Goal: Information Seeking & Learning: Learn about a topic

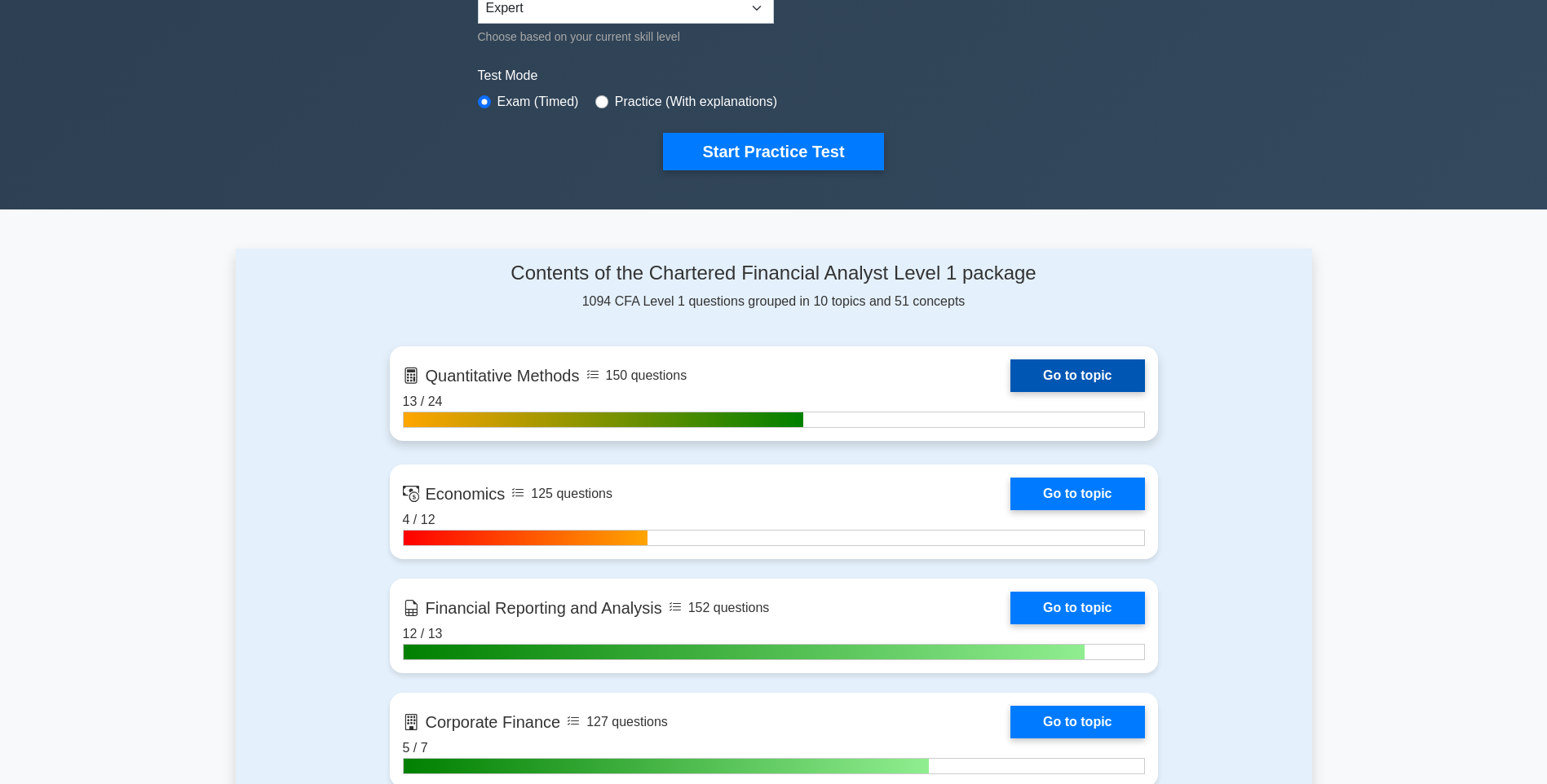
scroll to position [489, 0]
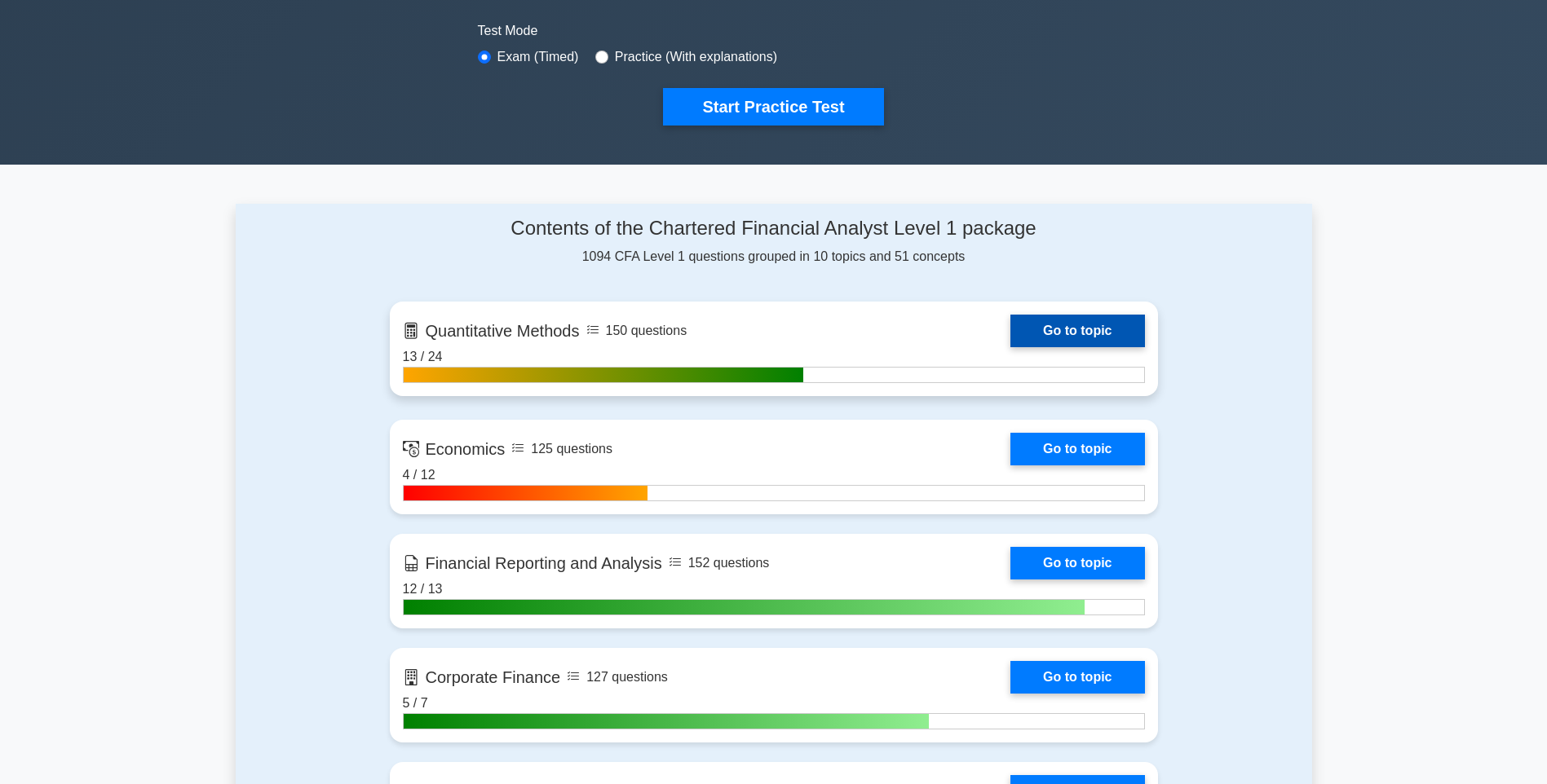
click at [1099, 320] on link "Go to topic" at bounding box center [1077, 331] width 134 height 32
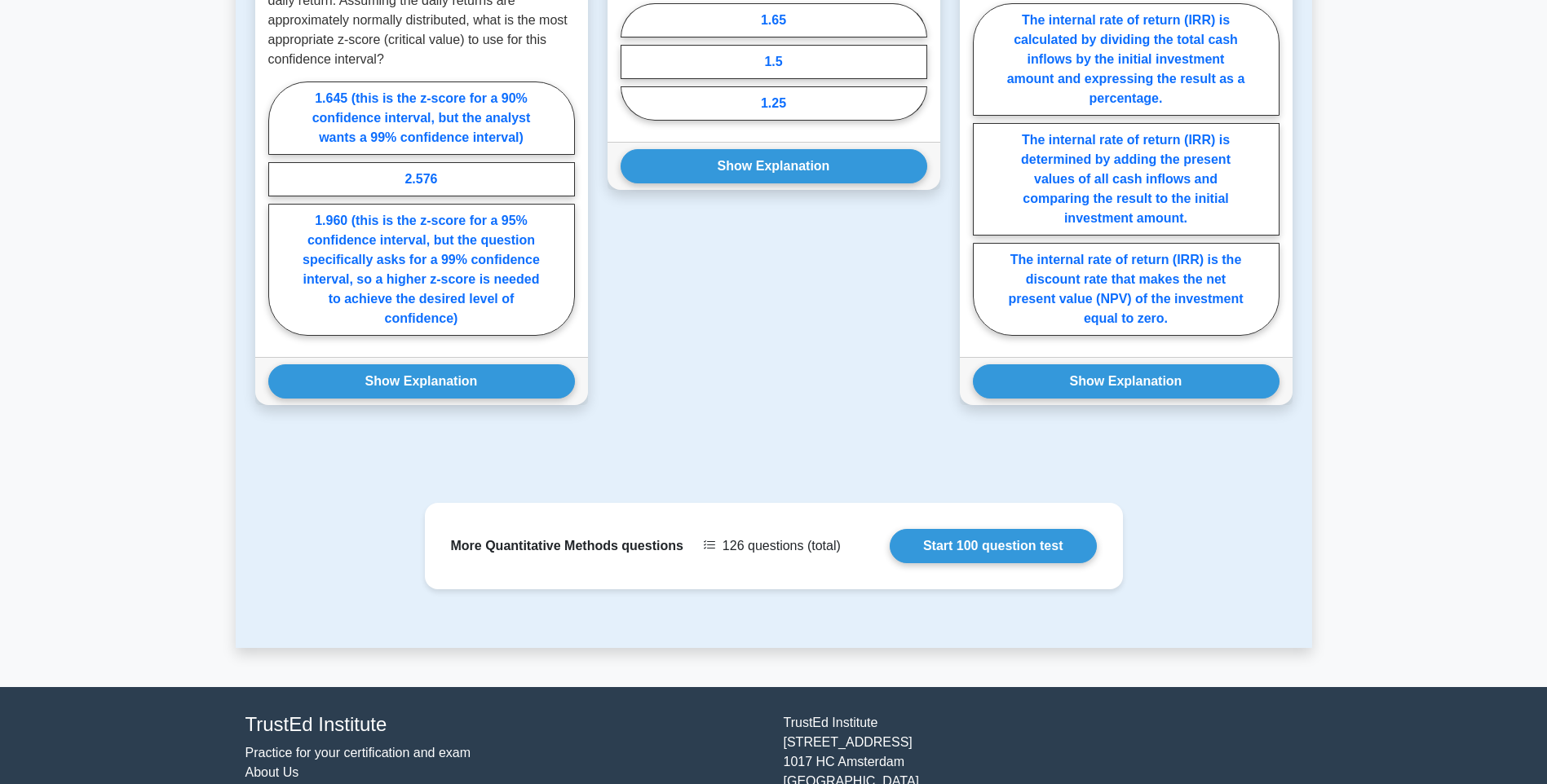
scroll to position [1116, 0]
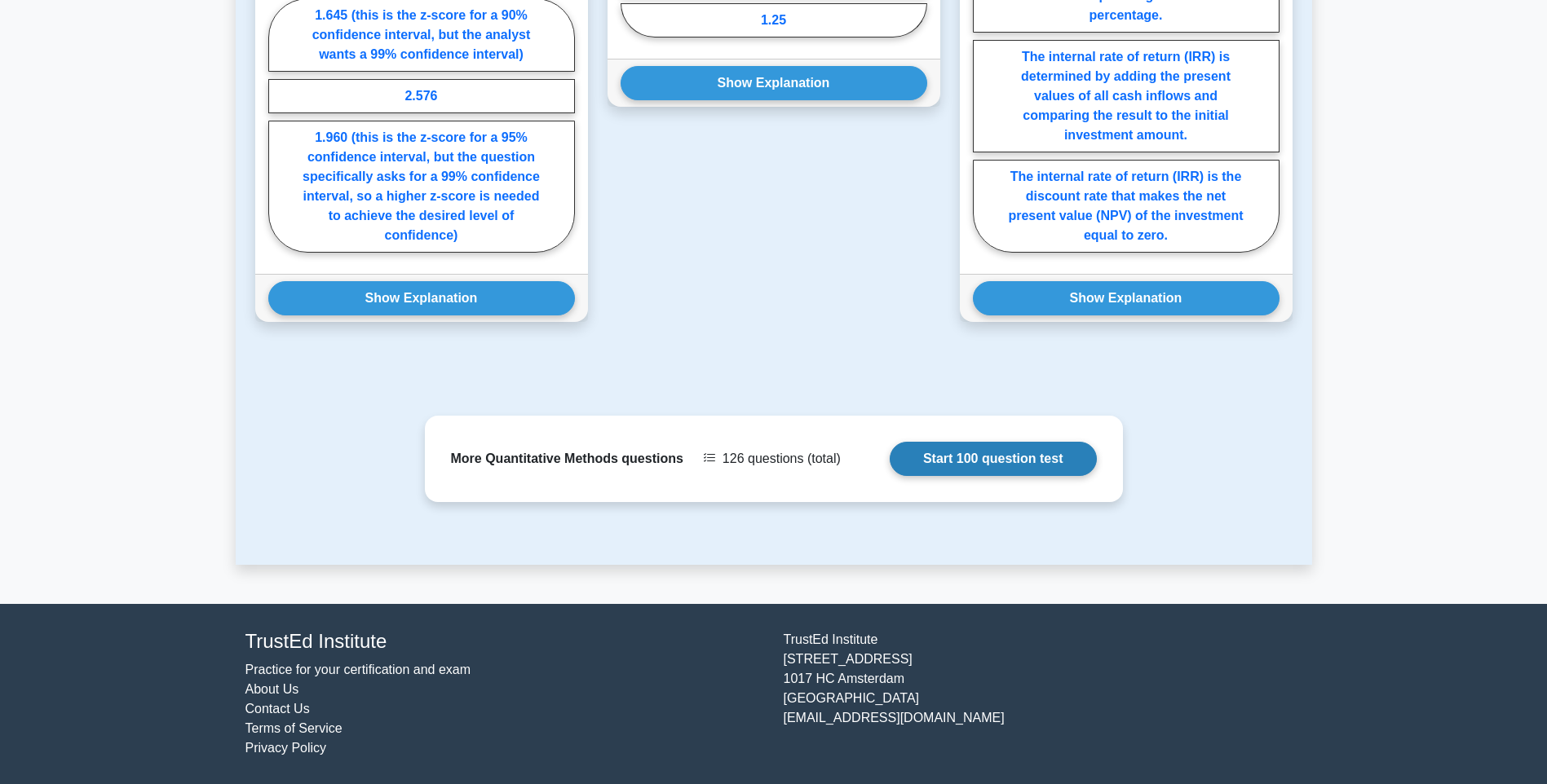
click at [961, 465] on link "Start 100 question test" at bounding box center [993, 459] width 207 height 34
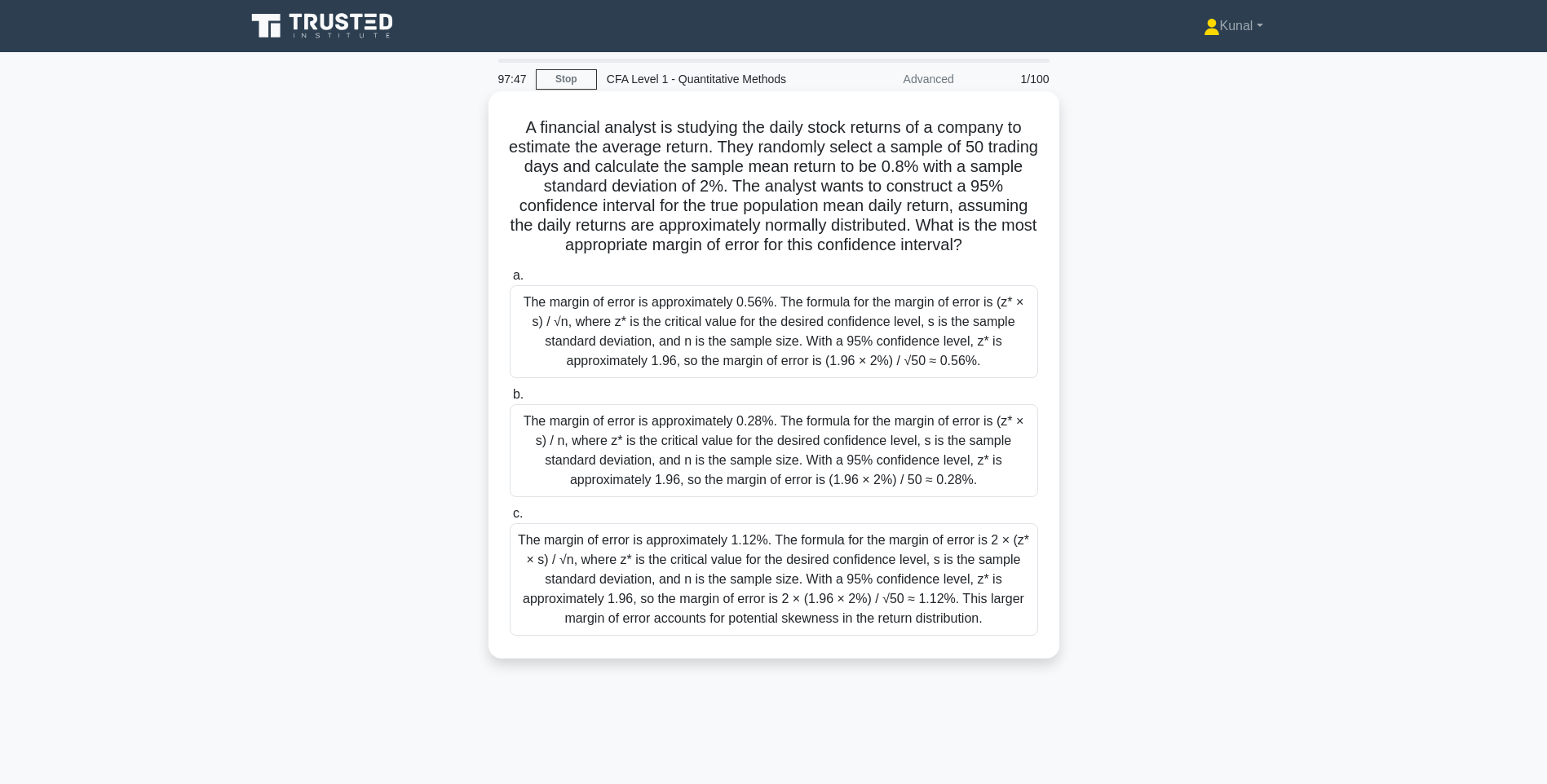
click at [919, 337] on div "The margin of error is approximately 0.56%. The formula for the margin of error…" at bounding box center [774, 332] width 529 height 93
click at [510, 281] on input "a. The margin of error is approximately 0.56%. The formula for the margin of er…" at bounding box center [510, 276] width 0 height 11
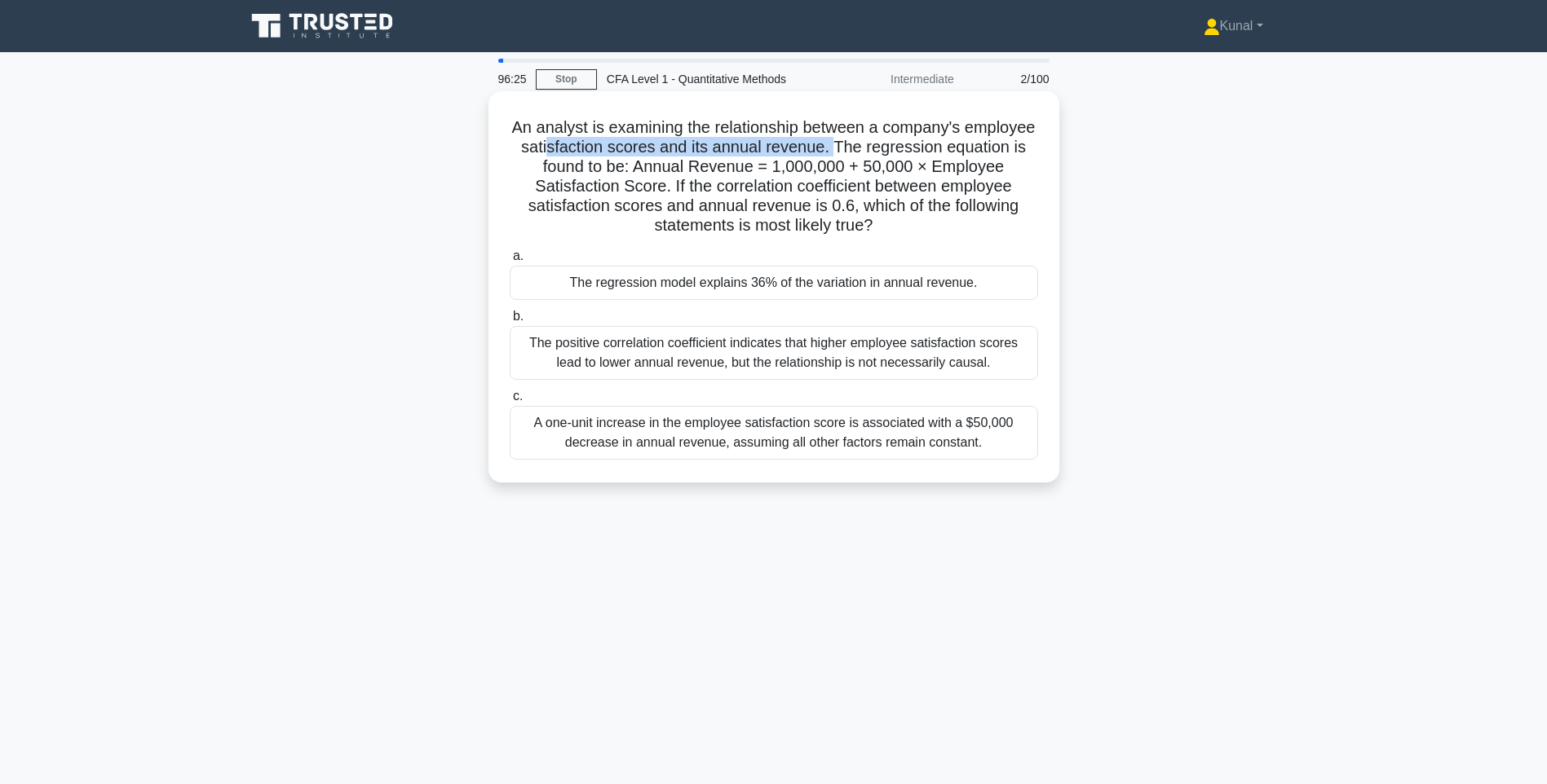
drag, startPoint x: 916, startPoint y: 151, endPoint x: 625, endPoint y: 145, distance: 291.1
click at [625, 145] on h5 "An analyst is examining the relationship between a company's employee satisfact…" at bounding box center [773, 176] width 532 height 119
drag, startPoint x: 625, startPoint y: 145, endPoint x: 627, endPoint y: 165, distance: 20.1
click at [627, 165] on h5 "An analyst is examining the relationship between a company's employee satisfact…" at bounding box center [773, 176] width 532 height 119
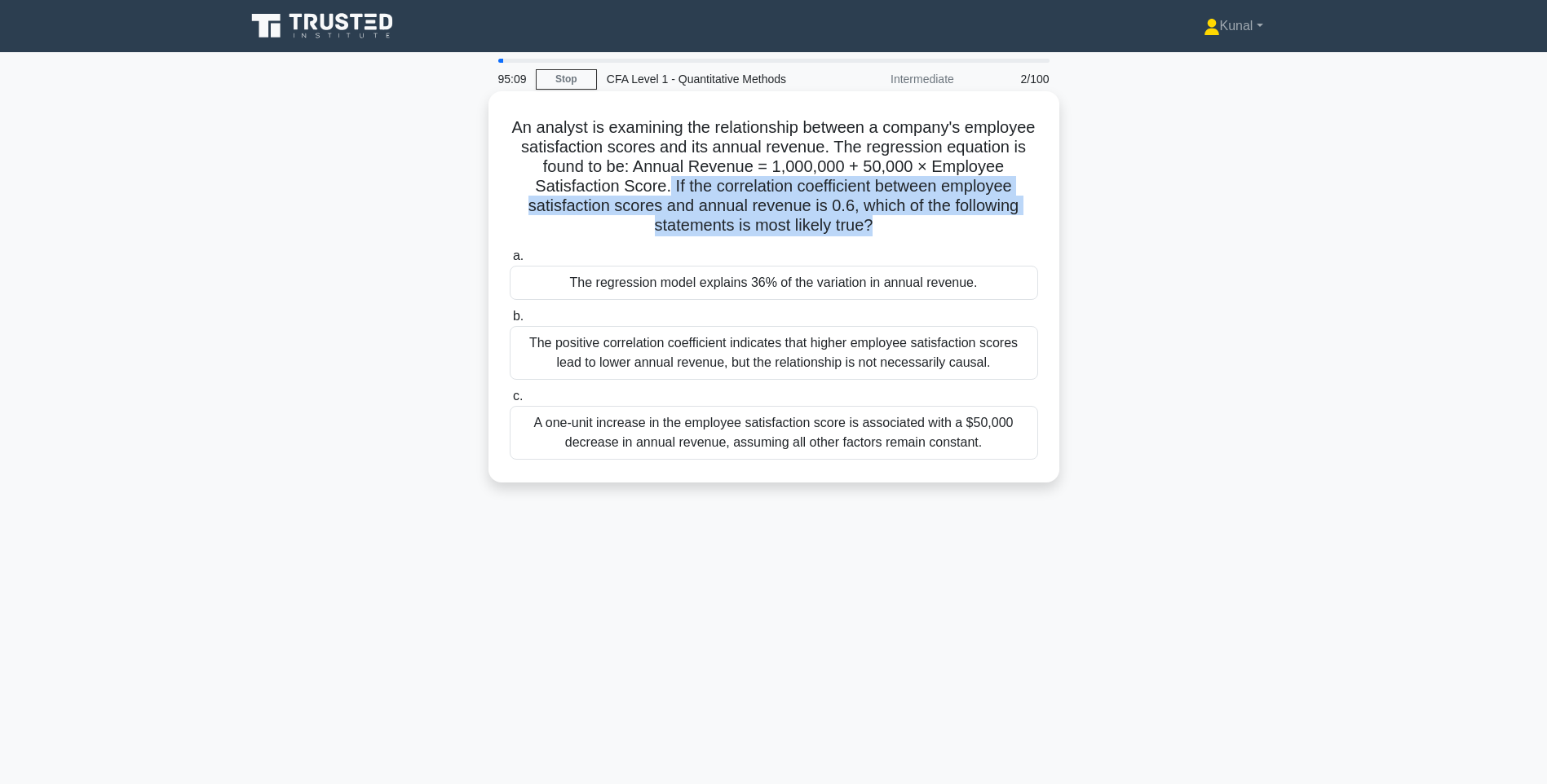
drag, startPoint x: 741, startPoint y: 188, endPoint x: 912, endPoint y: 237, distance: 177.9
click at [912, 237] on h5 "An analyst is examining the relationship between a company's employee satisfact…" at bounding box center [773, 176] width 532 height 119
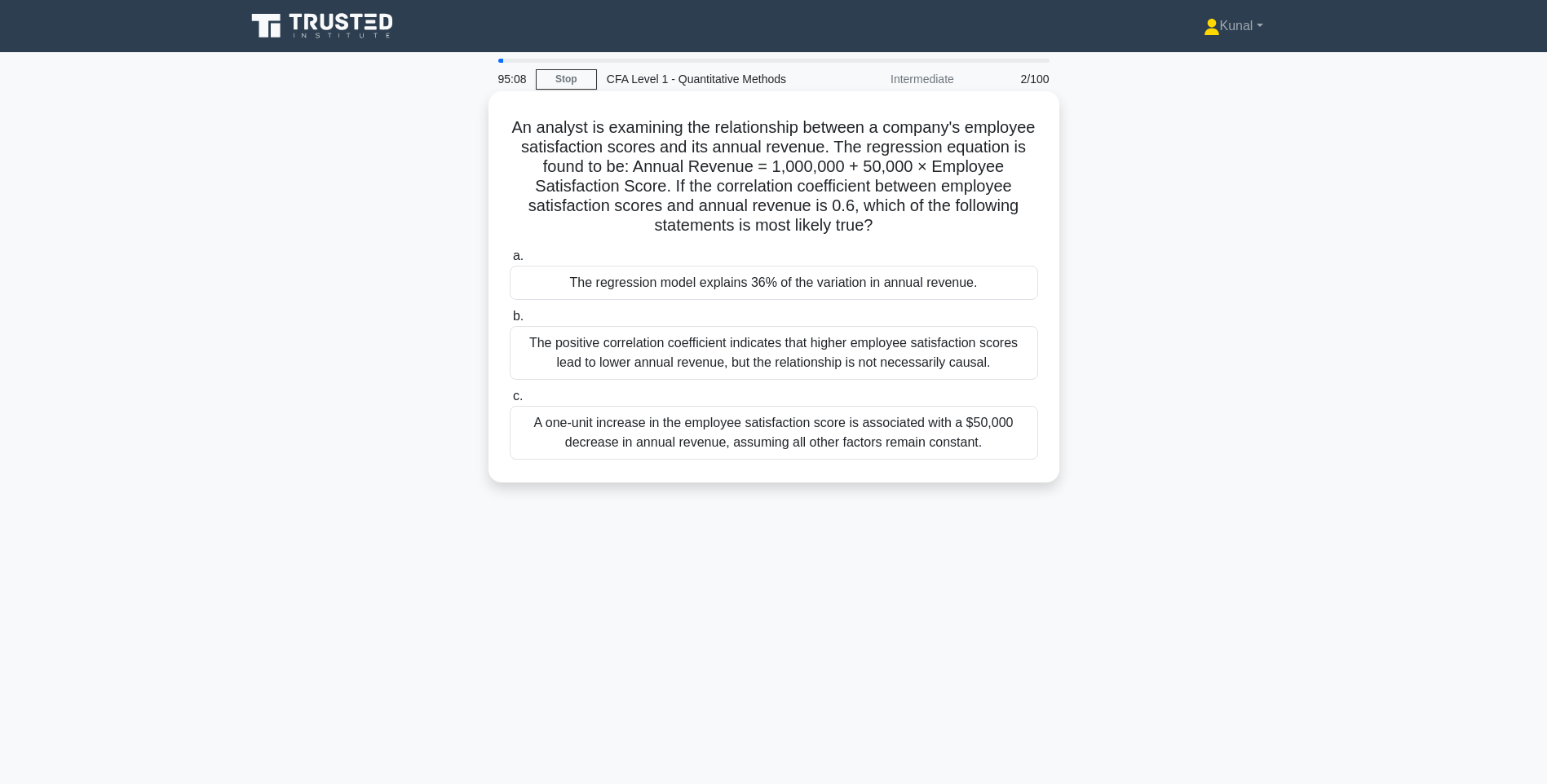
drag, startPoint x: 912, startPoint y: 237, endPoint x: 805, endPoint y: 240, distance: 107.0
click at [805, 240] on div "An analyst is examining the relationship between a company's employee satisfact…" at bounding box center [773, 287] width 557 height 379
click at [772, 287] on div "The regression model explains 36% of the variation in annual revenue." at bounding box center [774, 283] width 529 height 34
click at [510, 262] on input "a. The regression model explains 36% of the variation in annual revenue." at bounding box center [510, 257] width 0 height 11
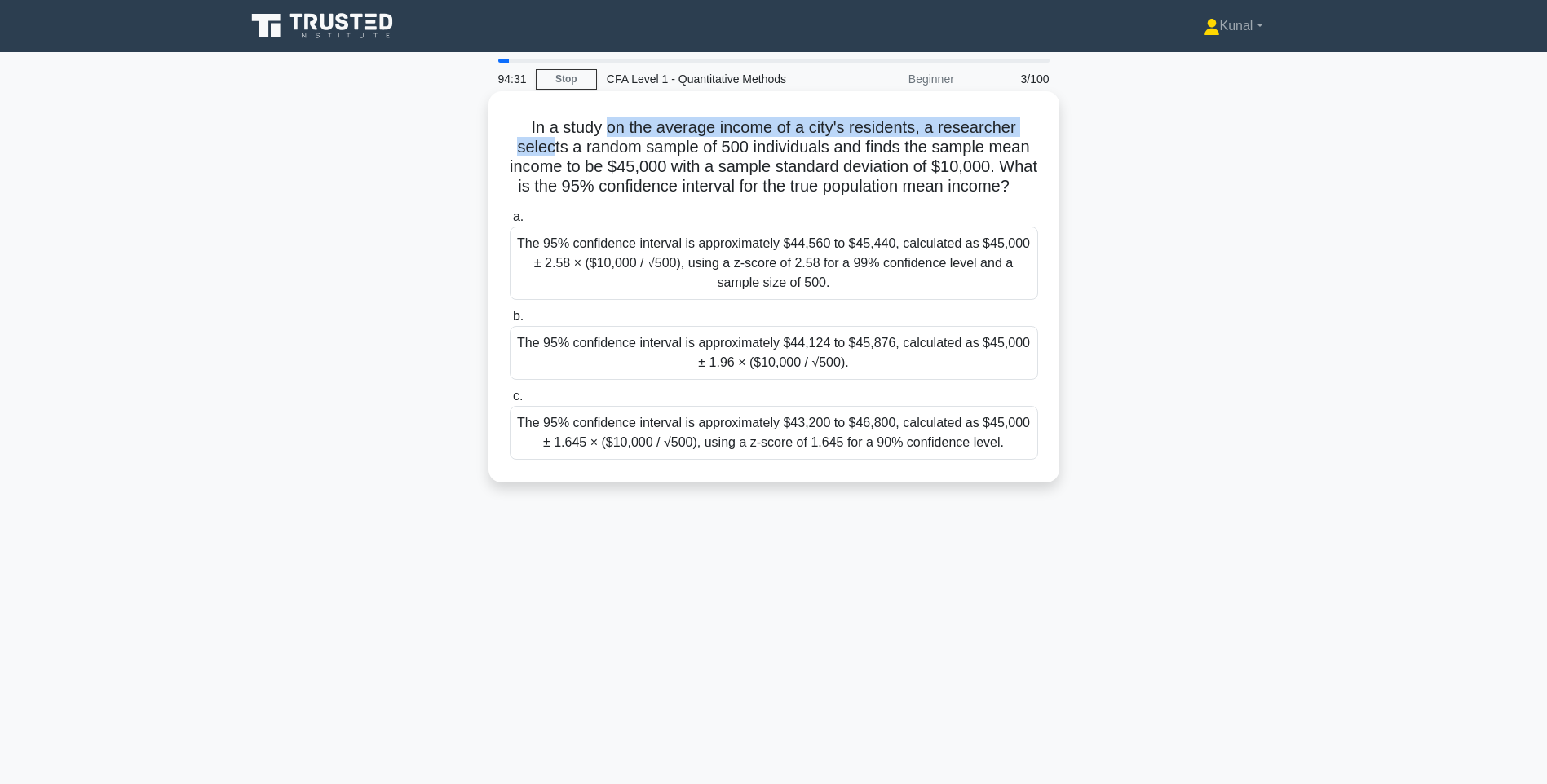
drag, startPoint x: 605, startPoint y: 132, endPoint x: 548, endPoint y: 155, distance: 61.5
click at [548, 155] on h5 "In a study on the average income of a city's residents, a researcher selects a …" at bounding box center [773, 157] width 532 height 80
drag, startPoint x: 548, startPoint y: 155, endPoint x: 635, endPoint y: 174, distance: 89.1
click at [635, 174] on h5 "In a study on the average income of a city's residents, a researcher selects a …" at bounding box center [773, 157] width 532 height 80
click at [819, 380] on div "The 95% confidence interval is approximately $44,124 to $45,876, calculated as …" at bounding box center [774, 353] width 529 height 53
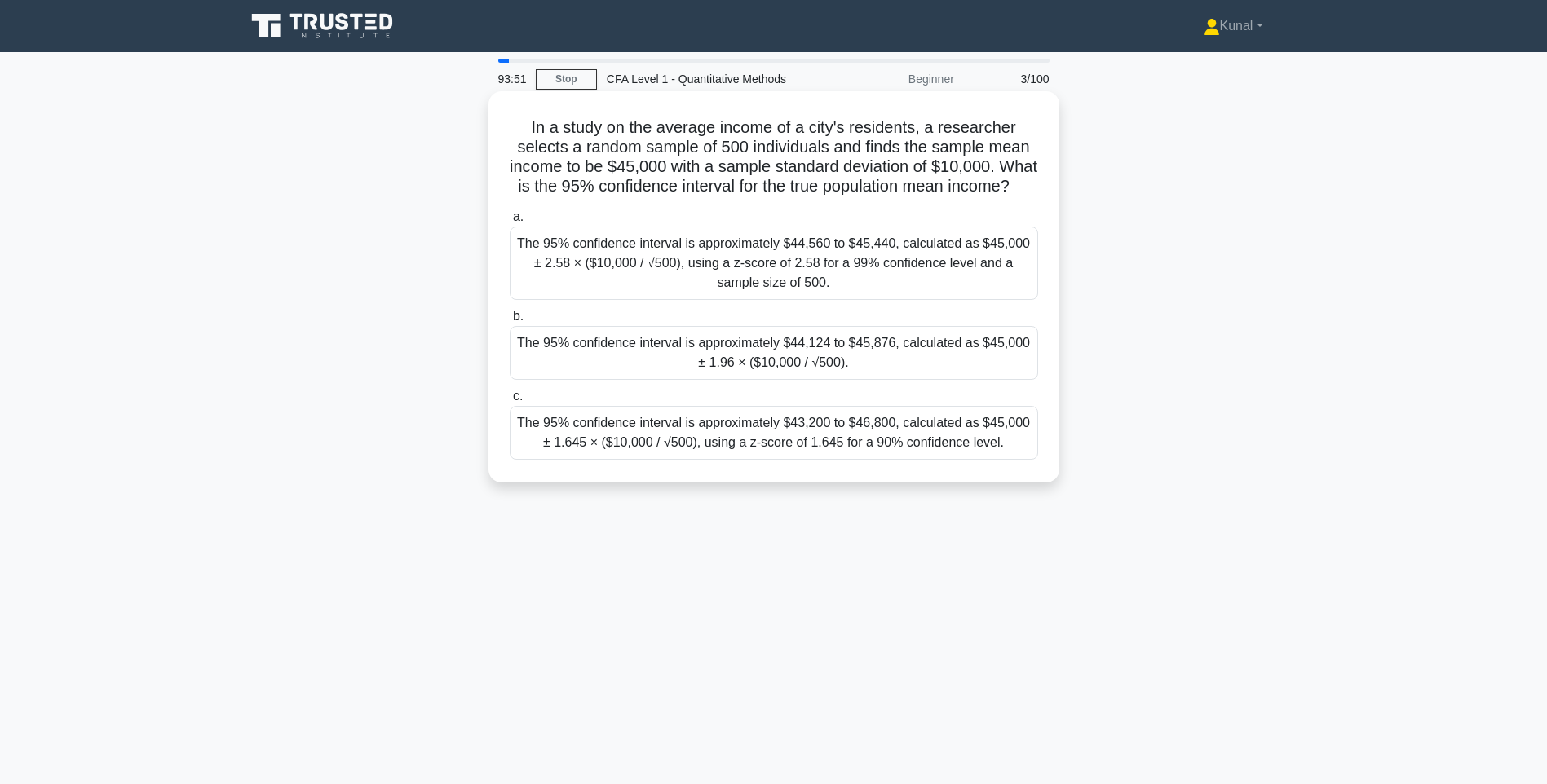
click at [510, 322] on input "b. The 95% confidence interval is approximately $44,124 to $45,876, calculated …" at bounding box center [510, 317] width 0 height 11
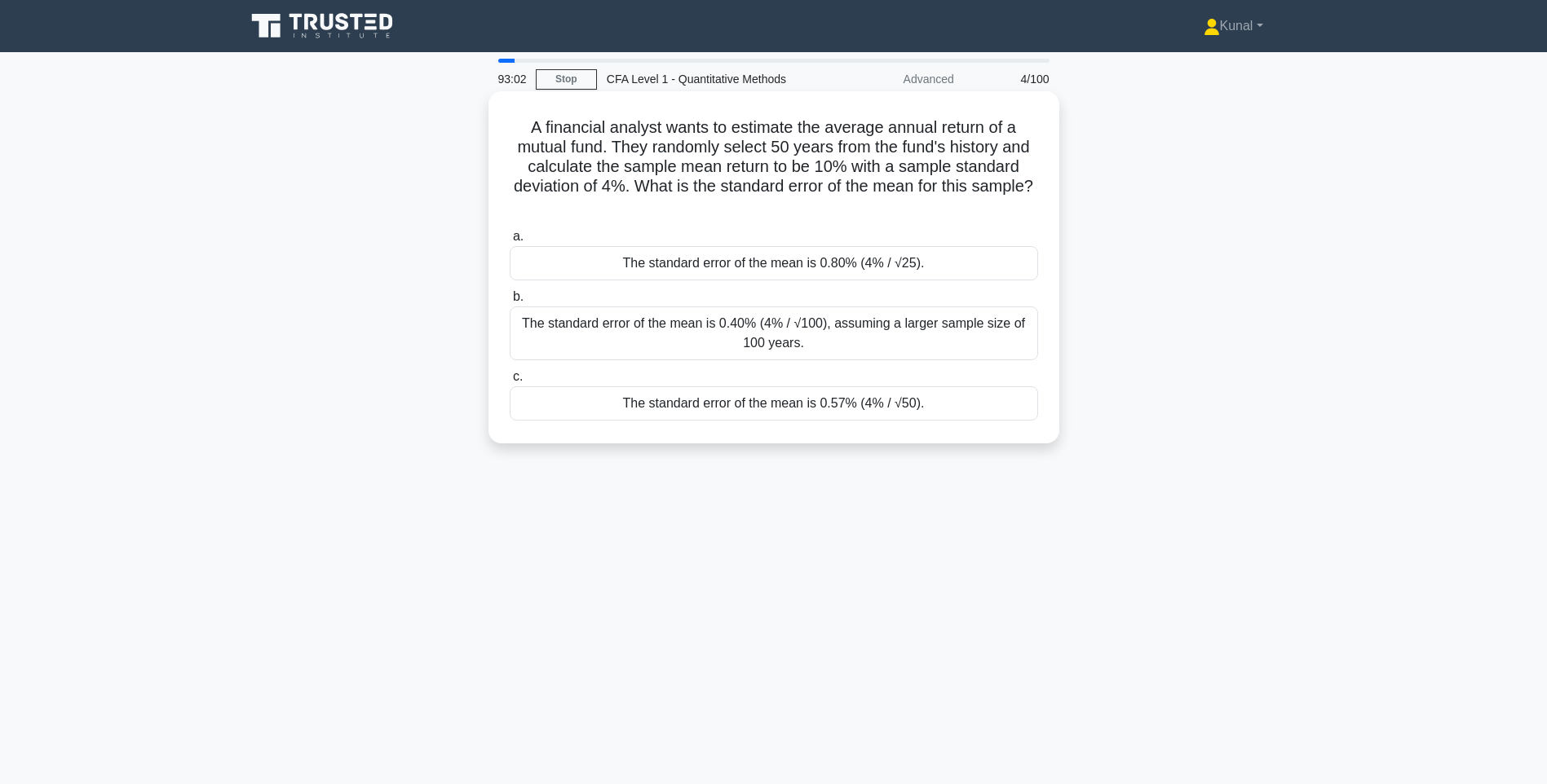
click at [813, 406] on div "The standard error of the mean is 0.57% (4% / √50)." at bounding box center [774, 404] width 529 height 34
click at [510, 382] on input "c. The standard error of the mean is 0.57% (4% / √50)." at bounding box center [510, 378] width 0 height 11
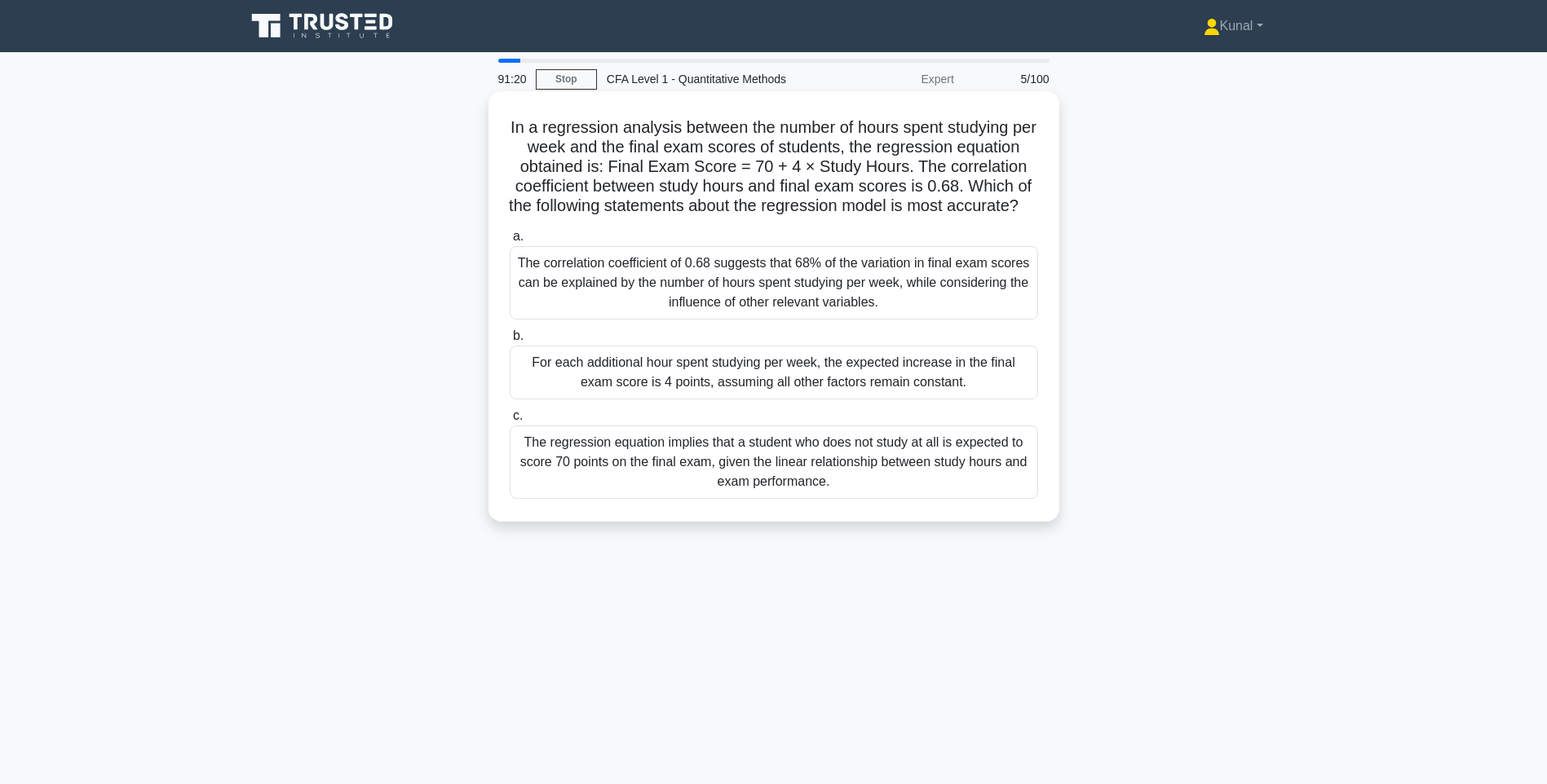
click at [651, 387] on div "For each additional hour spent studying per week, the expected increase in the …" at bounding box center [774, 372] width 529 height 53
click at [510, 342] on input "b. For each additional hour spent studying per week, the expected increase in t…" at bounding box center [510, 336] width 0 height 11
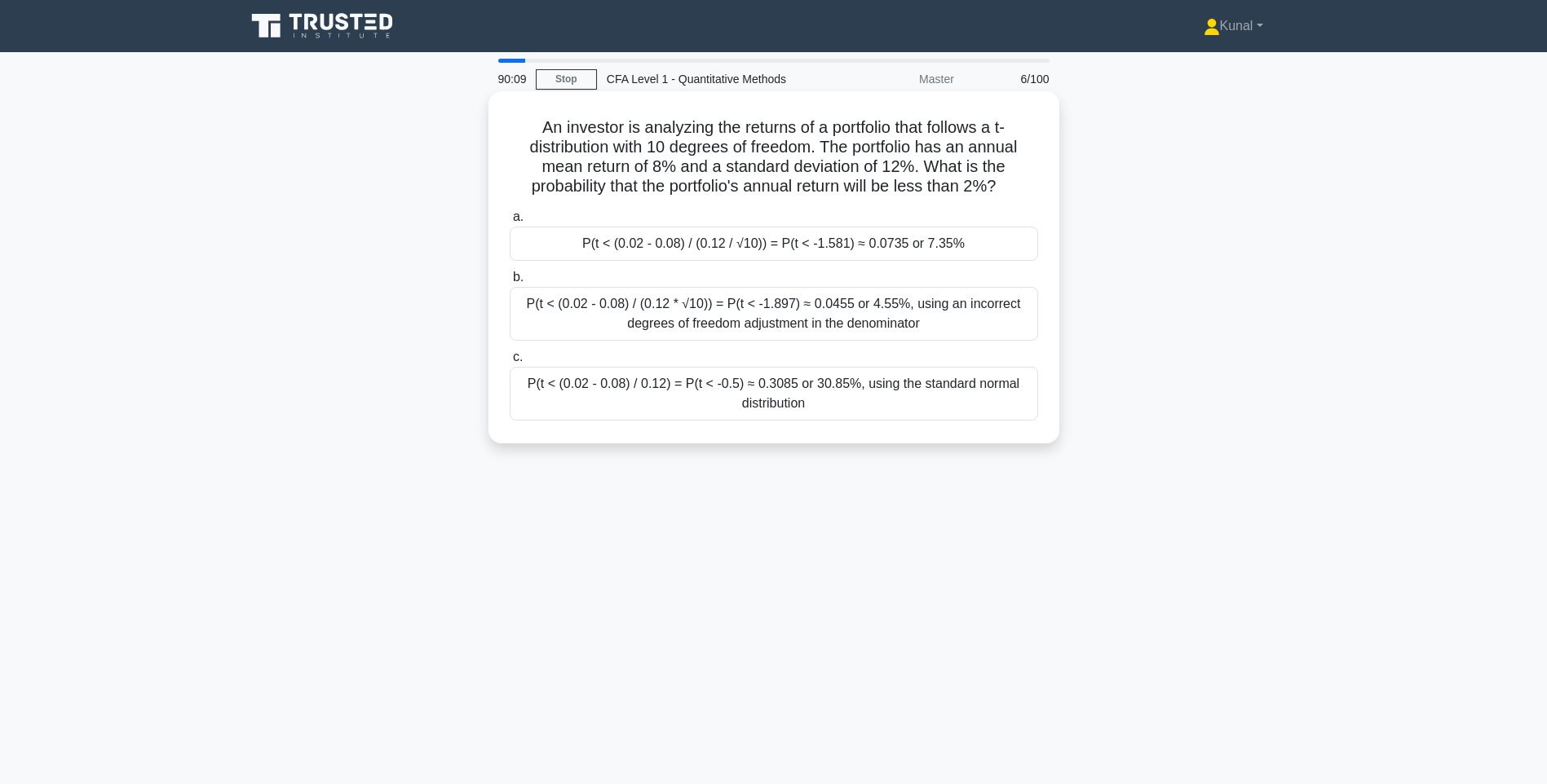
click at [784, 245] on div "P(t < (0.02 - 0.08) / (0.12 / √10)) = P(t < -1.581) ≈ 0.0735 or 7.35%" at bounding box center [774, 243] width 529 height 34
click at [510, 223] on input "a. P(t < (0.02 - 0.08) / (0.12 / √10)) = P(t < -1.581) ≈ 0.0735 or 7.35%" at bounding box center [510, 217] width 0 height 11
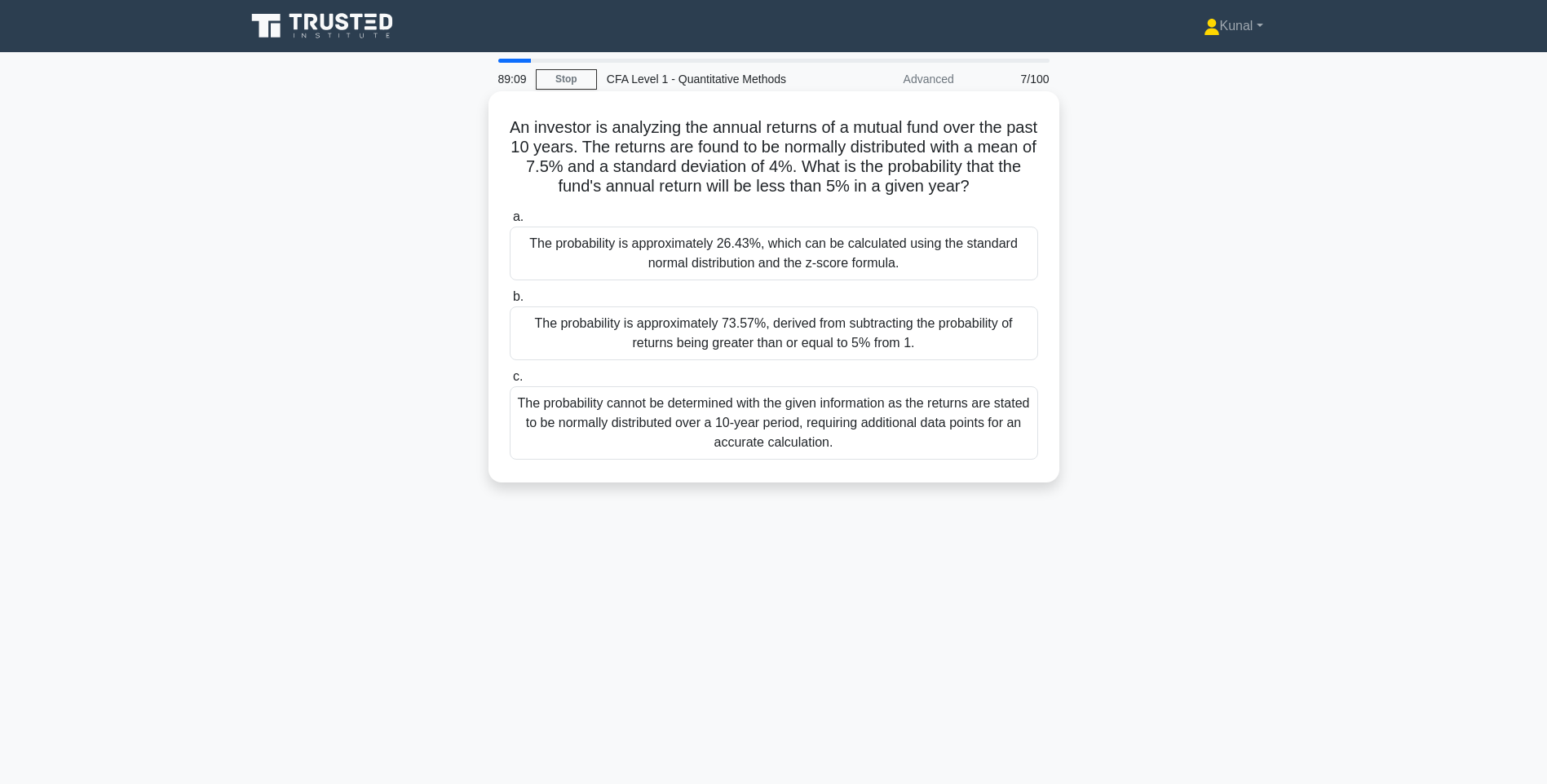
click at [777, 260] on div "The probability is approximately 26.43%, which can be calculated using the stan…" at bounding box center [774, 253] width 529 height 53
click at [510, 223] on input "a. The probability is approximately 26.43%, which can be calculated using the s…" at bounding box center [510, 217] width 0 height 11
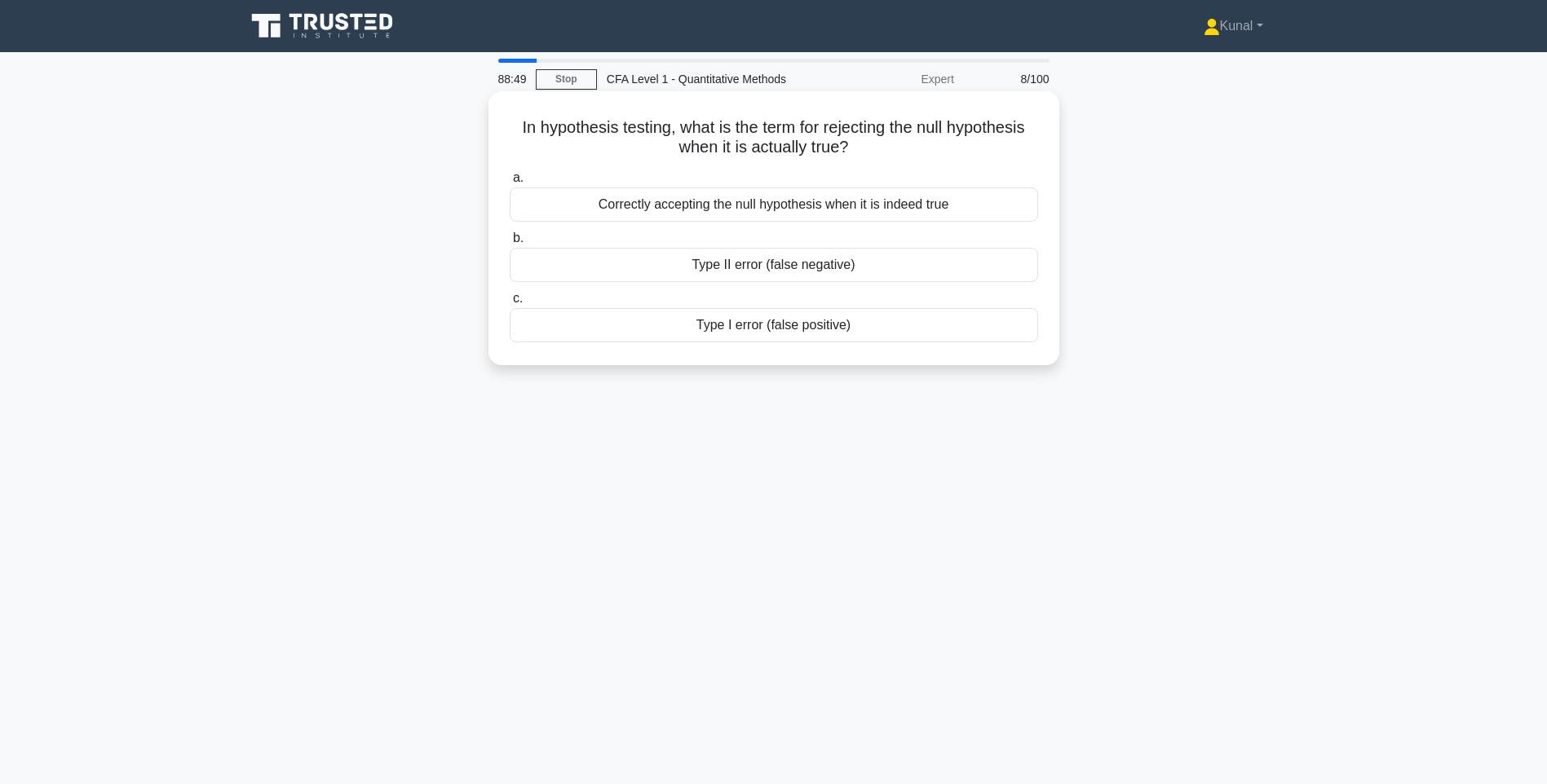
click at [759, 320] on div "Type I error (false positive)" at bounding box center [774, 325] width 529 height 34
click at [510, 304] on input "c. Type I error (false positive)" at bounding box center [510, 299] width 0 height 11
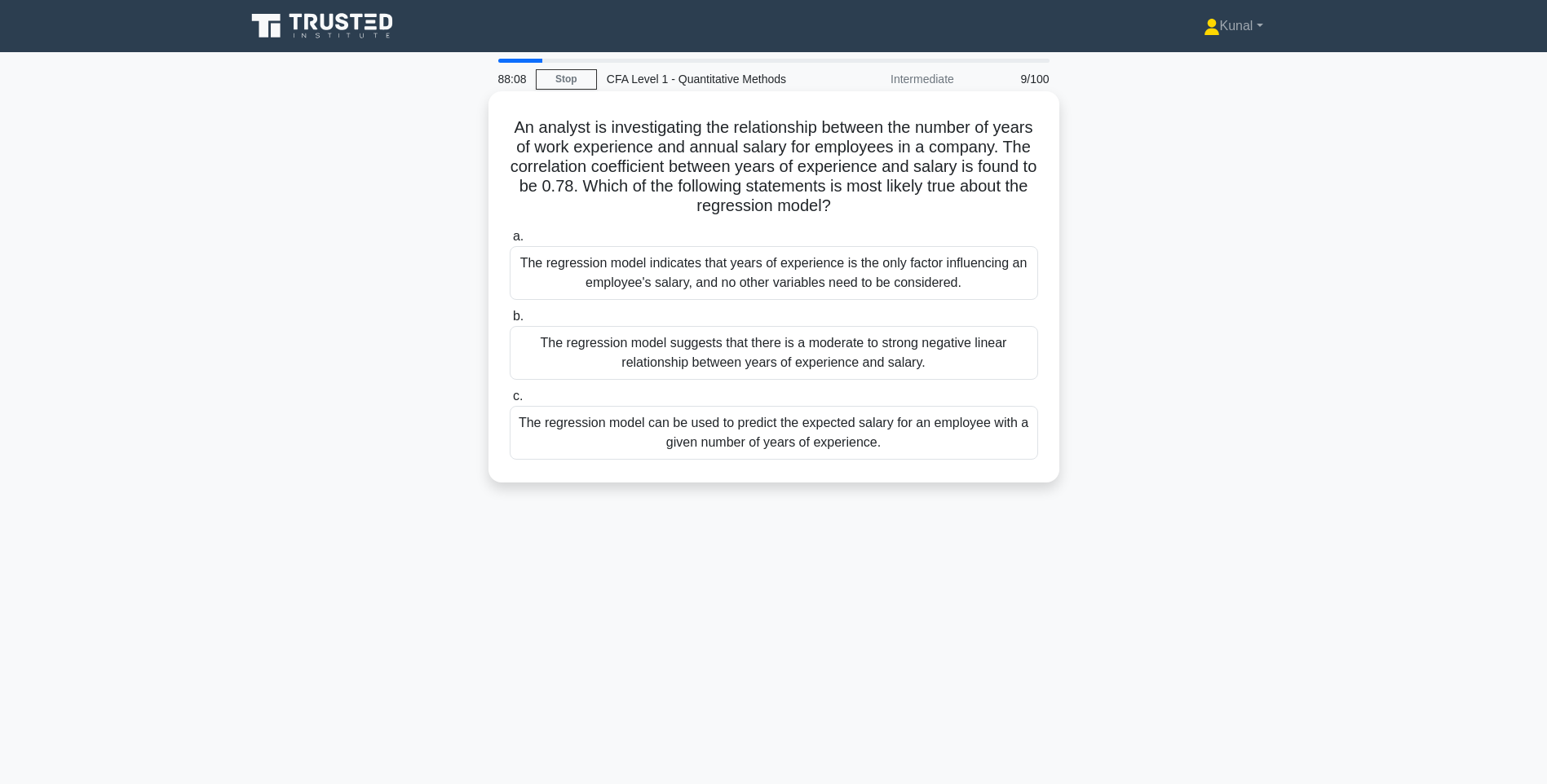
click at [771, 420] on div "The regression model can be used to predict the expected salary for an employee…" at bounding box center [774, 433] width 529 height 53
click at [510, 402] on input "c. The regression model can be used to predict the expected salary for an emplo…" at bounding box center [510, 397] width 0 height 11
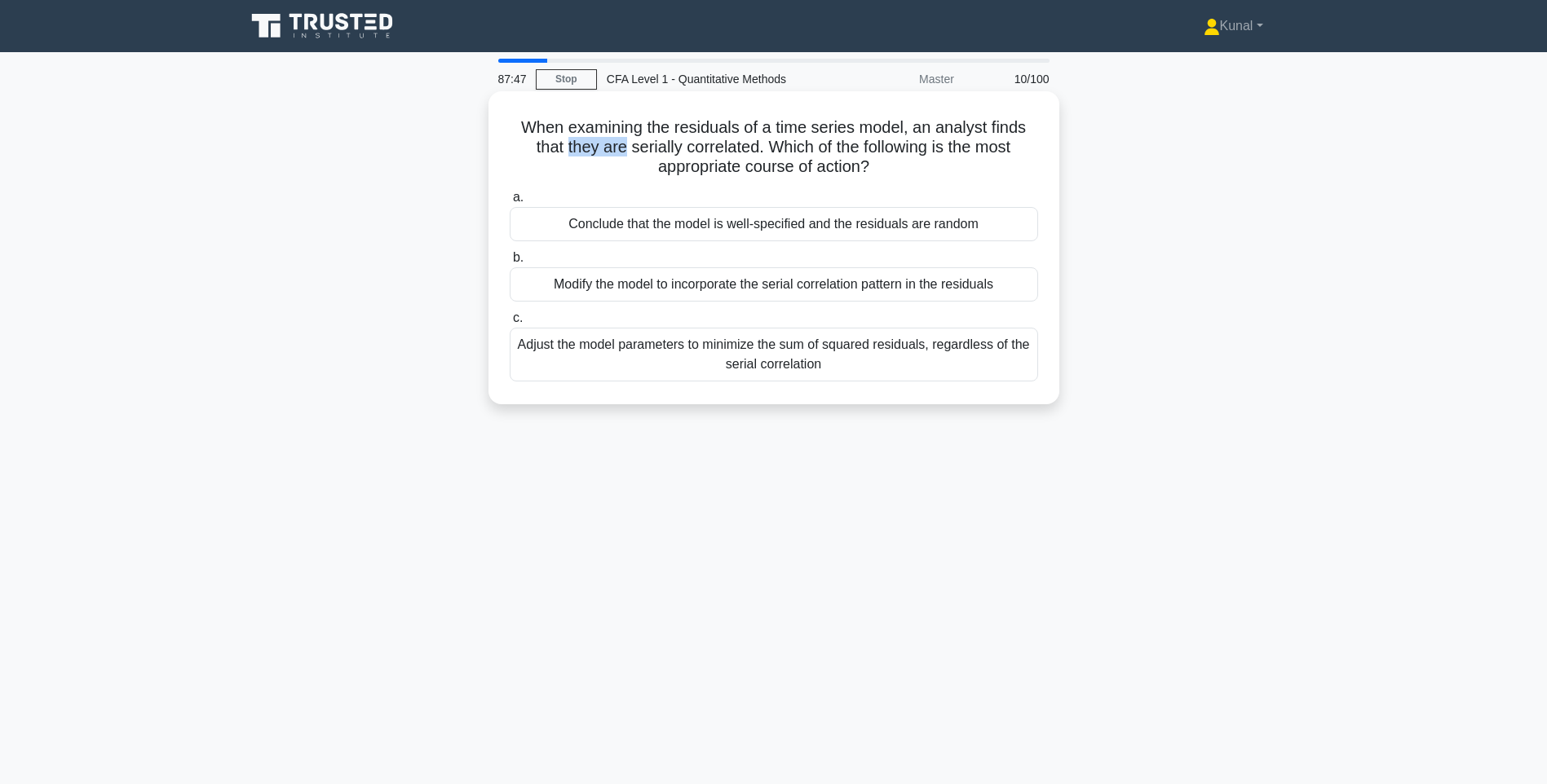
drag, startPoint x: 621, startPoint y: 151, endPoint x: 562, endPoint y: 140, distance: 60.0
click at [562, 140] on h5 "When examining the residuals of a time series model, an analyst finds that they…" at bounding box center [773, 146] width 532 height 60
drag, startPoint x: 562, startPoint y: 140, endPoint x: 696, endPoint y: 153, distance: 134.6
click at [696, 153] on h5 "When examining the residuals of a time series model, an analyst finds that they…" at bounding box center [773, 146] width 532 height 60
click at [818, 229] on div "Conclude that the model is well-specified and the residuals are random" at bounding box center [774, 224] width 529 height 34
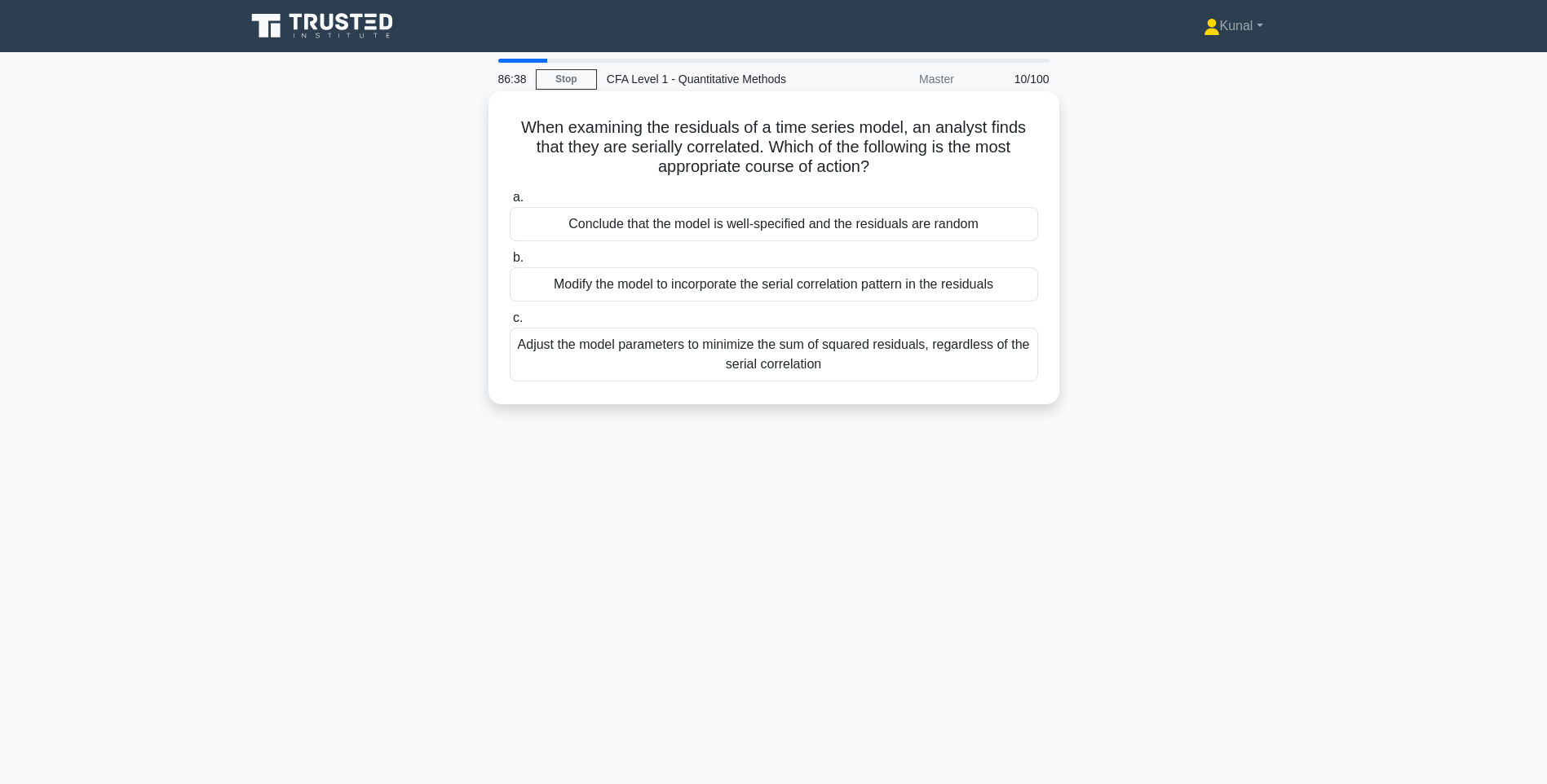
click at [510, 203] on input "a. Conclude that the model is well-specified and the residuals are random" at bounding box center [510, 198] width 0 height 11
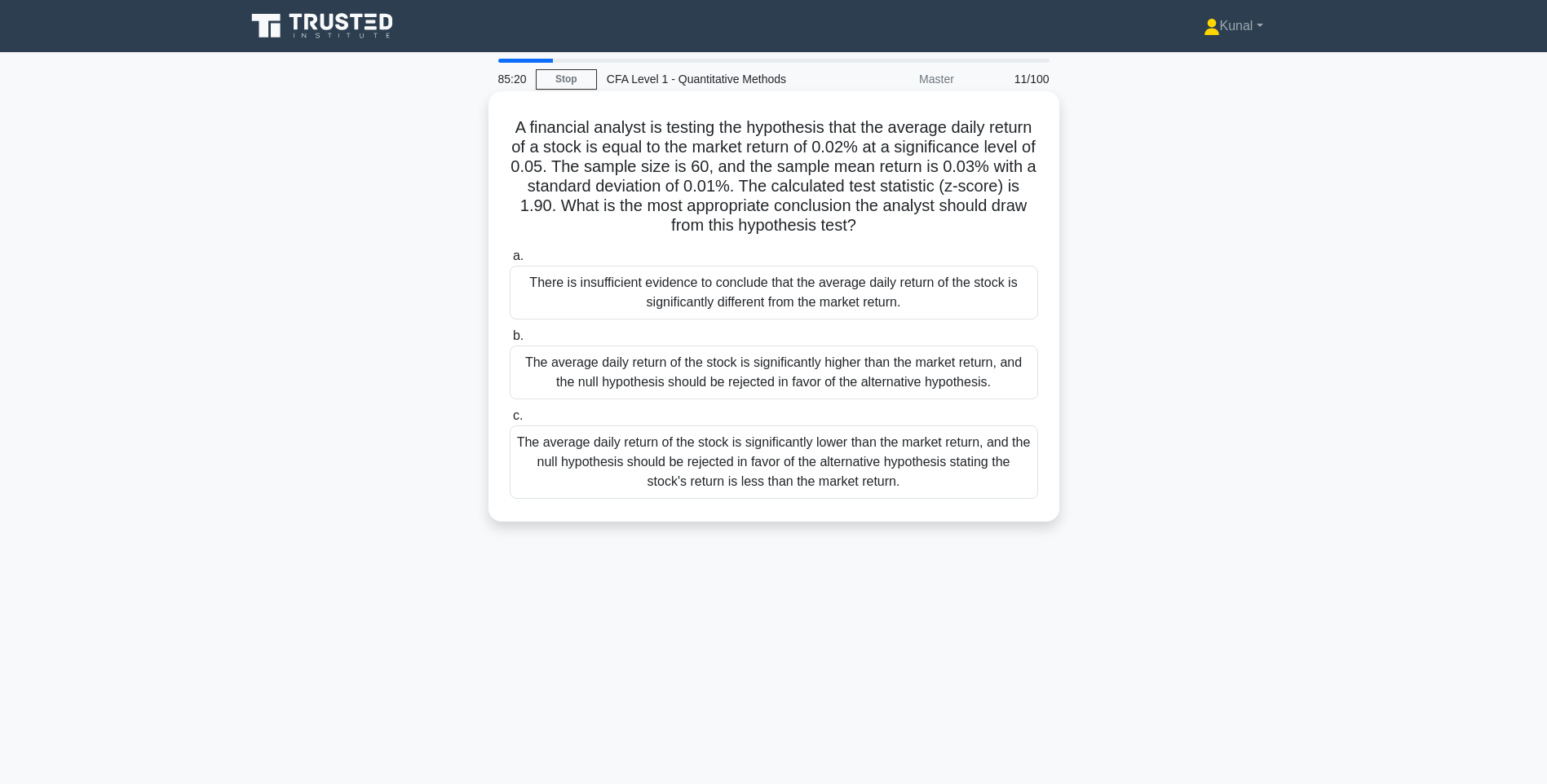
click at [784, 380] on div "The average daily return of the stock is significantly higher than the market r…" at bounding box center [774, 372] width 529 height 53
click at [510, 342] on input "b. The average daily return of the stock is significantly higher than the marke…" at bounding box center [510, 336] width 0 height 11
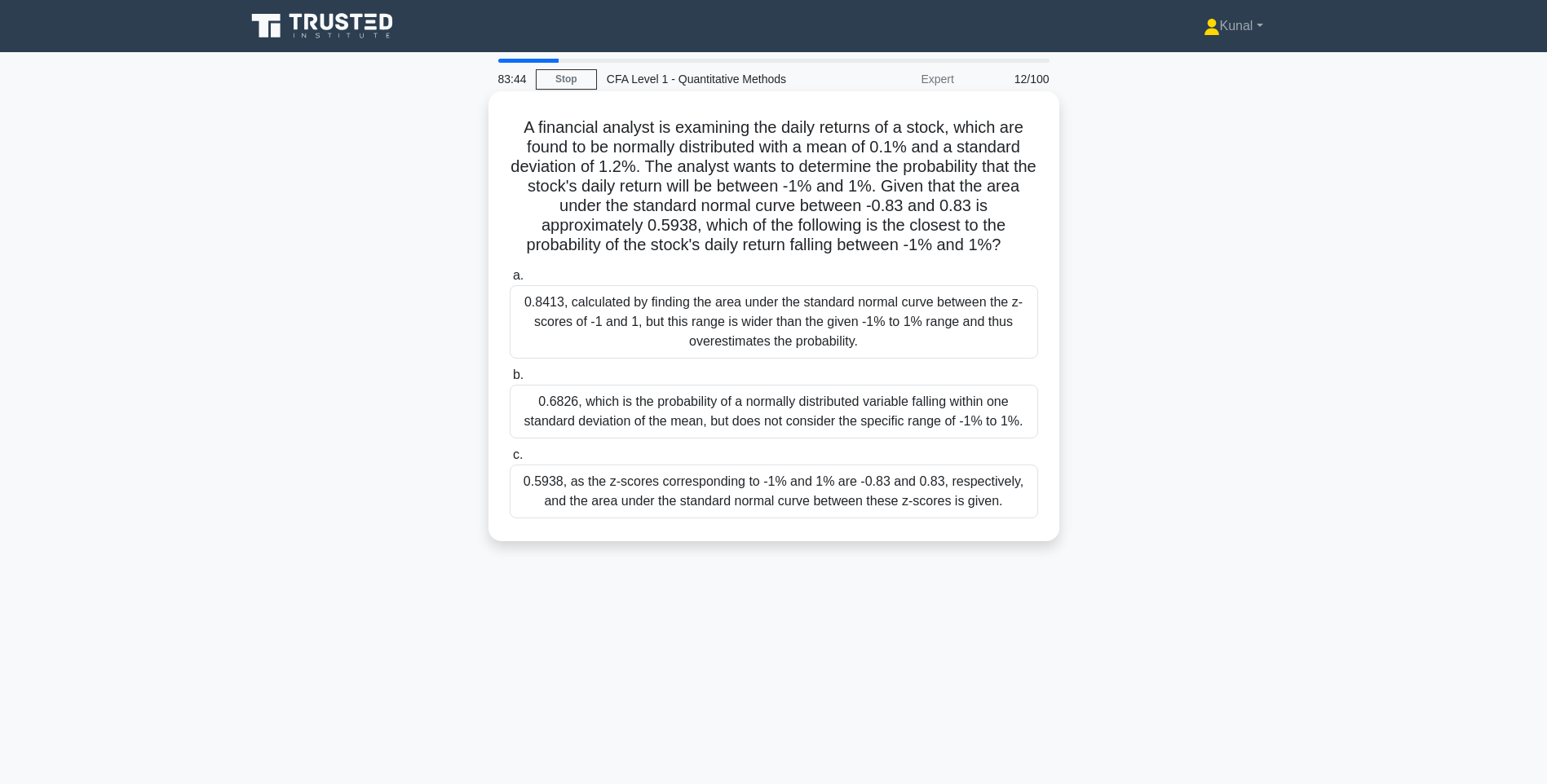
click at [621, 486] on div "0.5938, as the z-scores corresponding to -1% and 1% are -0.83 and 0.83, respect…" at bounding box center [774, 491] width 529 height 53
click at [510, 461] on input "c. 0.5938, as the z-scores corresponding to -1% and 1% are -0.83 and 0.83, resp…" at bounding box center [510, 456] width 0 height 11
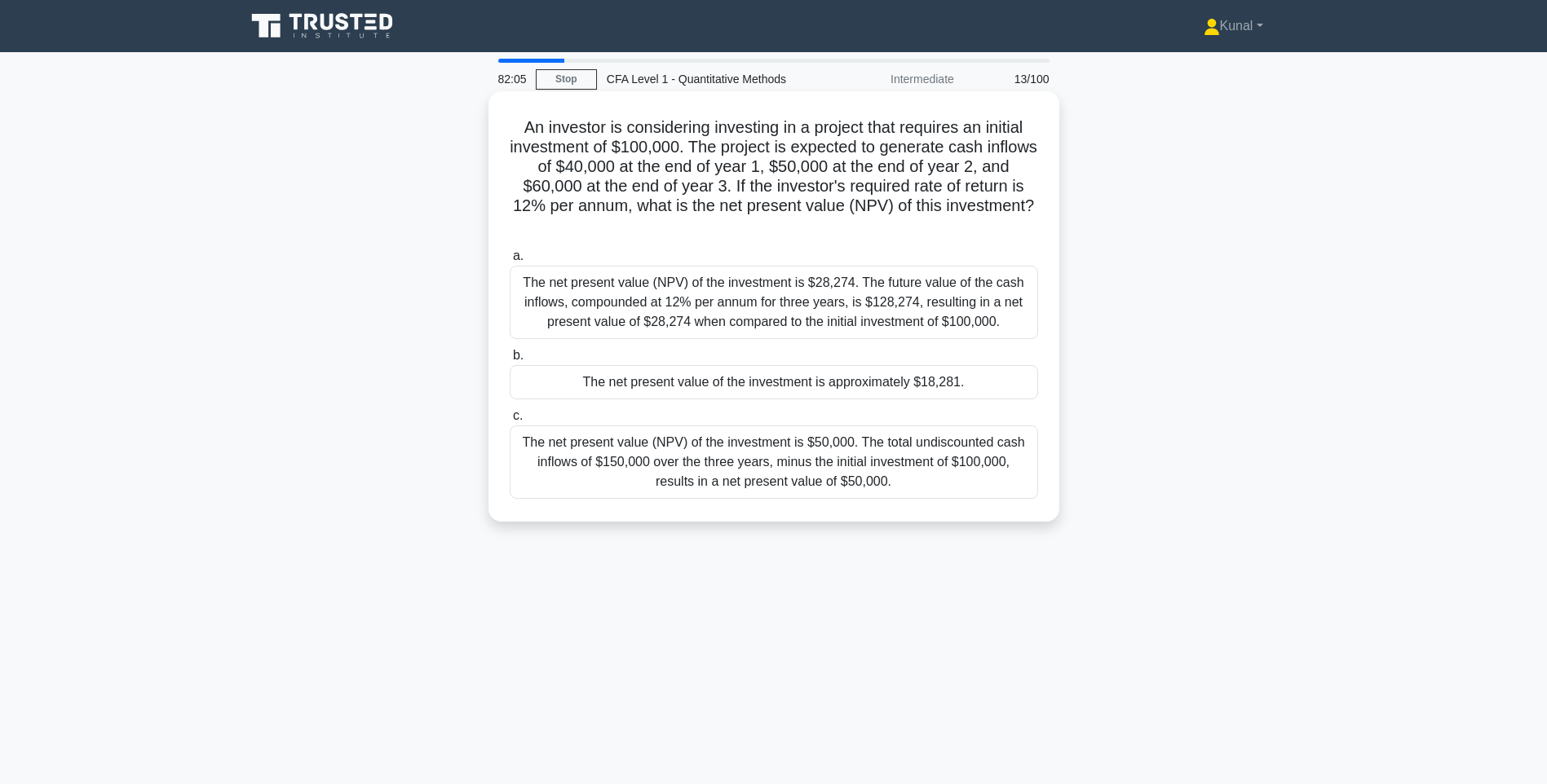
click at [647, 380] on div "The net present value of the investment is approximately $18,281." at bounding box center [774, 382] width 529 height 34
click at [510, 361] on input "b. The net present value of the investment is approximately $18,281." at bounding box center [510, 357] width 0 height 11
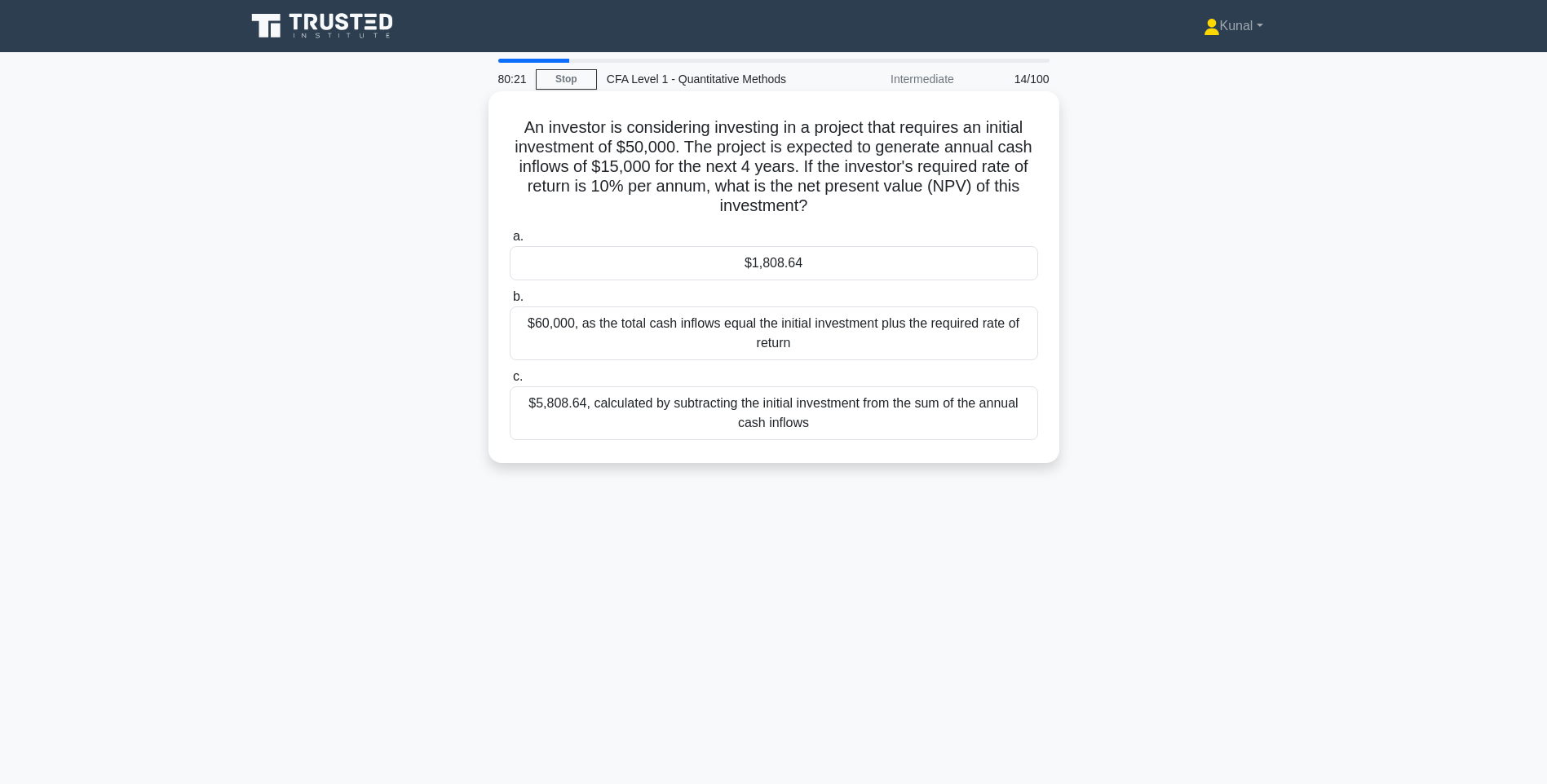
click at [780, 261] on div "$1,808.64" at bounding box center [774, 263] width 529 height 34
click at [510, 242] on input "a. $1,808.64" at bounding box center [510, 237] width 0 height 11
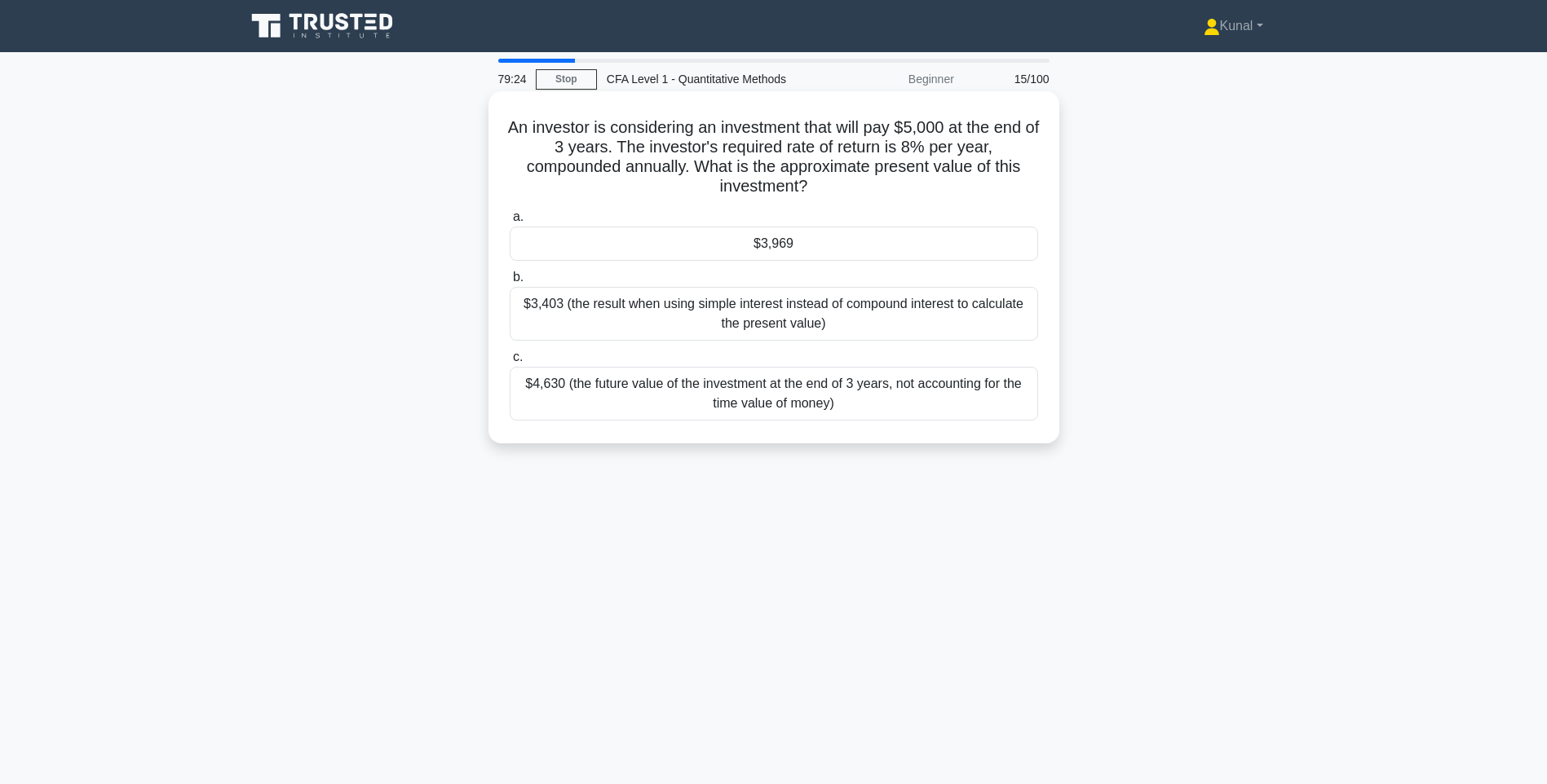
click at [832, 249] on div "$3,969" at bounding box center [774, 243] width 529 height 34
click at [510, 223] on input "a. $3,969" at bounding box center [510, 217] width 0 height 11
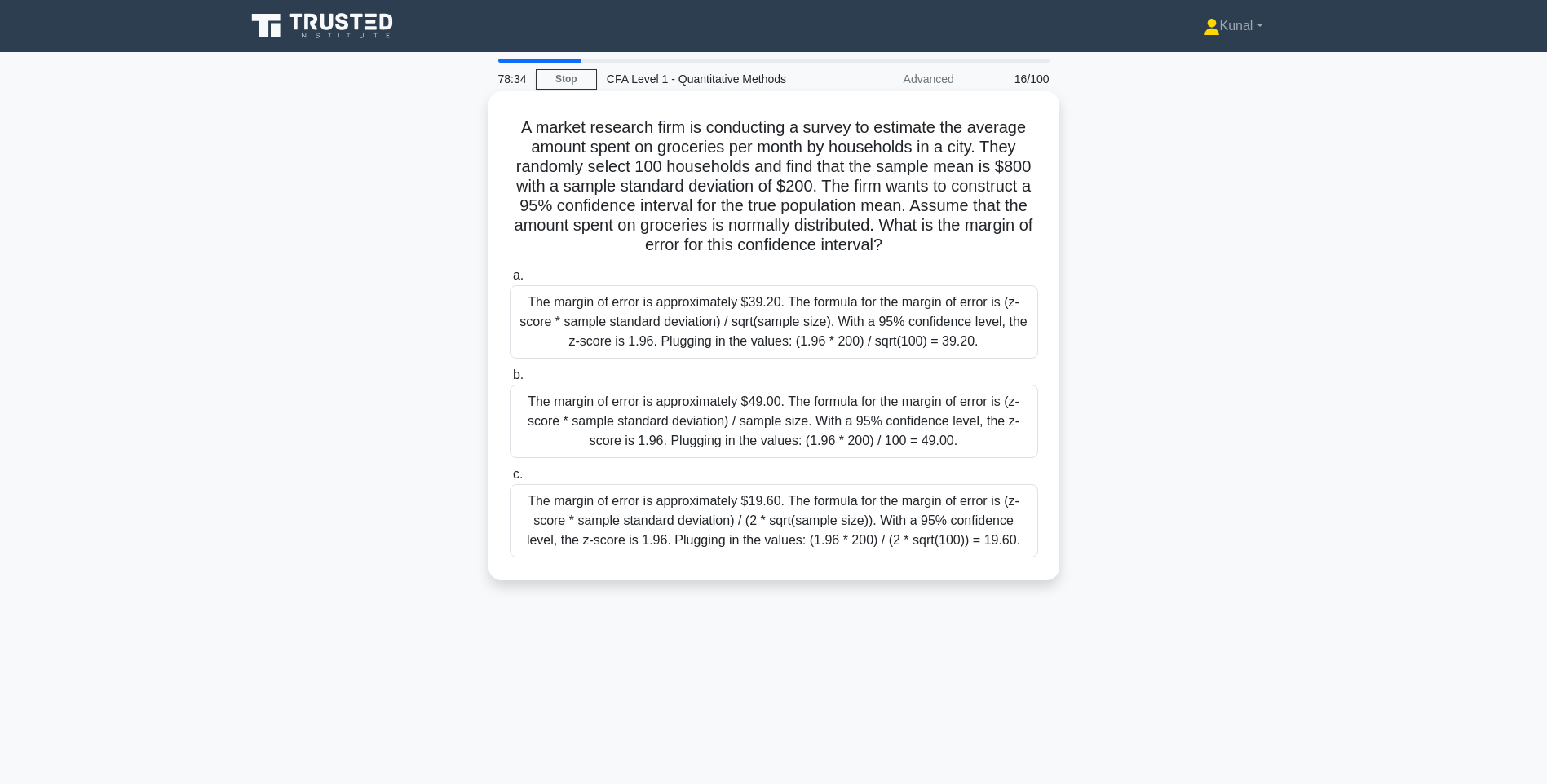
click at [765, 498] on div "The margin of error is approximately $19.60. The formula for the margin of erro…" at bounding box center [774, 521] width 529 height 74
click at [510, 480] on input "c. The margin of error is approximately $19.60. The formula for the margin of e…" at bounding box center [510, 475] width 0 height 11
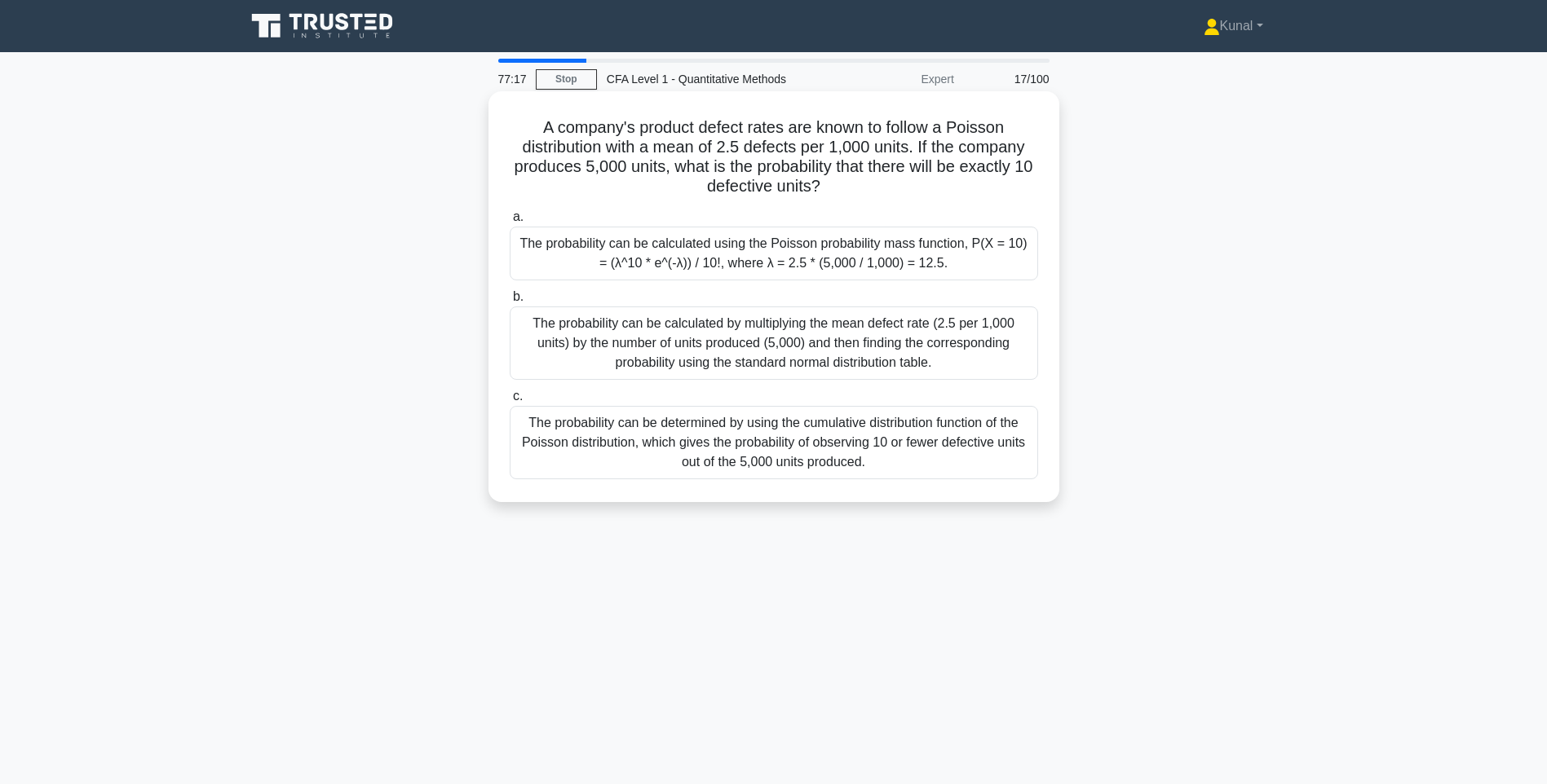
click at [766, 429] on div "The probability can be determined by using the cumulative distribution function…" at bounding box center [774, 443] width 529 height 74
click at [510, 402] on input "c. The probability can be determined by using the cumulative distribution funct…" at bounding box center [510, 397] width 0 height 11
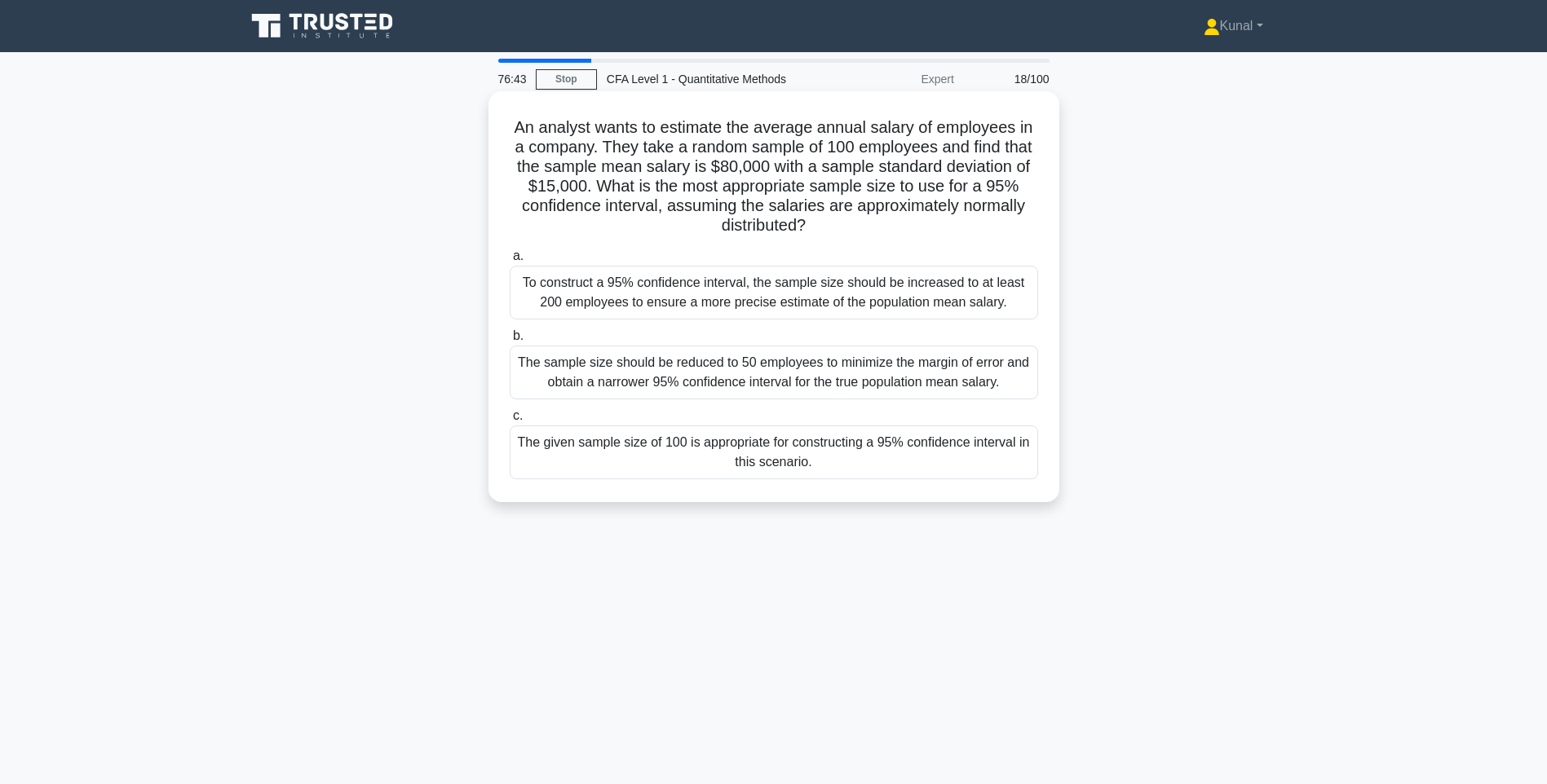
click at [829, 451] on div "The given sample size of 100 is appropriate for constructing a 95% confidence i…" at bounding box center [774, 452] width 529 height 53
click at [510, 422] on input "c. The given sample size of 100 is appropriate for constructing a 95% confidenc…" at bounding box center [510, 416] width 0 height 11
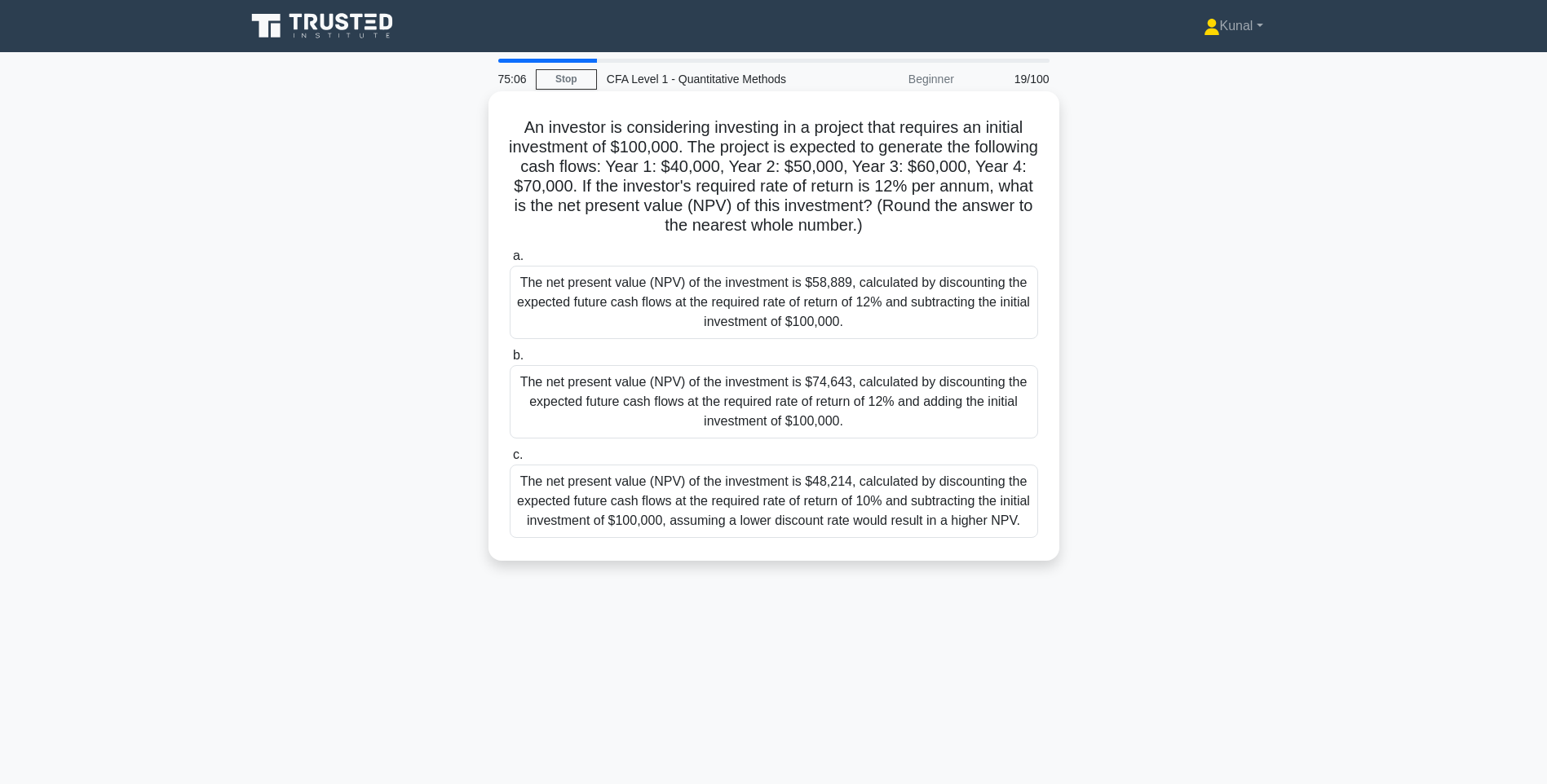
click at [681, 328] on div "The net present value (NPV) of the investment is $58,889, calculated by discoun…" at bounding box center [774, 303] width 529 height 74
click at [510, 262] on input "a. The net present value (NPV) of the investment is $58,889, calculated by disc…" at bounding box center [510, 257] width 0 height 11
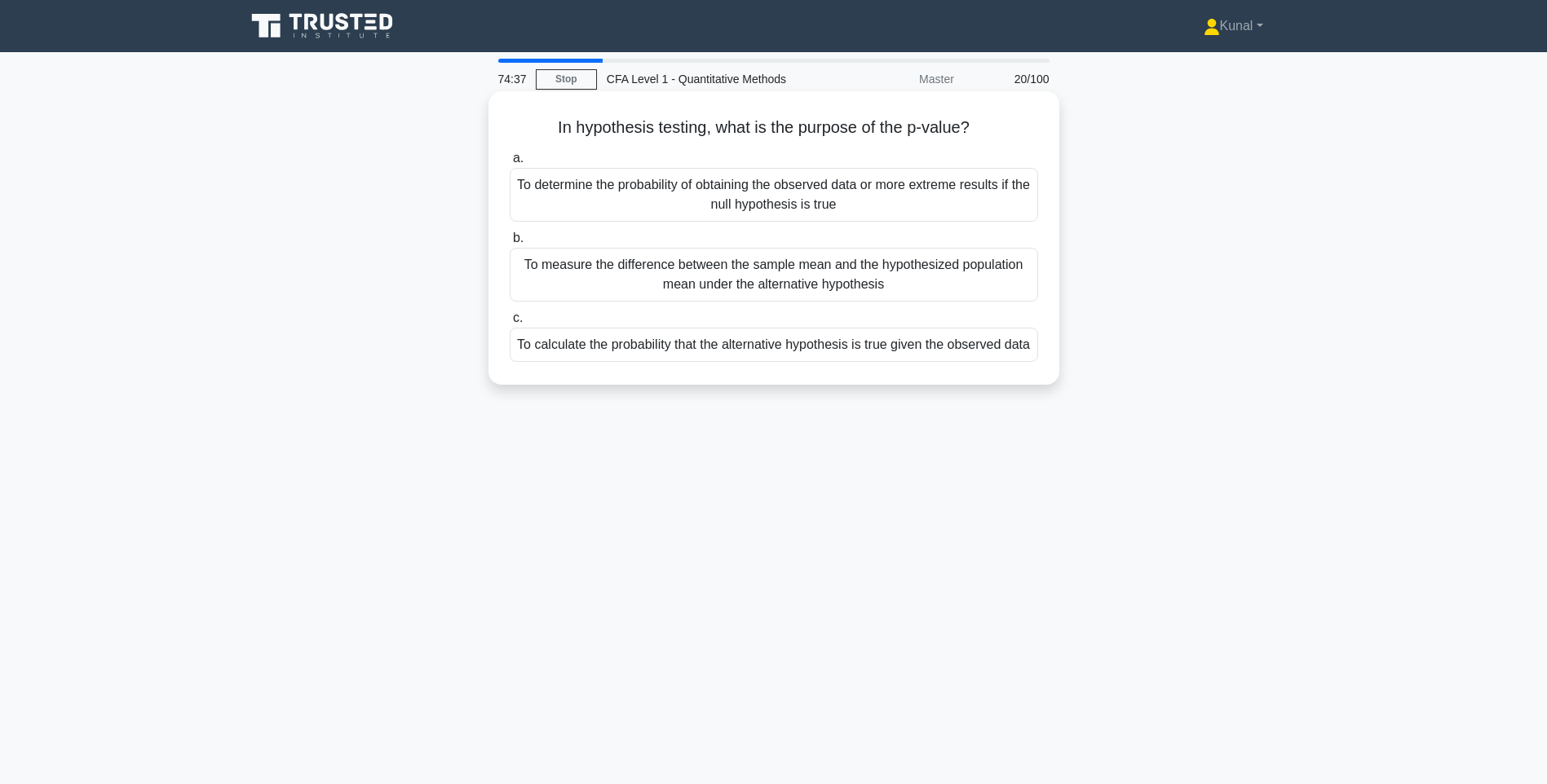
click at [765, 198] on div "To determine the probability of obtaining the observed data or more extreme res…" at bounding box center [774, 194] width 529 height 53
click at [510, 164] on input "a. To determine the probability of obtaining the observed data or more extreme …" at bounding box center [510, 158] width 0 height 11
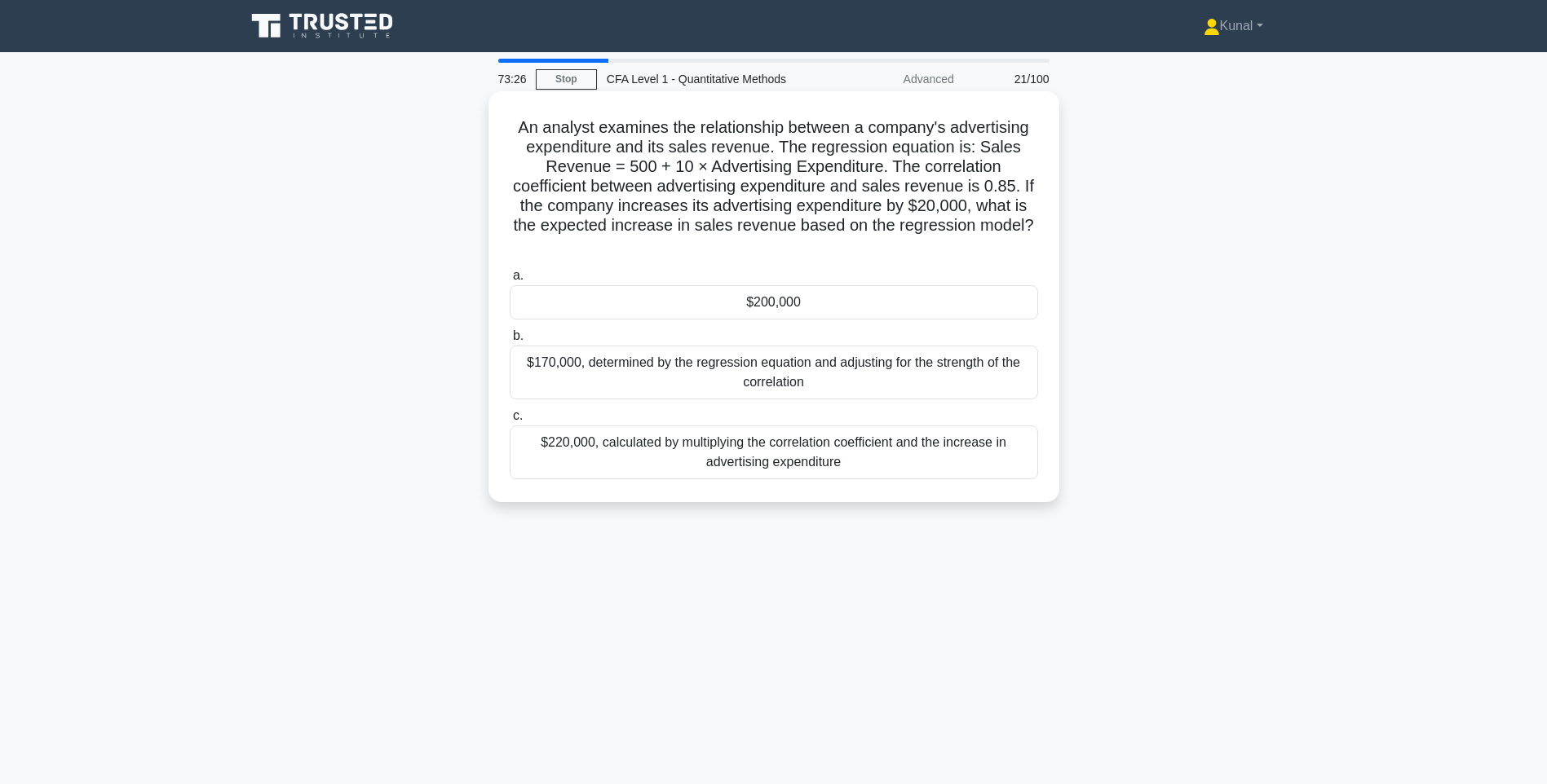
click at [730, 302] on div "$200,000" at bounding box center [774, 302] width 529 height 34
click at [510, 281] on input "a. $200,000" at bounding box center [510, 276] width 0 height 11
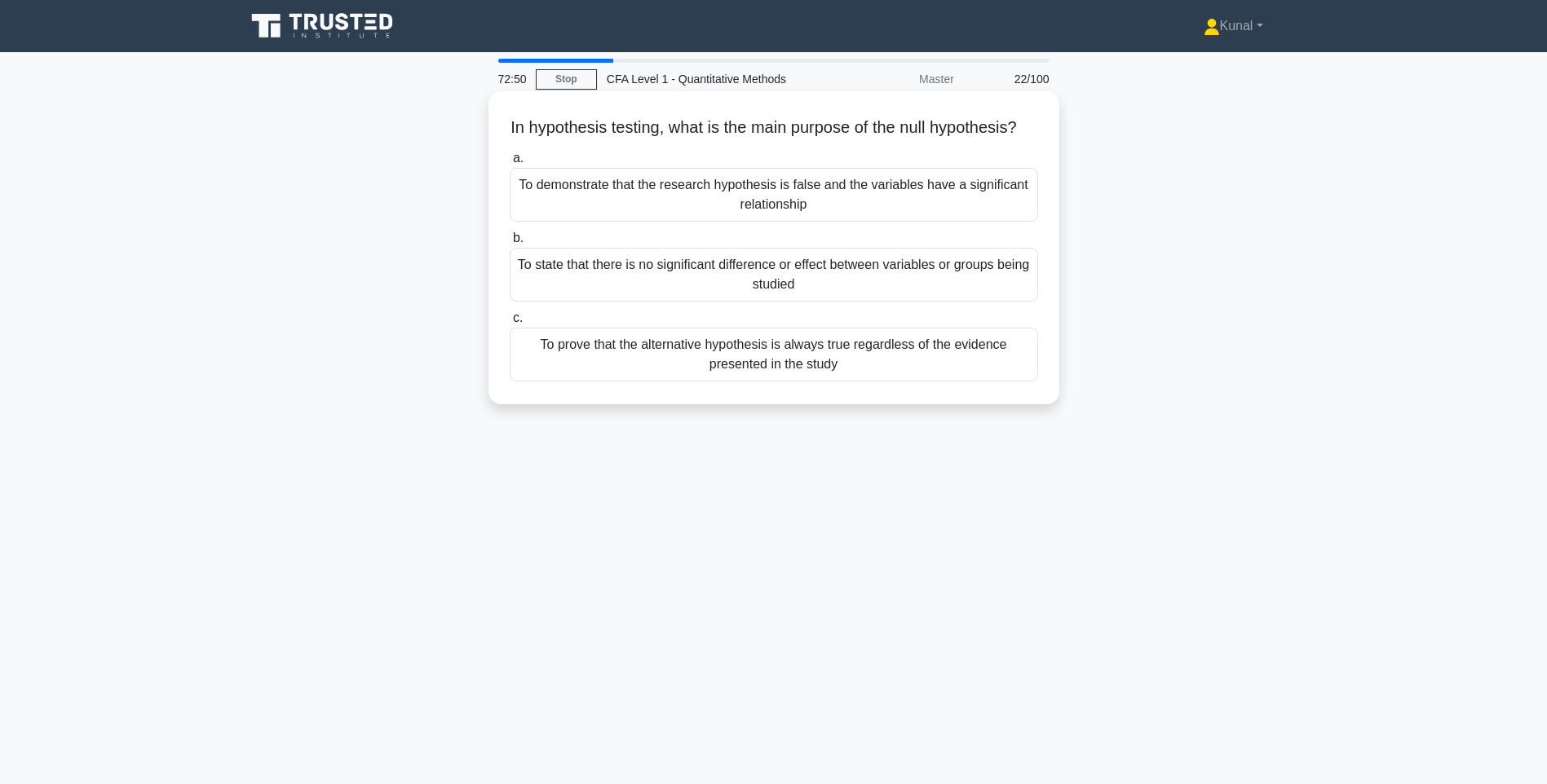
click at [725, 218] on div "To demonstrate that the research hypothesis is false and the variables have a s…" at bounding box center [774, 194] width 529 height 53
click at [510, 164] on input "a. To demonstrate that the research hypothesis is false and the variables have …" at bounding box center [510, 158] width 0 height 11
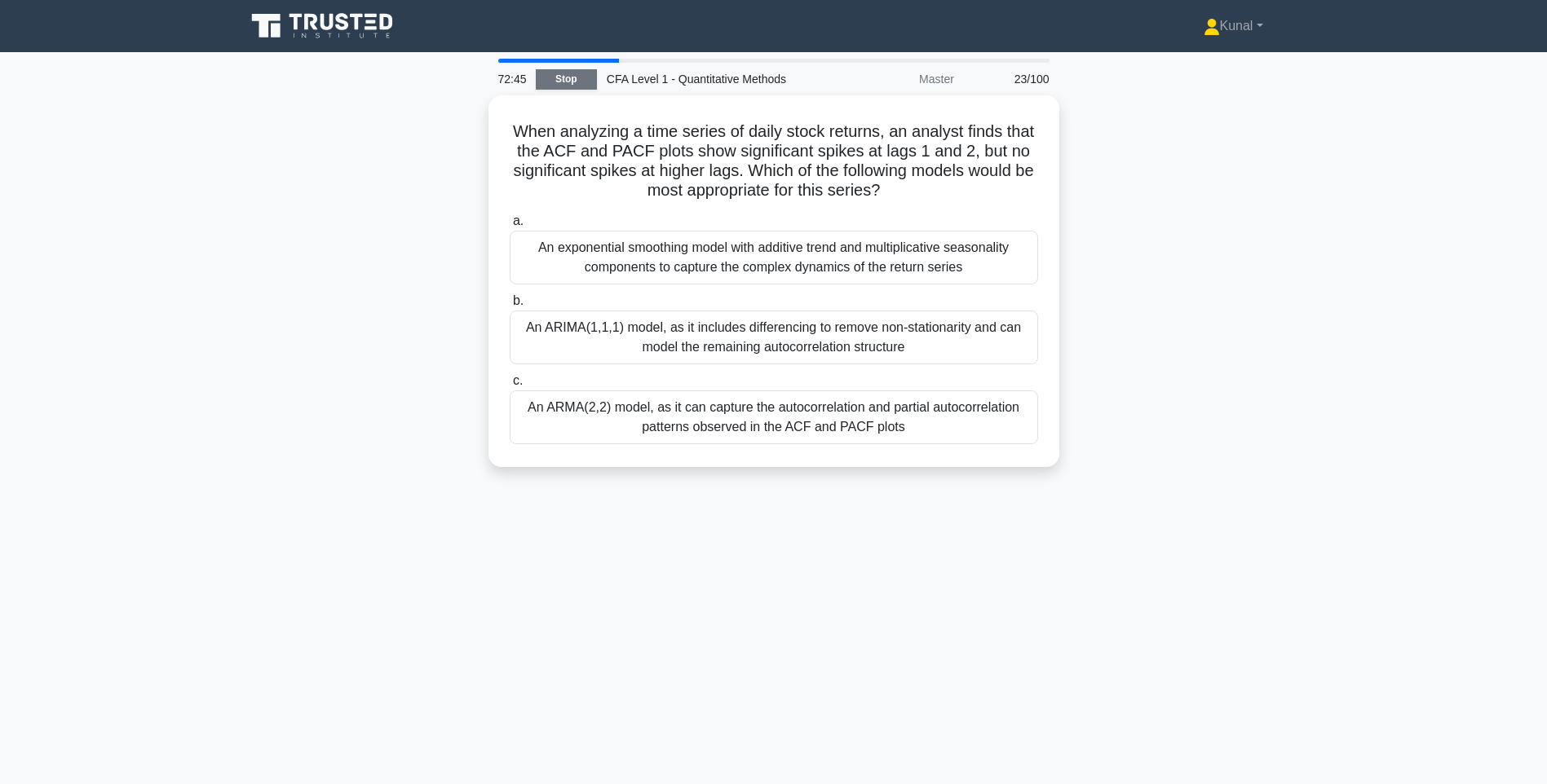
click at [550, 76] on link "Stop" at bounding box center [566, 79] width 61 height 20
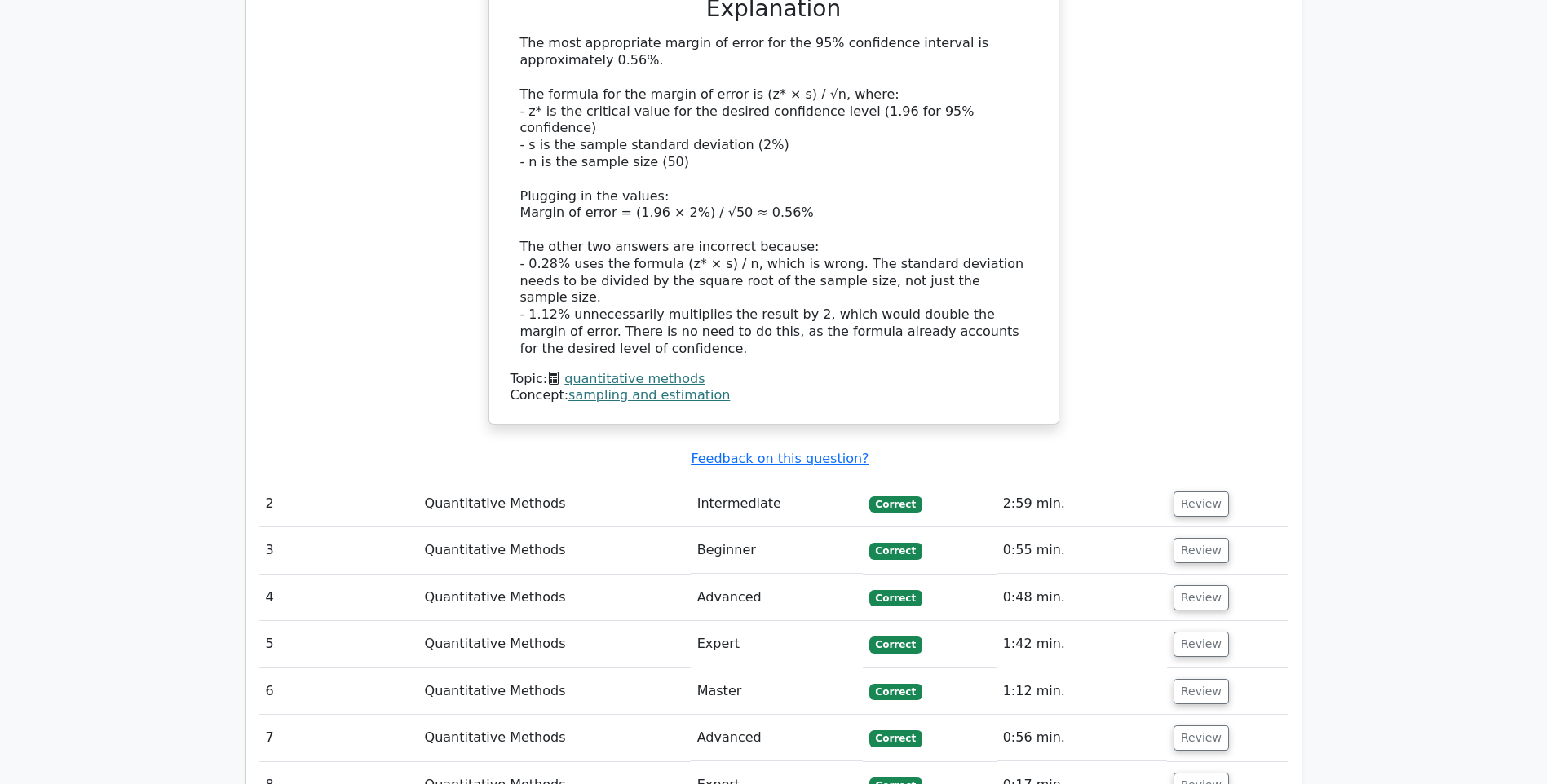
scroll to position [1631, 0]
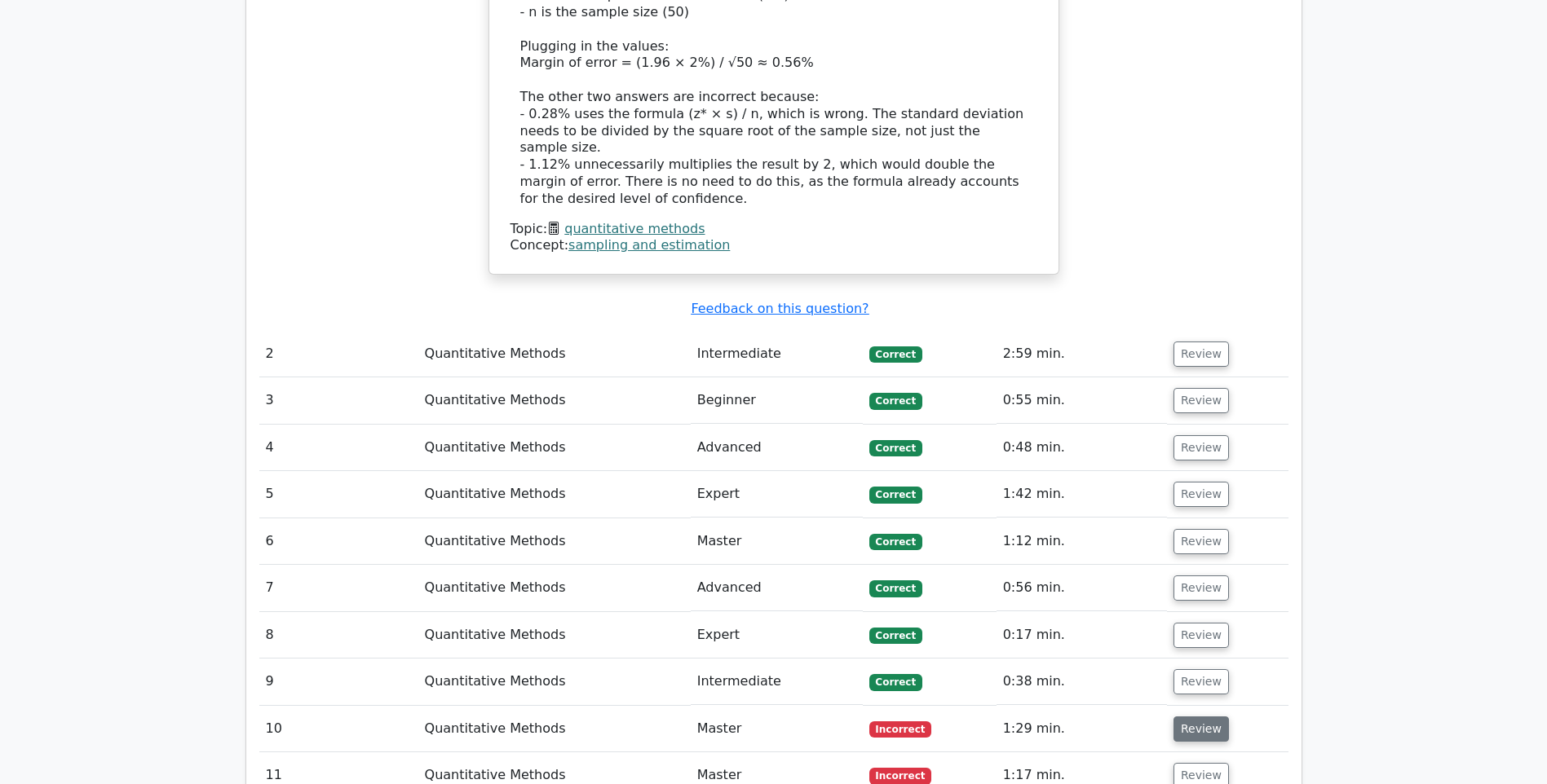
click at [1194, 717] on button "Review" at bounding box center [1201, 729] width 55 height 25
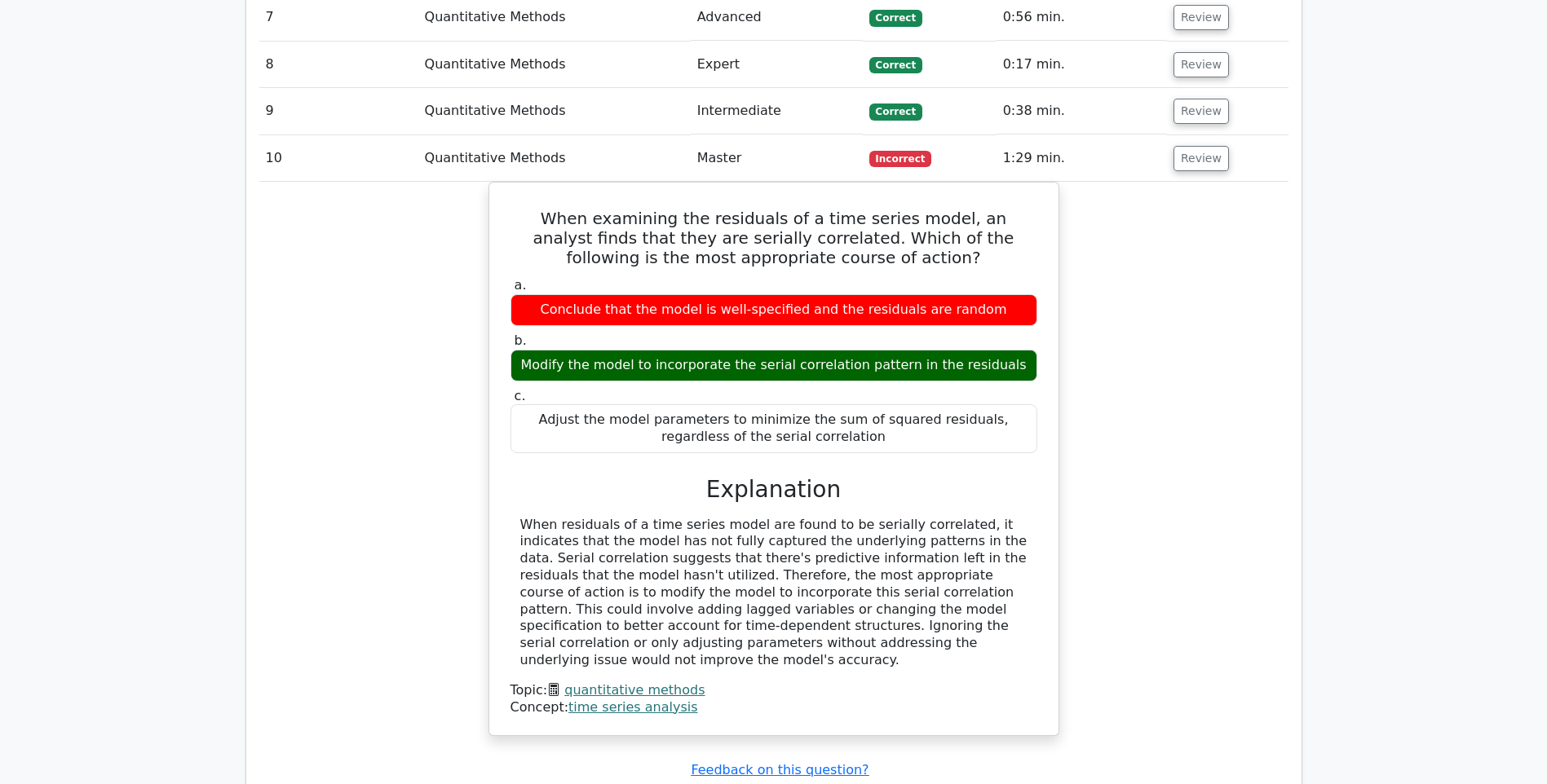
scroll to position [2283, 0]
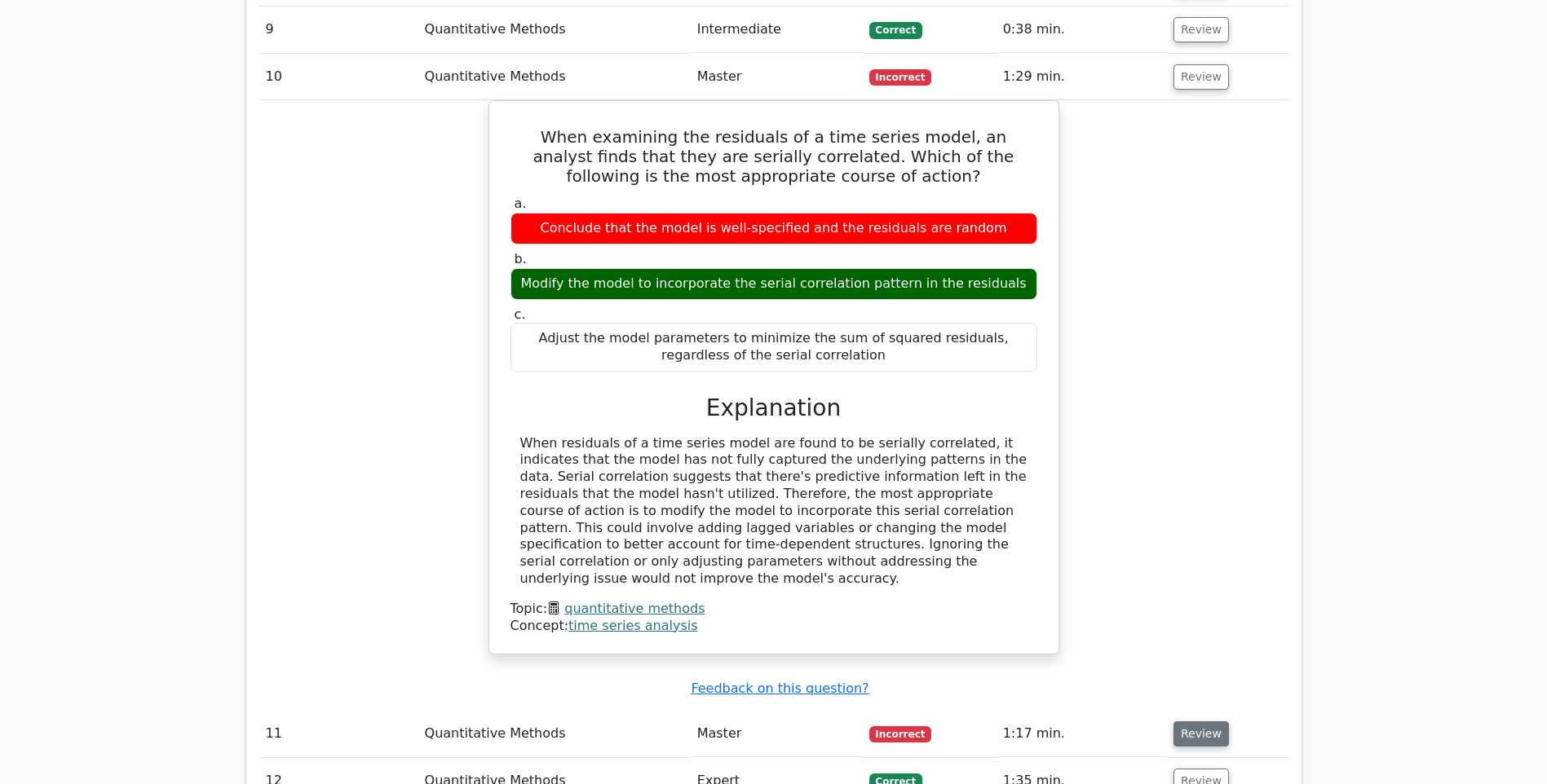
click at [1203, 721] on button "Review" at bounding box center [1201, 733] width 55 height 25
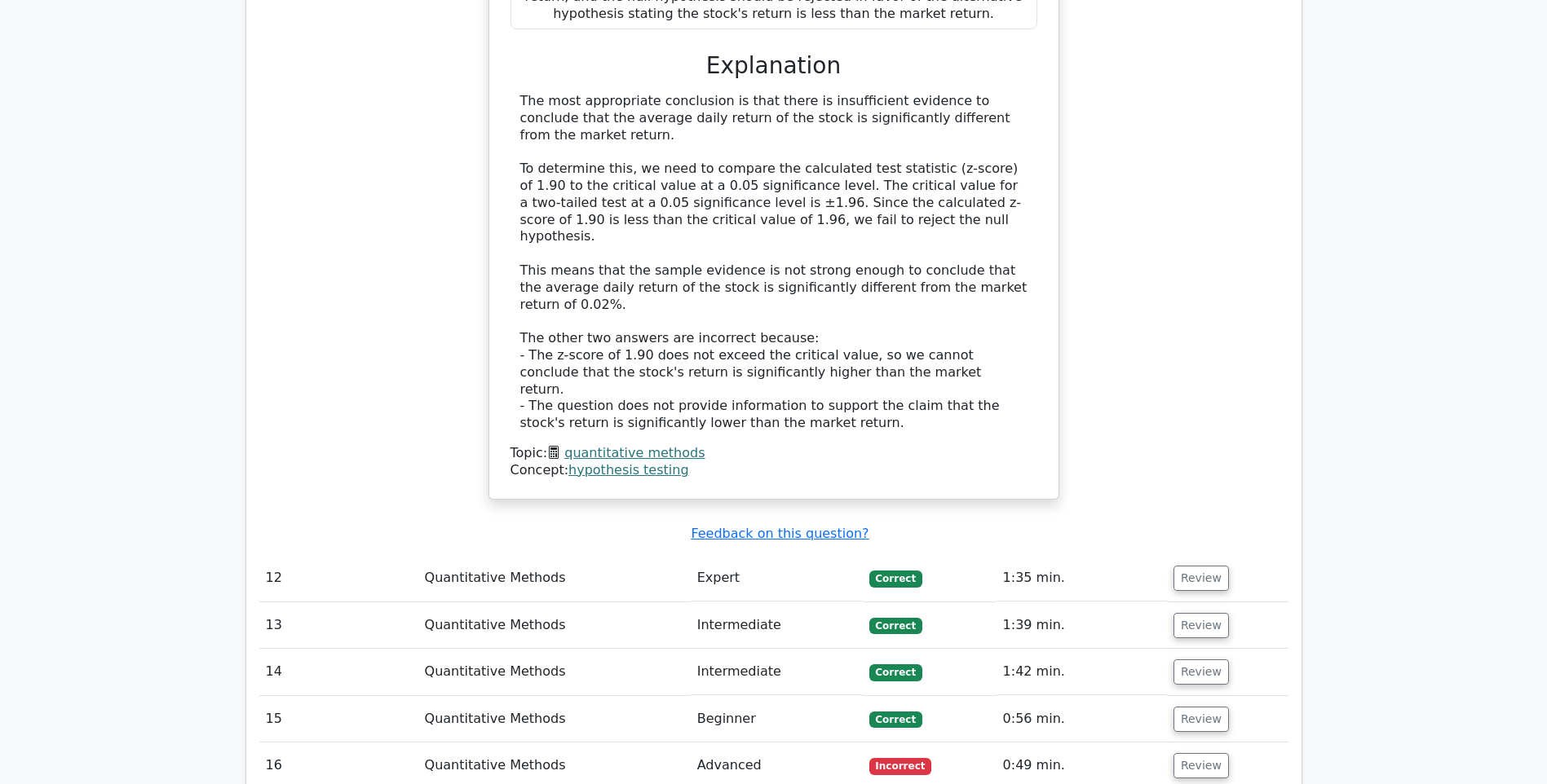
scroll to position [3506, 0]
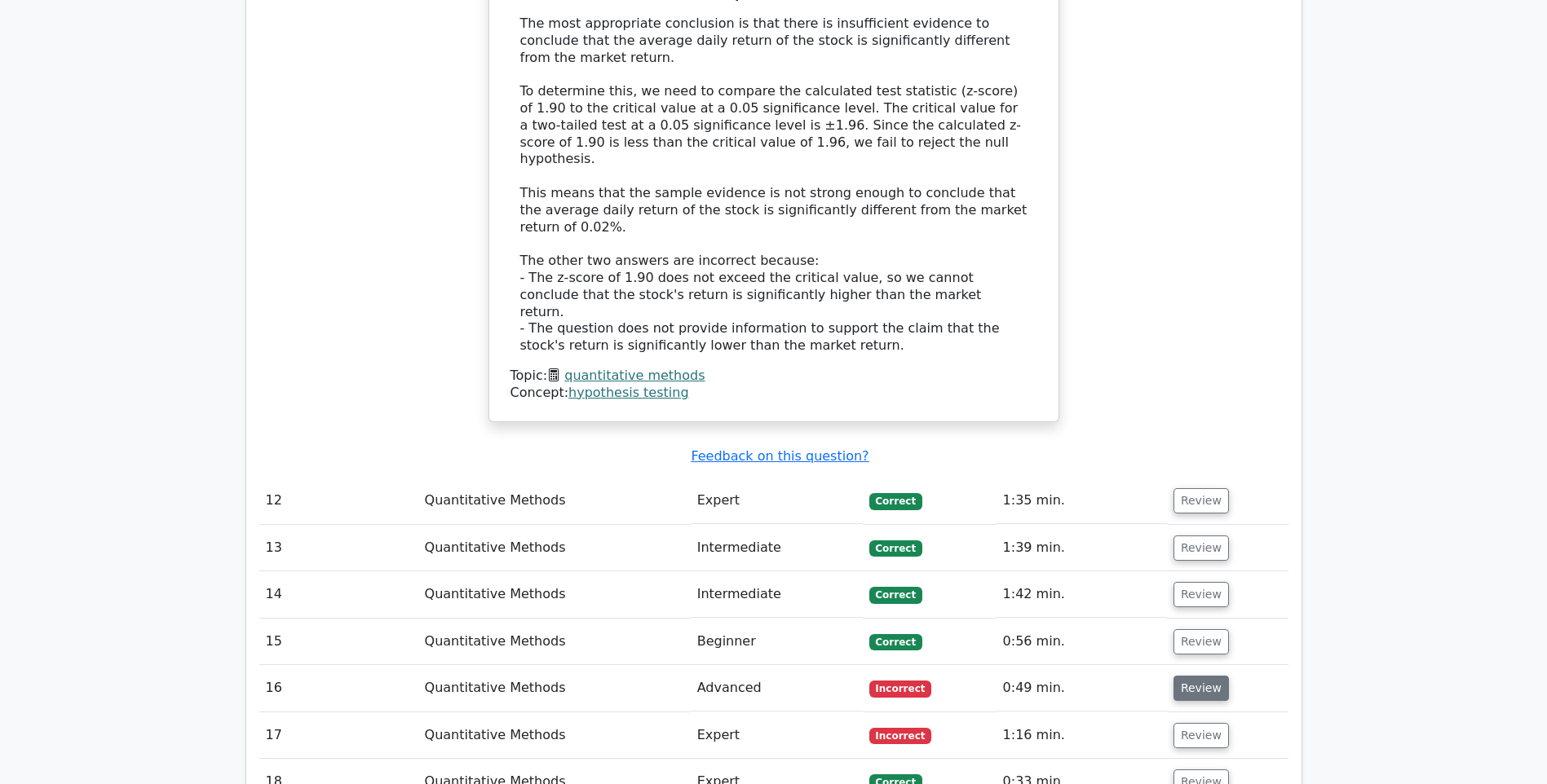
click at [1209, 676] on button "Review" at bounding box center [1201, 688] width 55 height 25
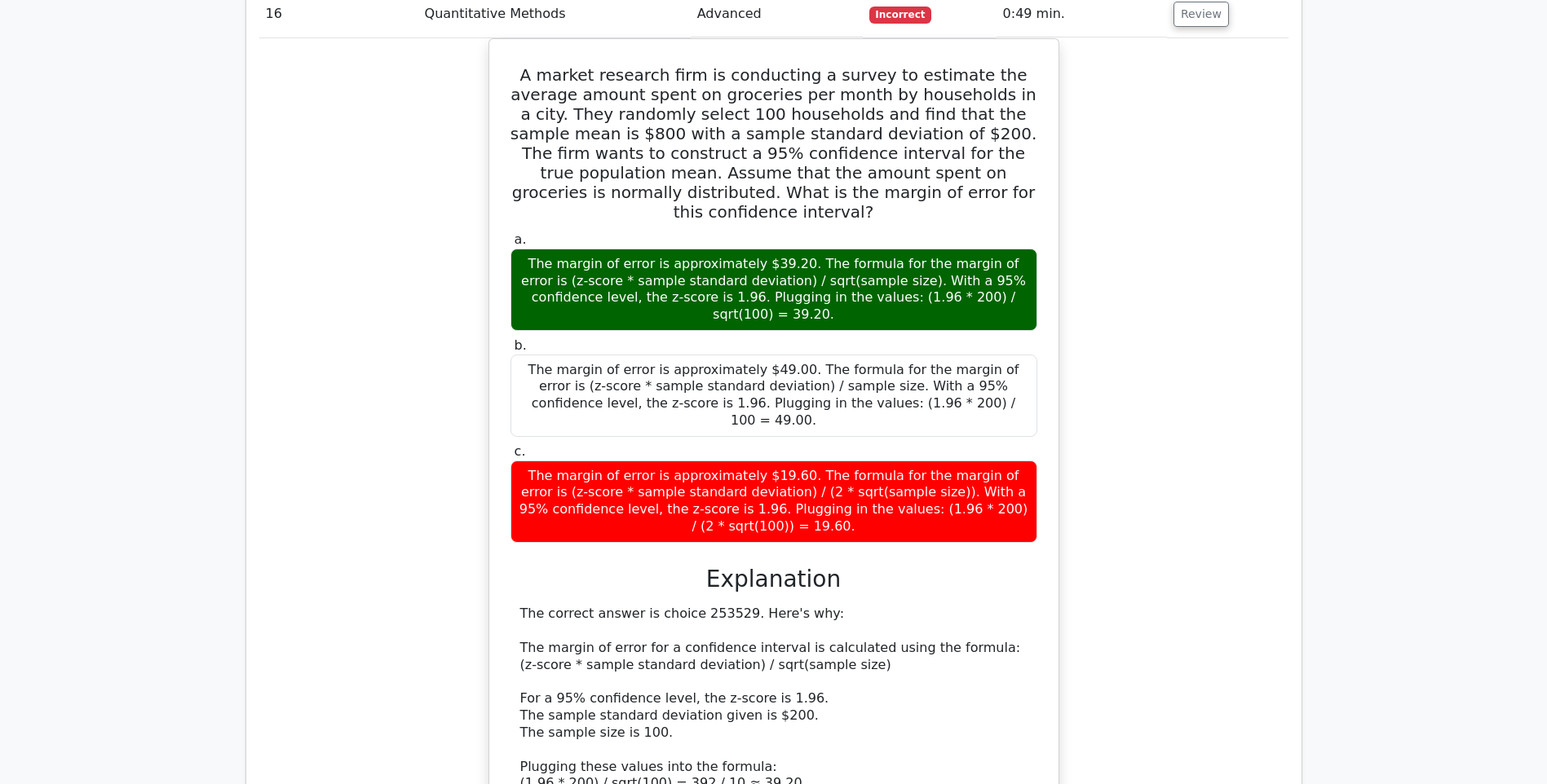
scroll to position [4485, 0]
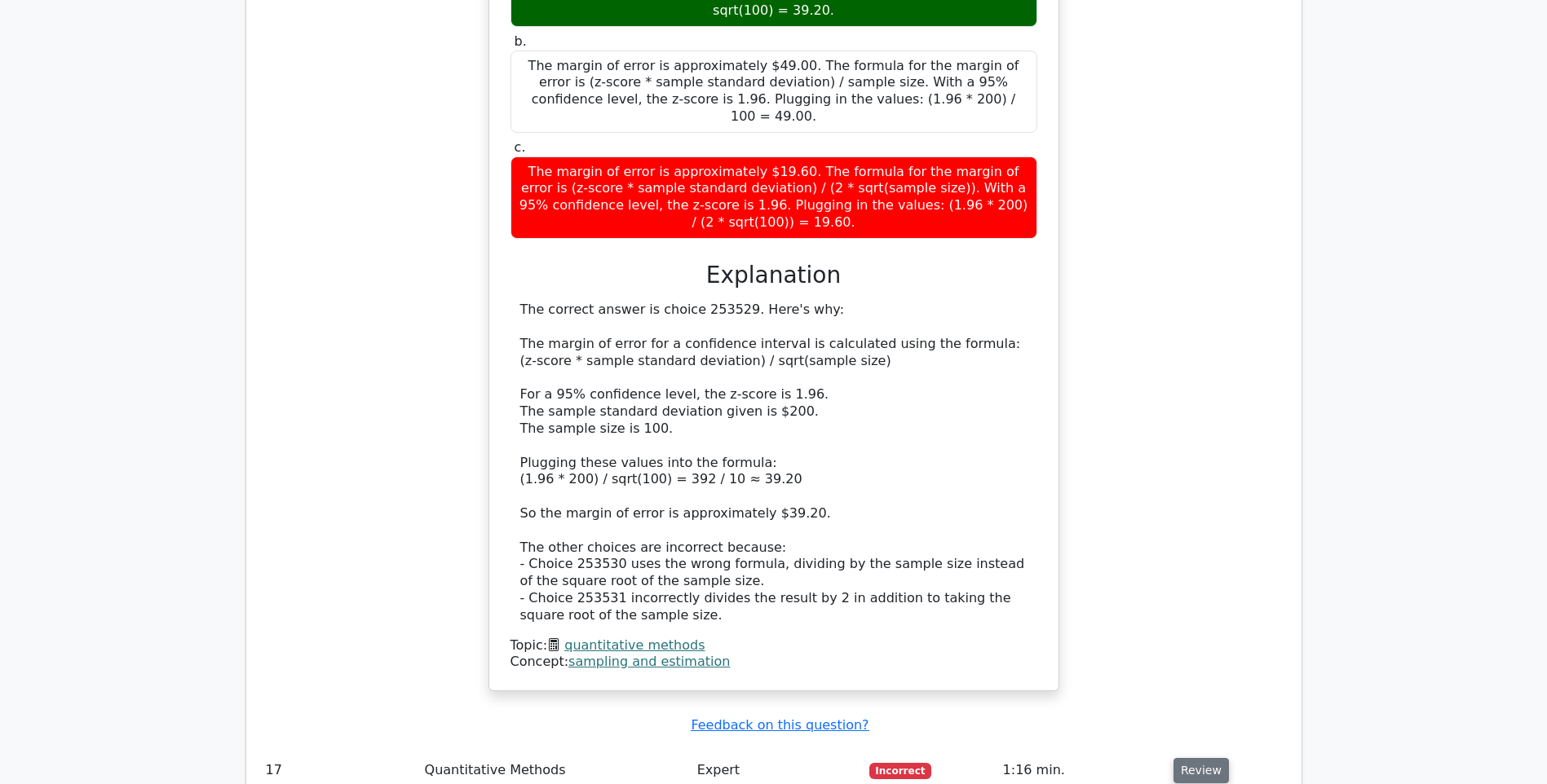
click at [1190, 758] on button "Review" at bounding box center [1201, 770] width 55 height 25
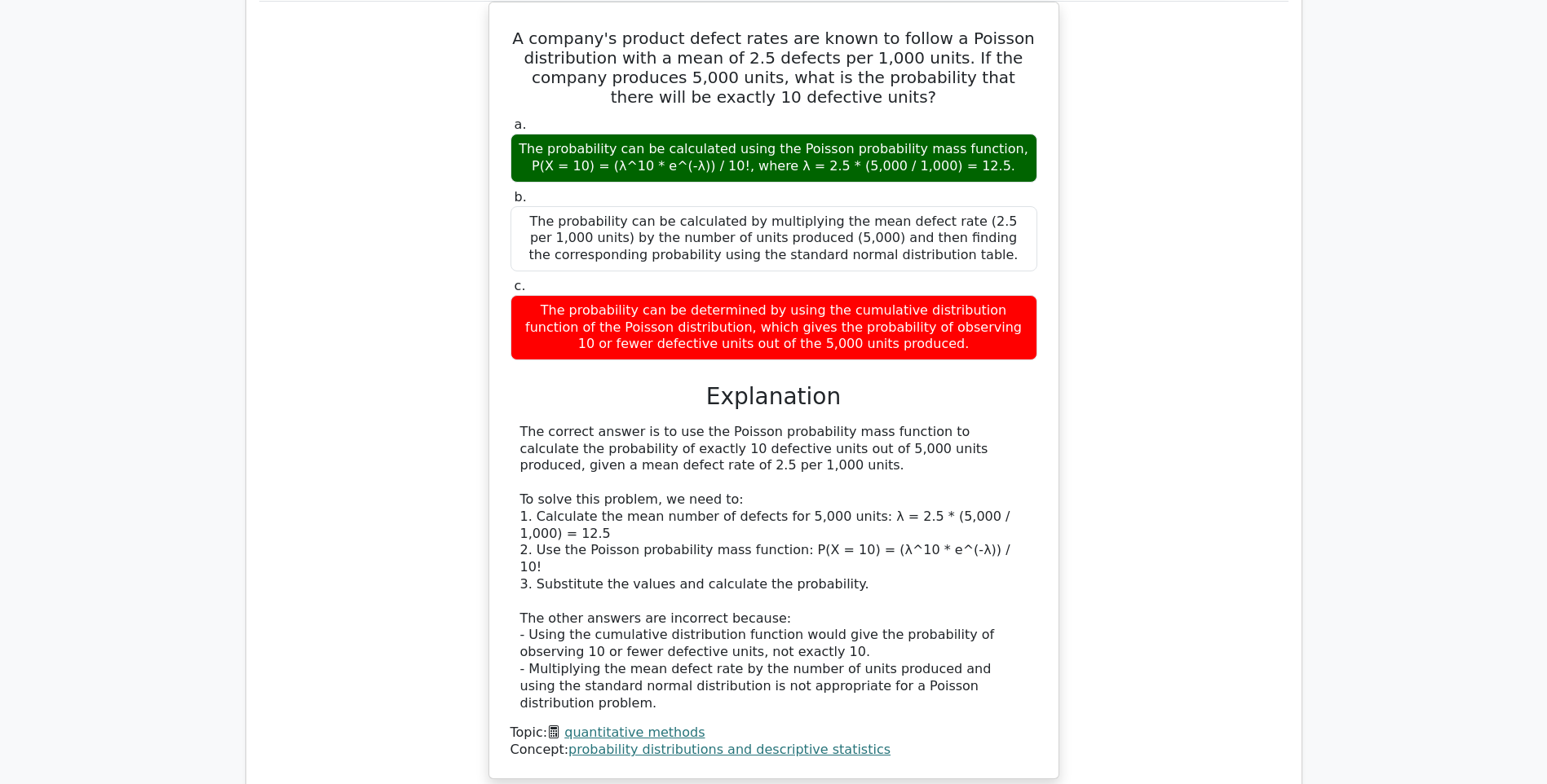
scroll to position [5300, 0]
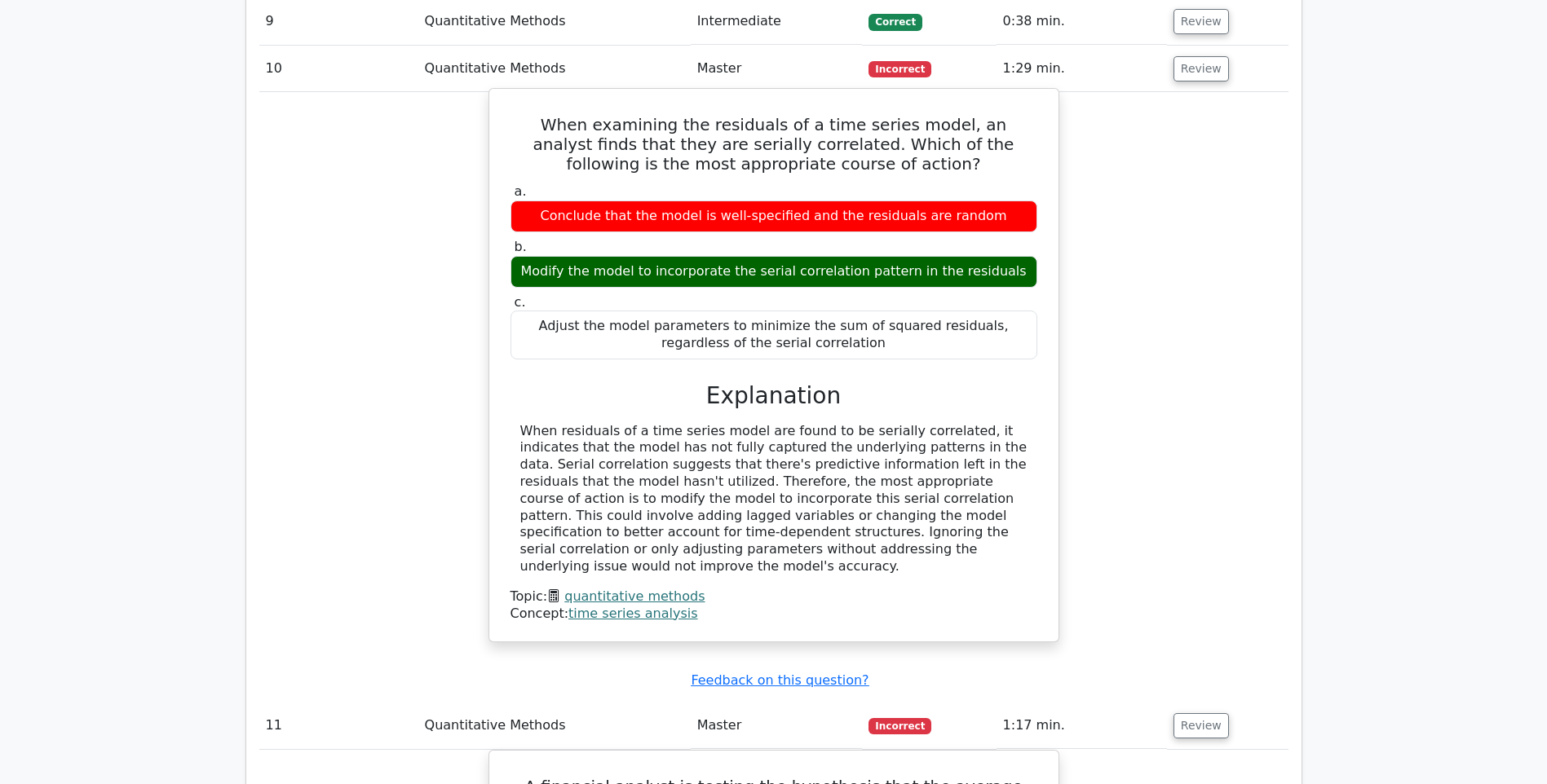
scroll to position [2283, 0]
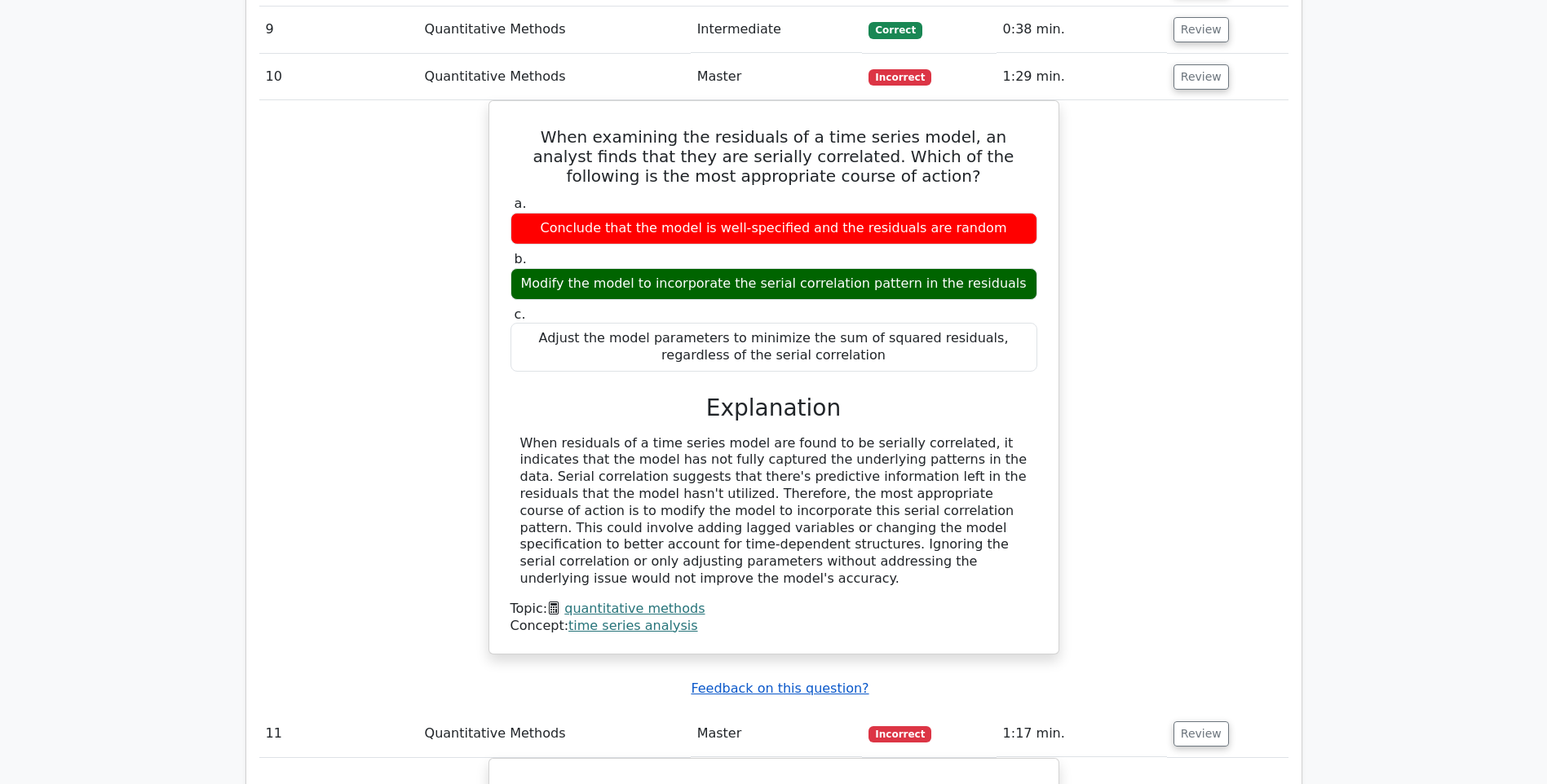
click at [819, 681] on u "Feedback on this question?" at bounding box center [779, 688] width 178 height 16
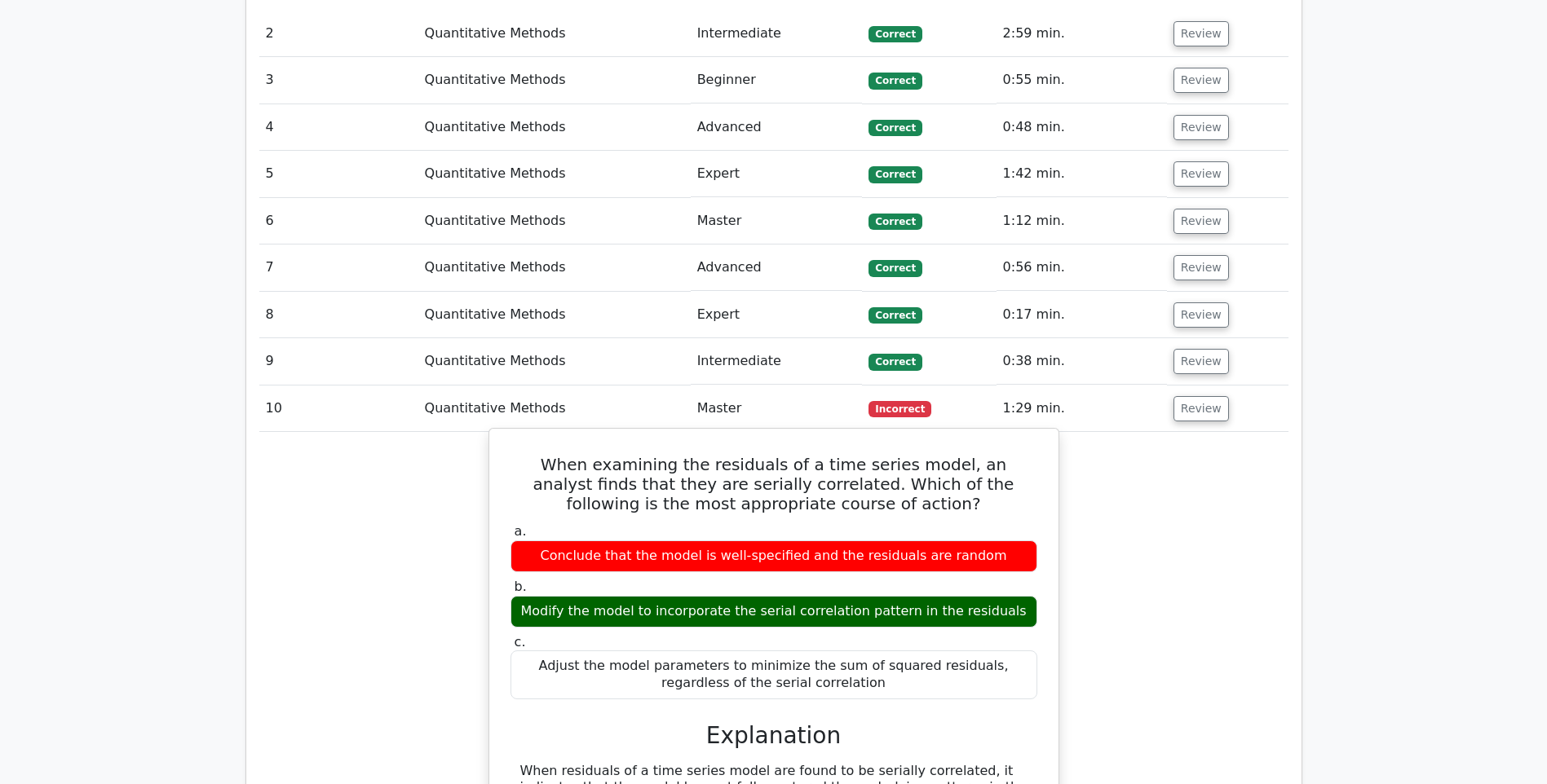
scroll to position [1387, 0]
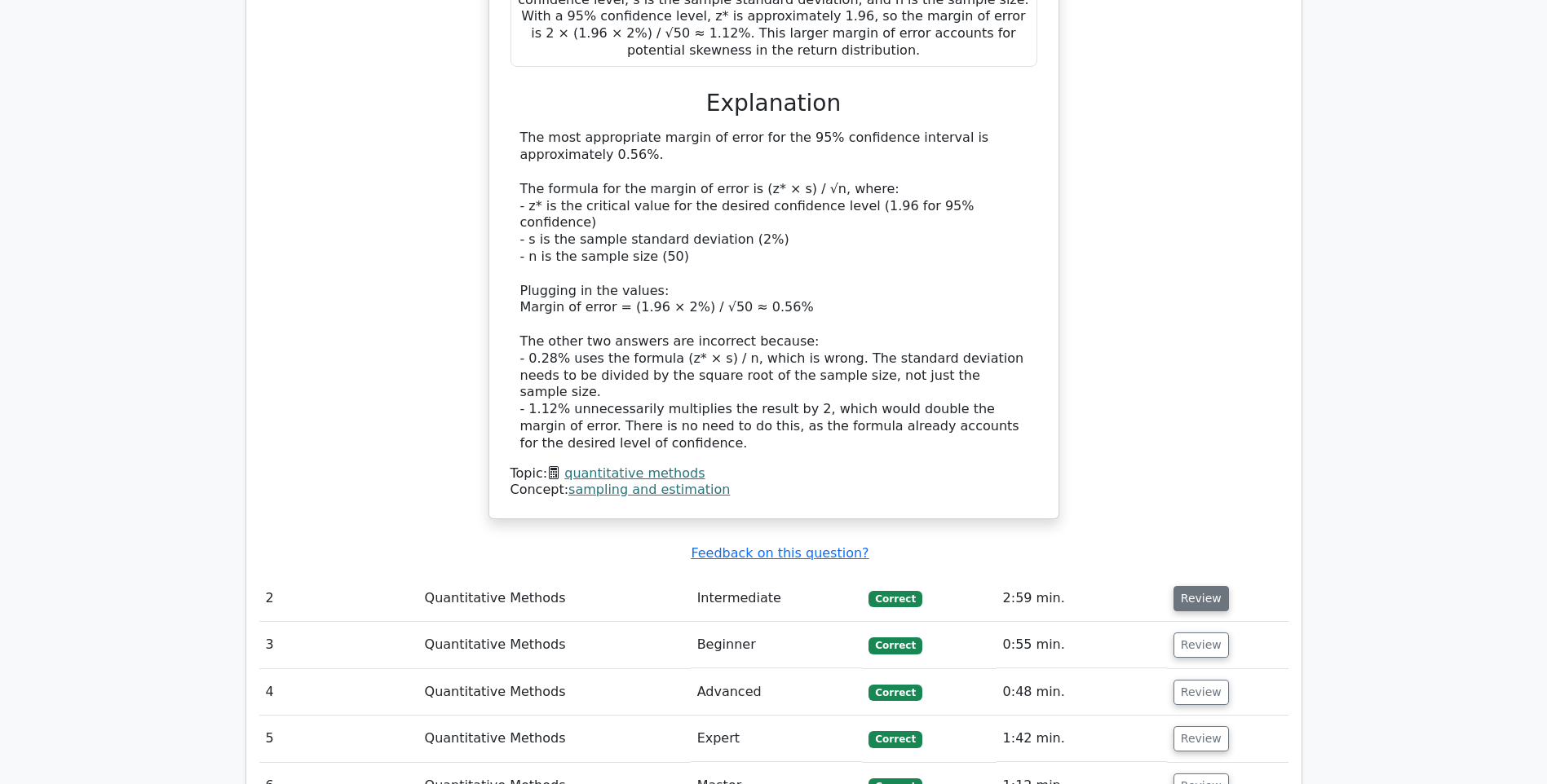
click at [1216, 586] on button "Review" at bounding box center [1201, 598] width 55 height 25
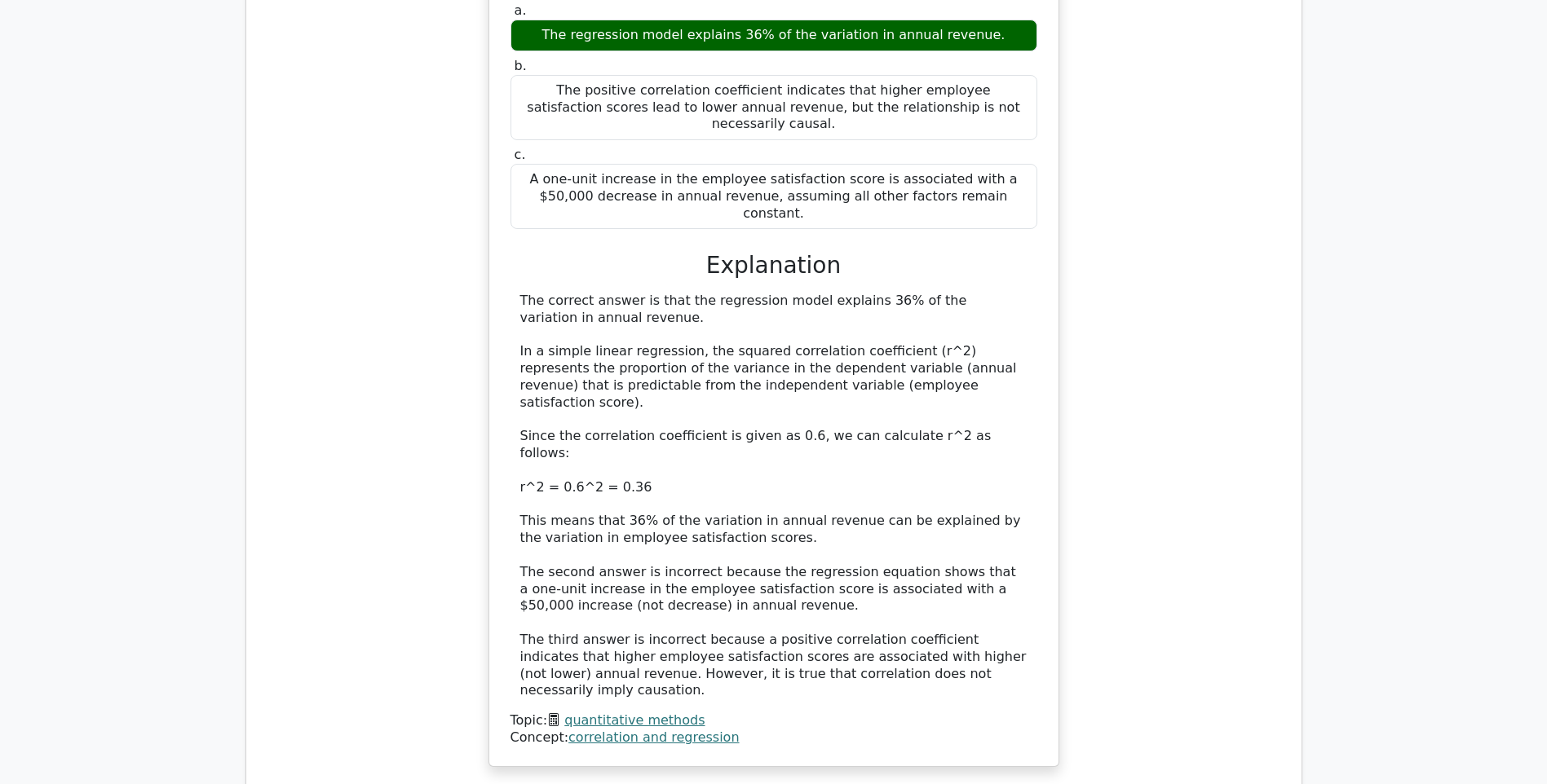
scroll to position [2446, 0]
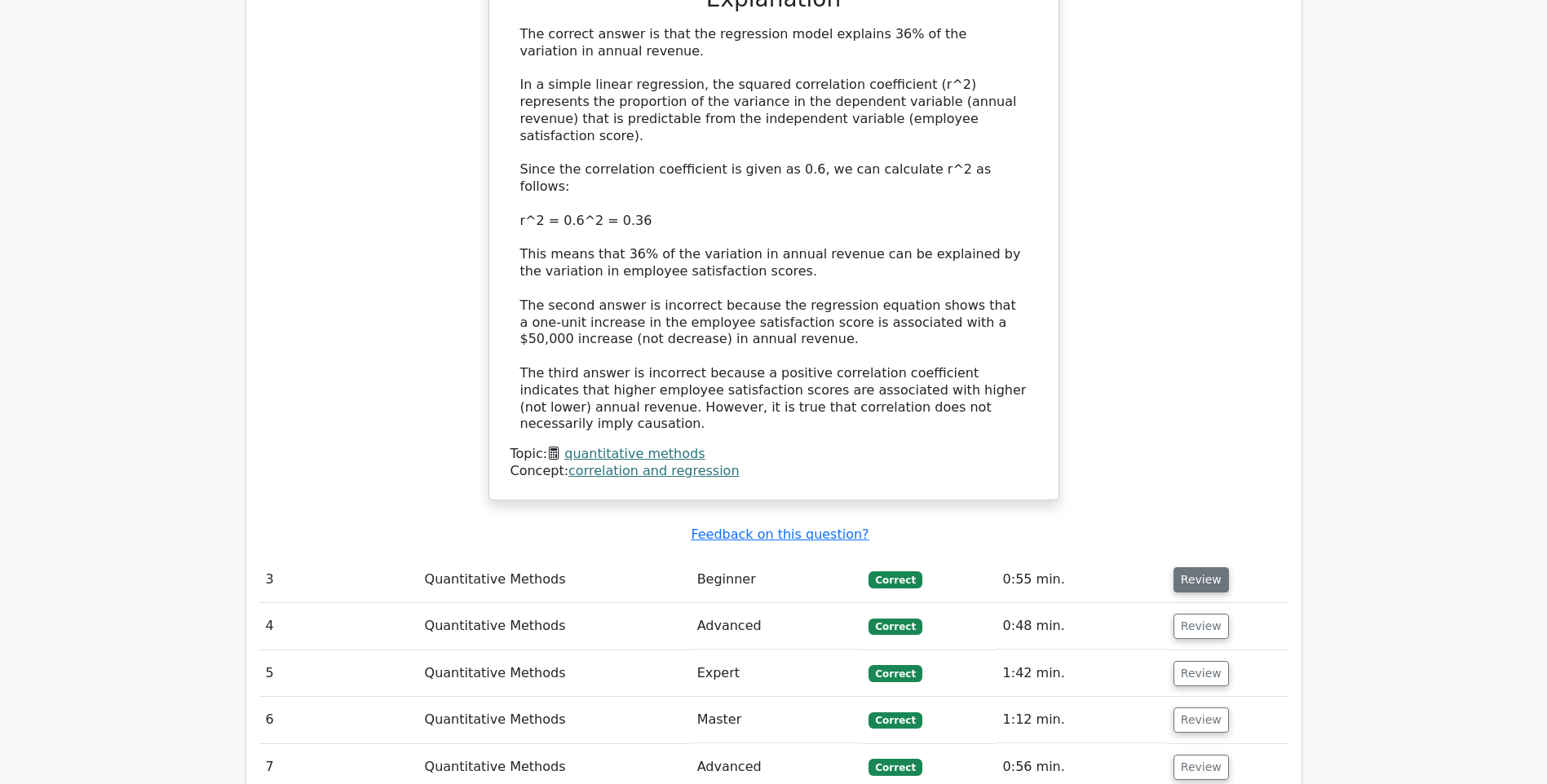
click at [1216, 568] on button "Review" at bounding box center [1201, 579] width 55 height 25
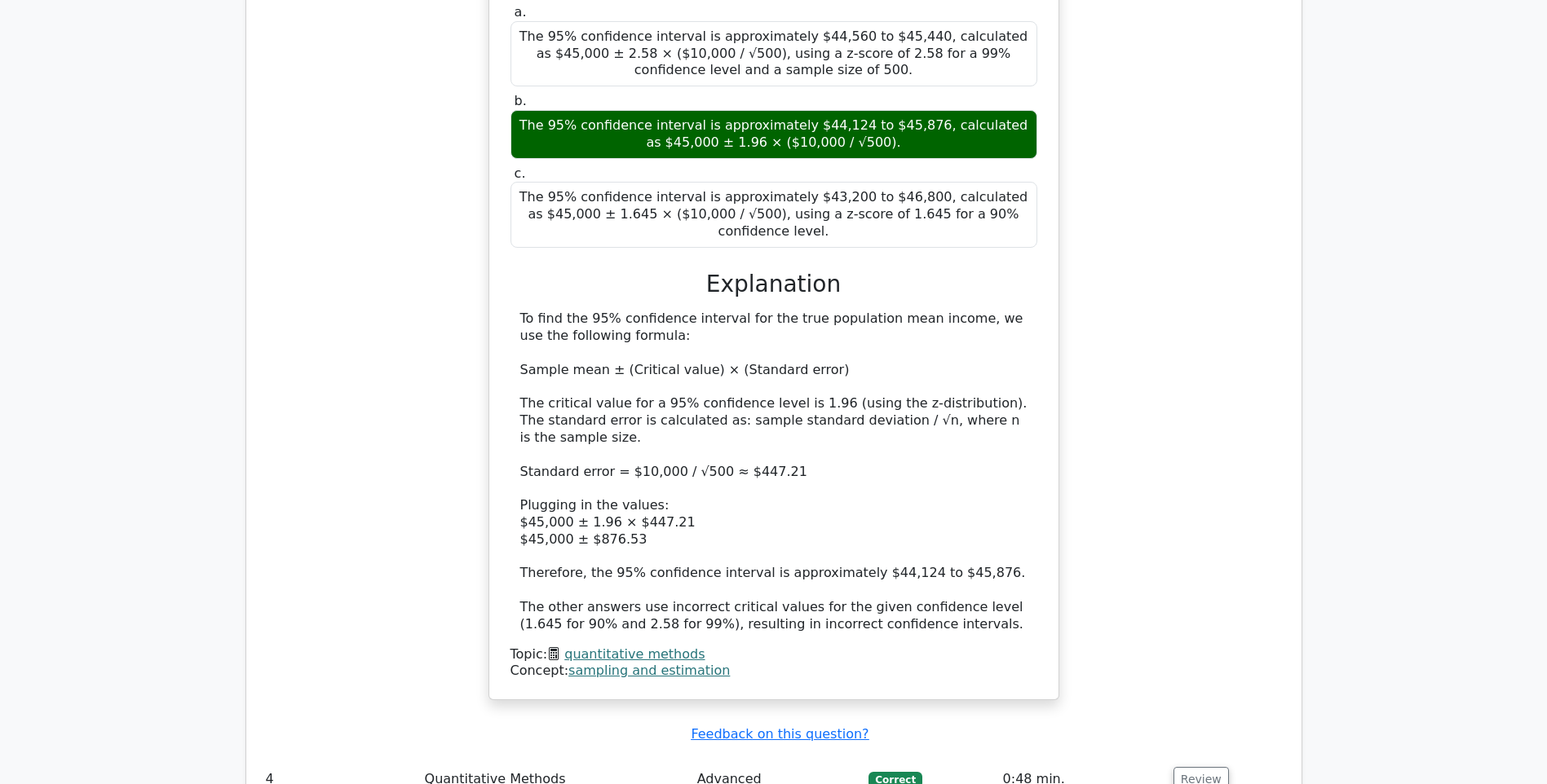
scroll to position [3424, 0]
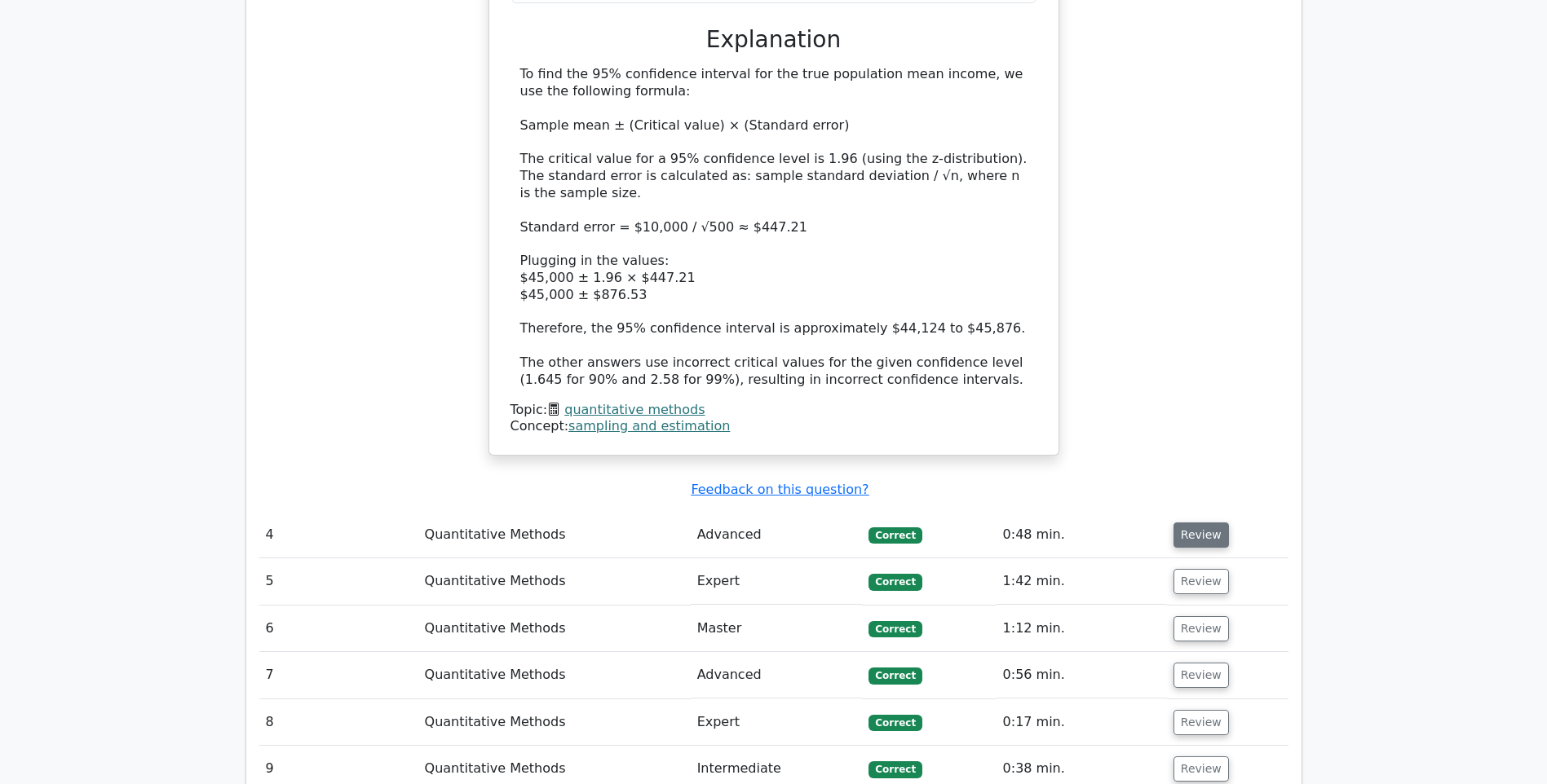
click at [1202, 522] on button "Review" at bounding box center [1201, 534] width 55 height 25
click at [1201, 522] on button "Review" at bounding box center [1201, 534] width 55 height 25
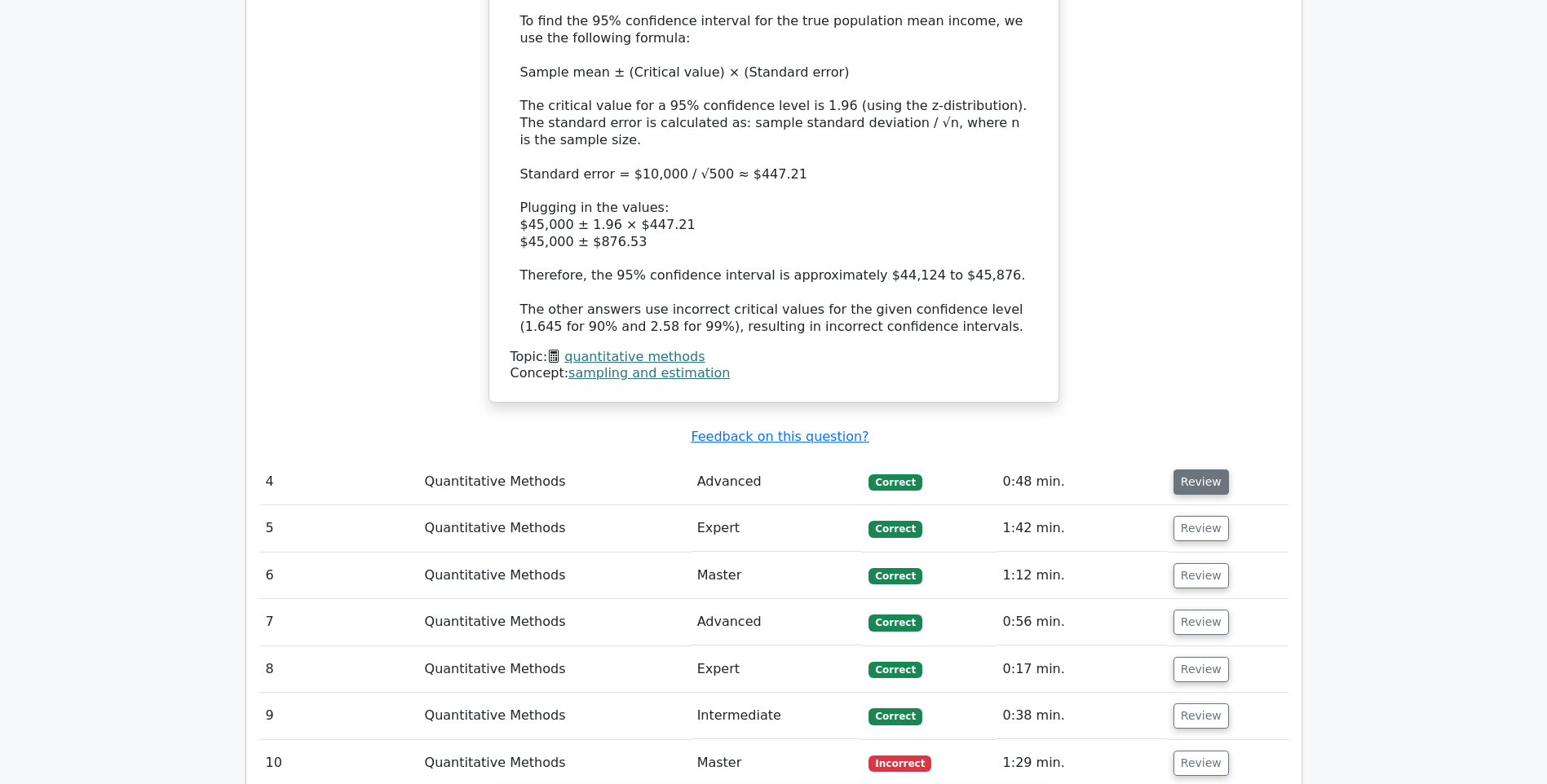
scroll to position [3506, 0]
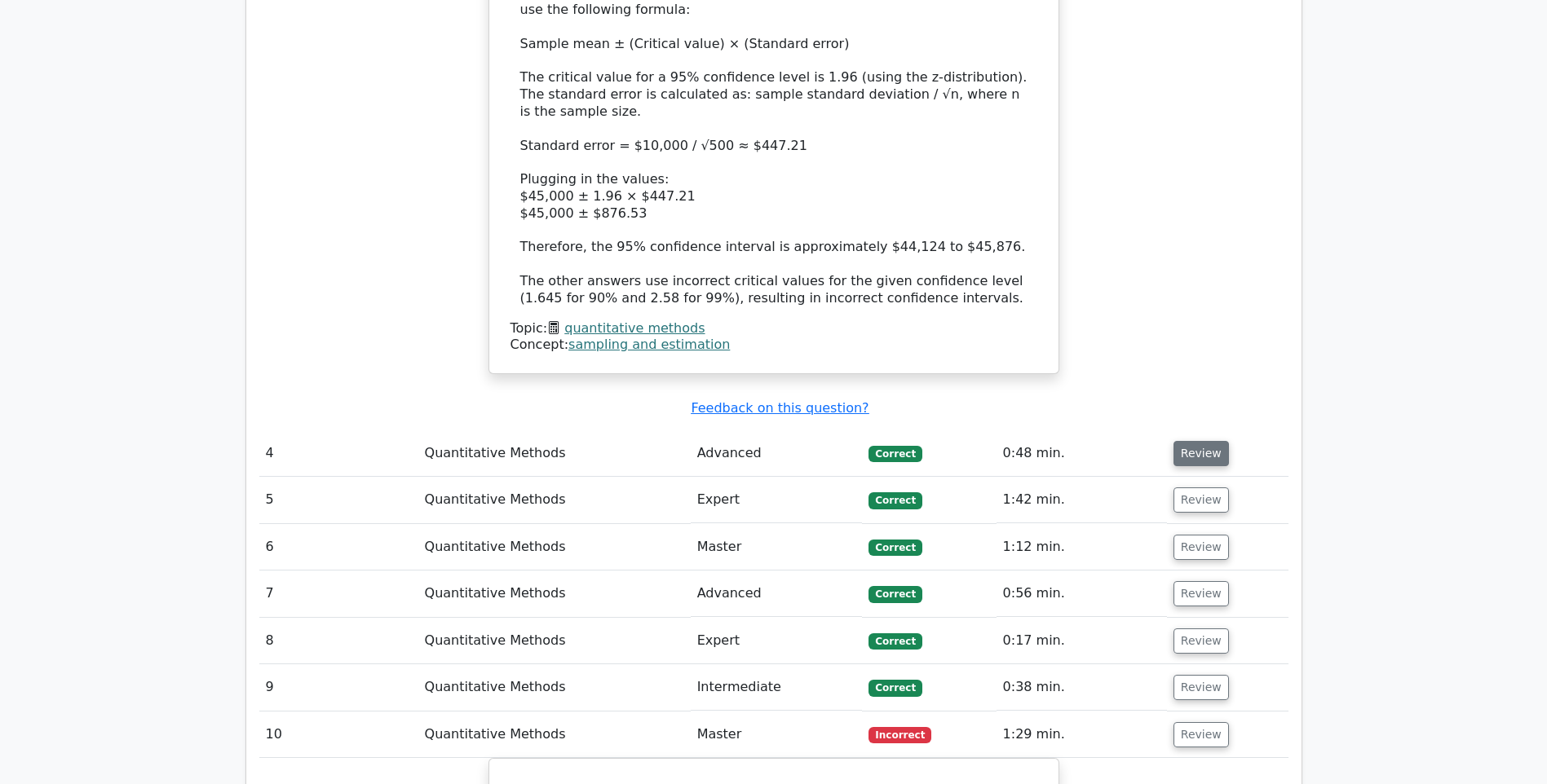
click at [1195, 441] on button "Review" at bounding box center [1201, 453] width 55 height 25
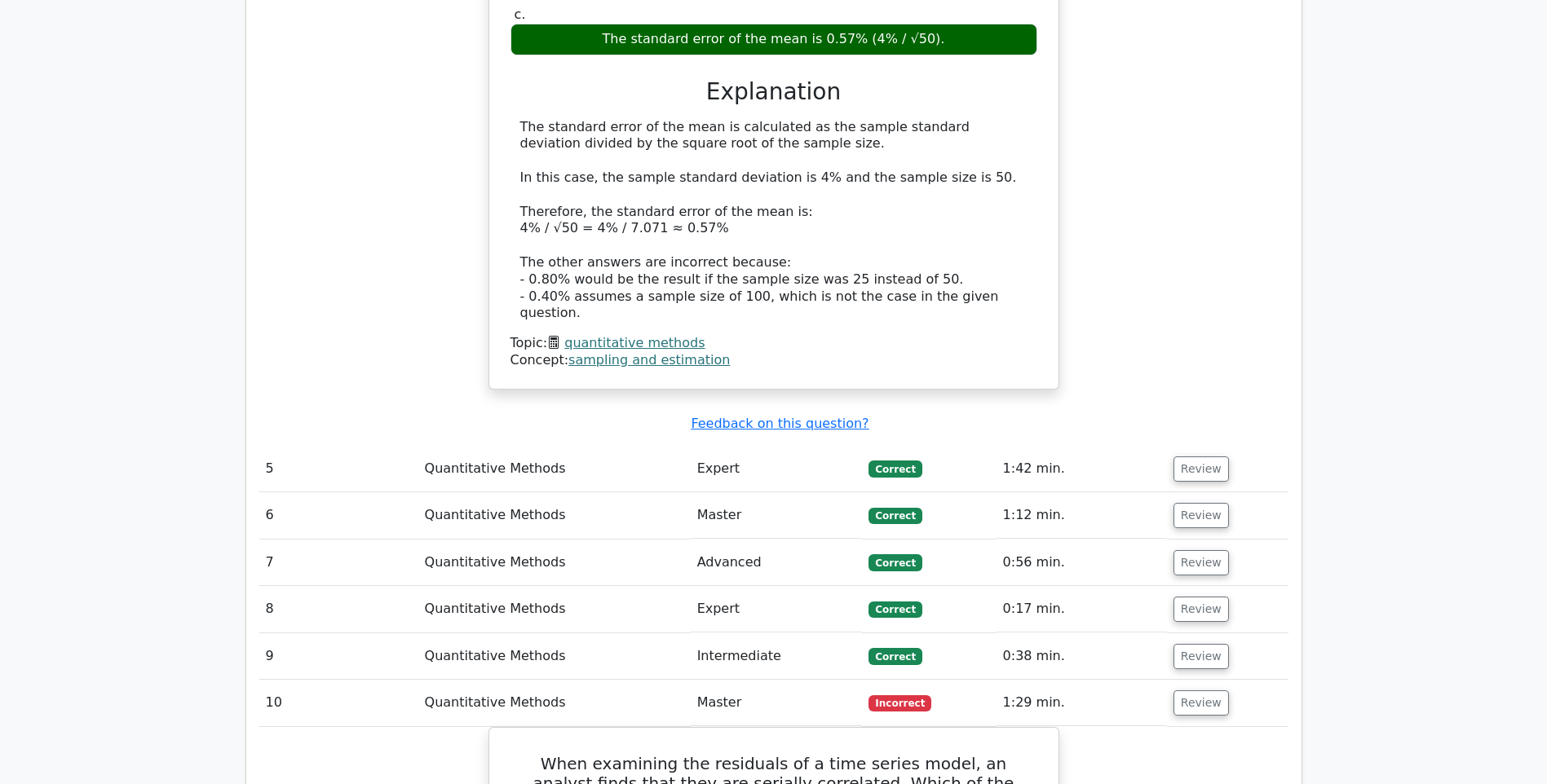
scroll to position [4240, 0]
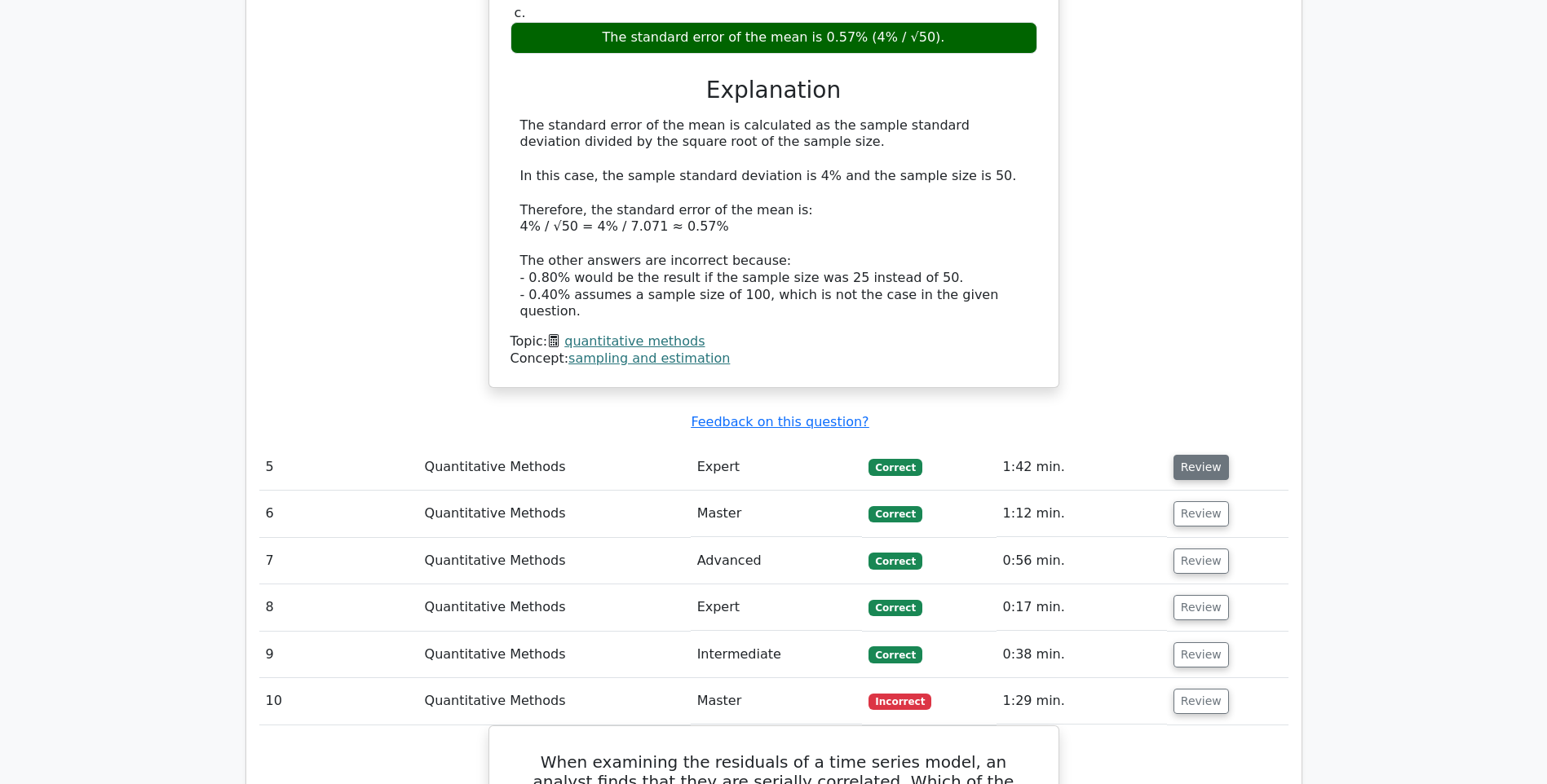
click at [1185, 455] on button "Review" at bounding box center [1201, 467] width 55 height 25
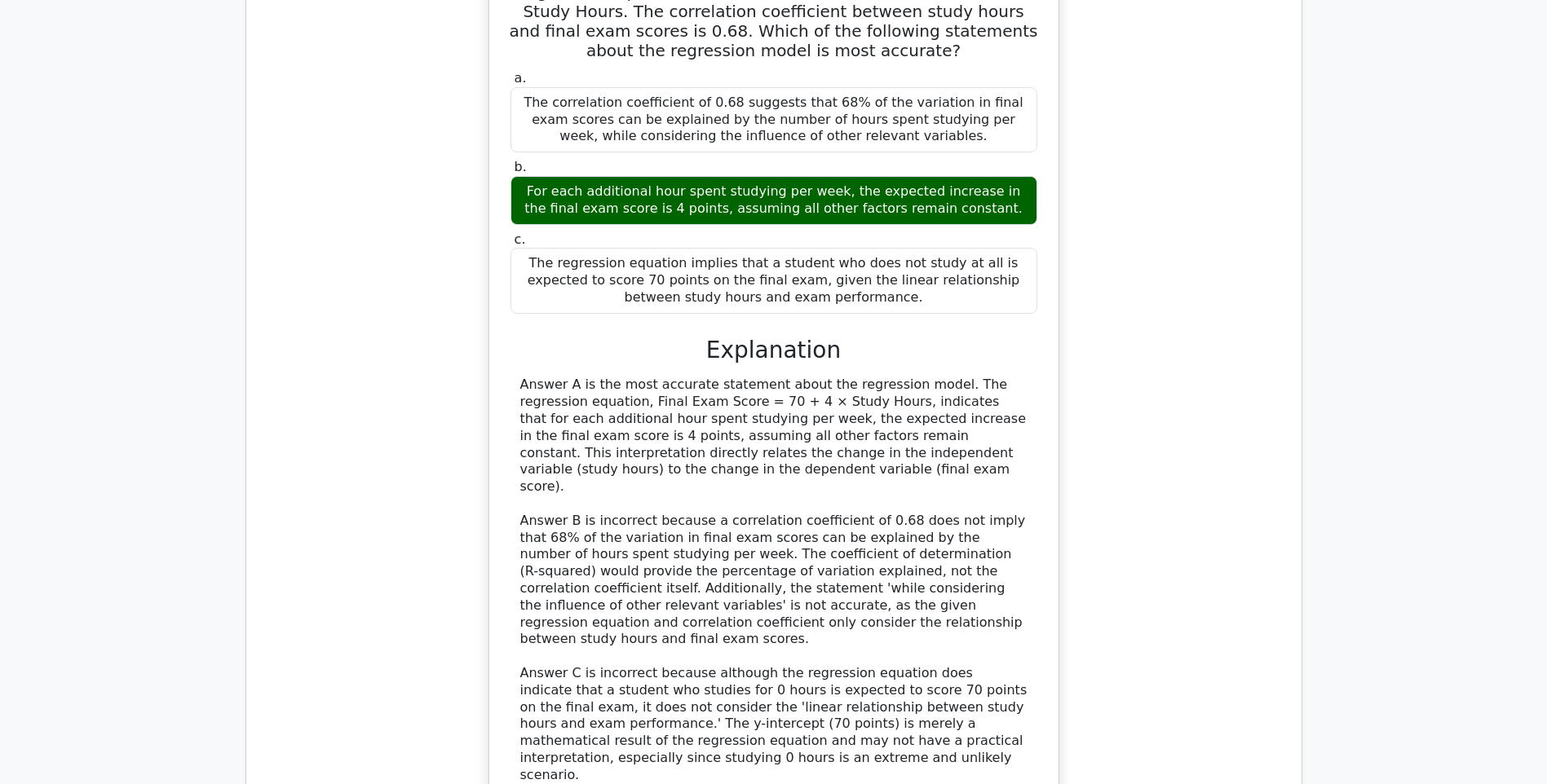
scroll to position [4892, 0]
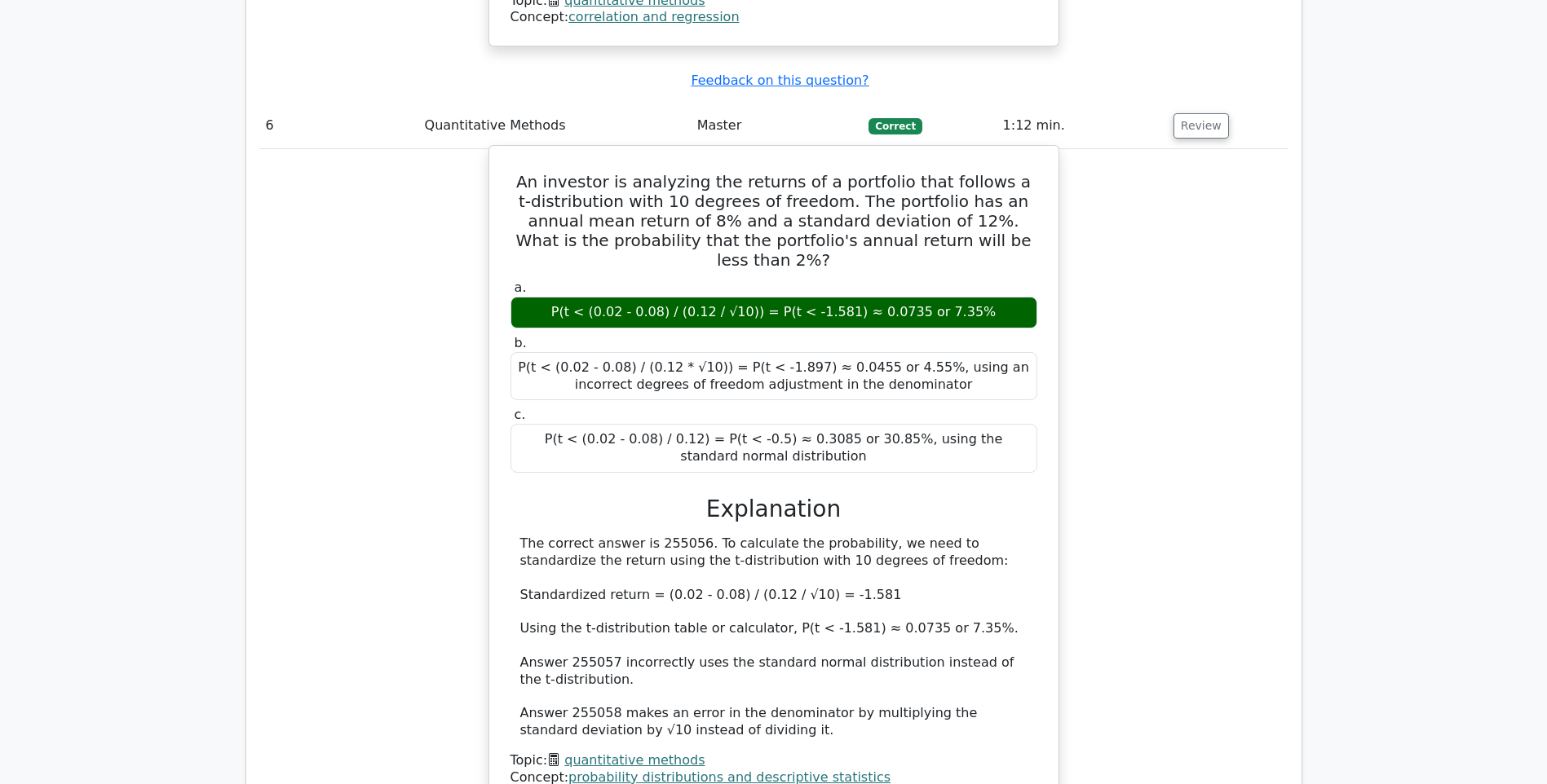
scroll to position [5707, 0]
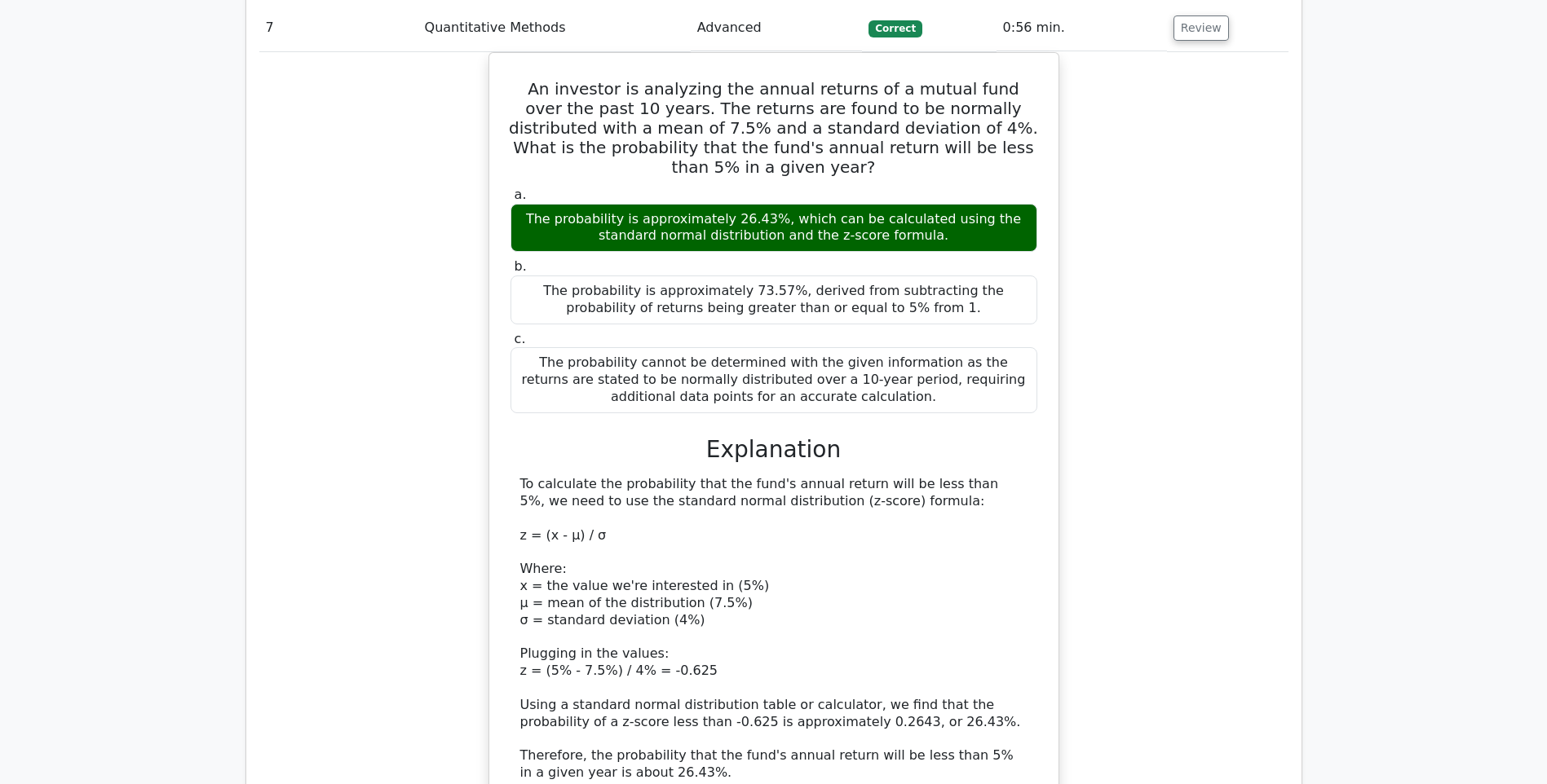
scroll to position [6524, 0]
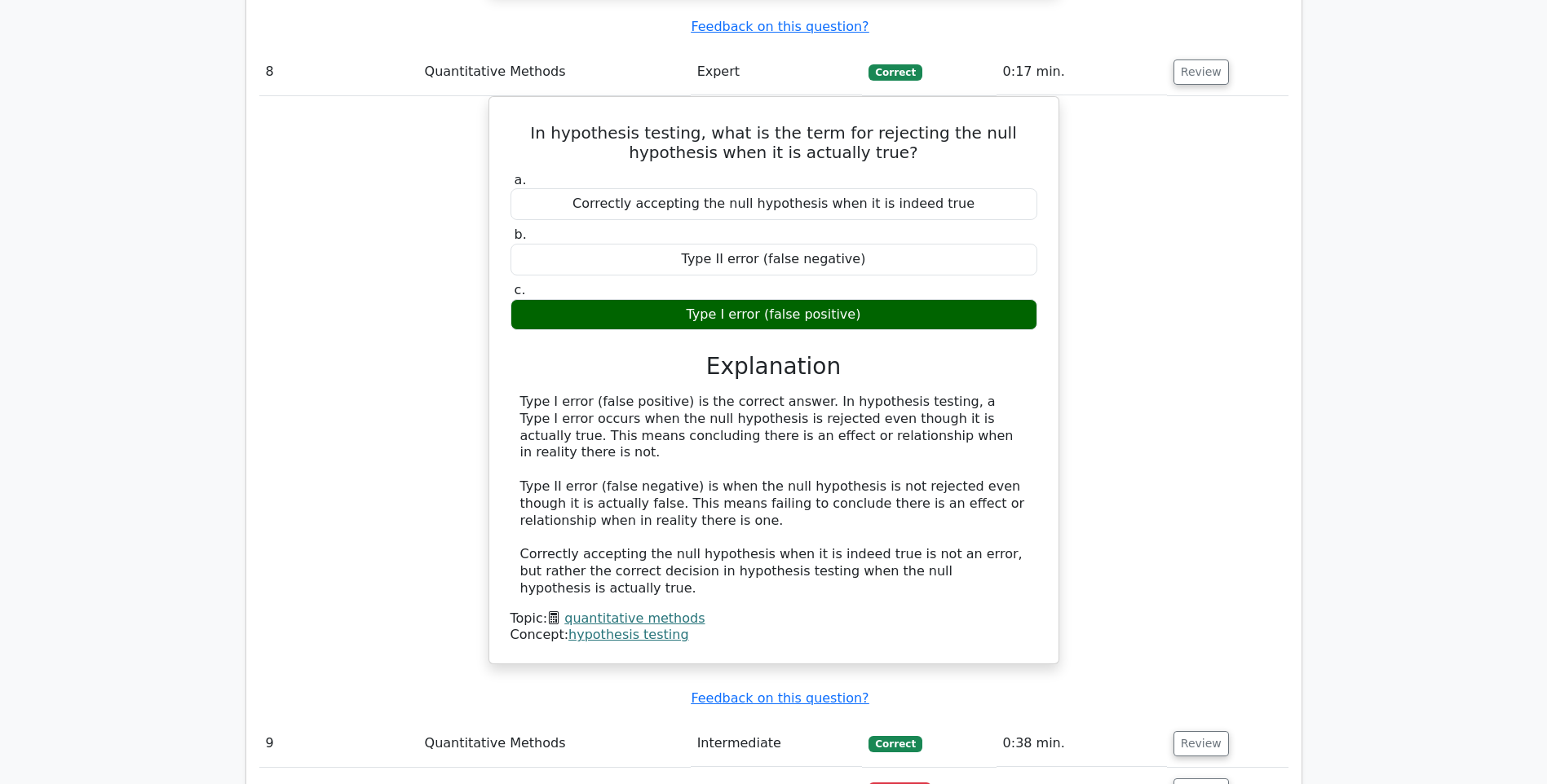
scroll to position [7339, 0]
click at [1181, 720] on td "Review" at bounding box center [1228, 743] width 122 height 46
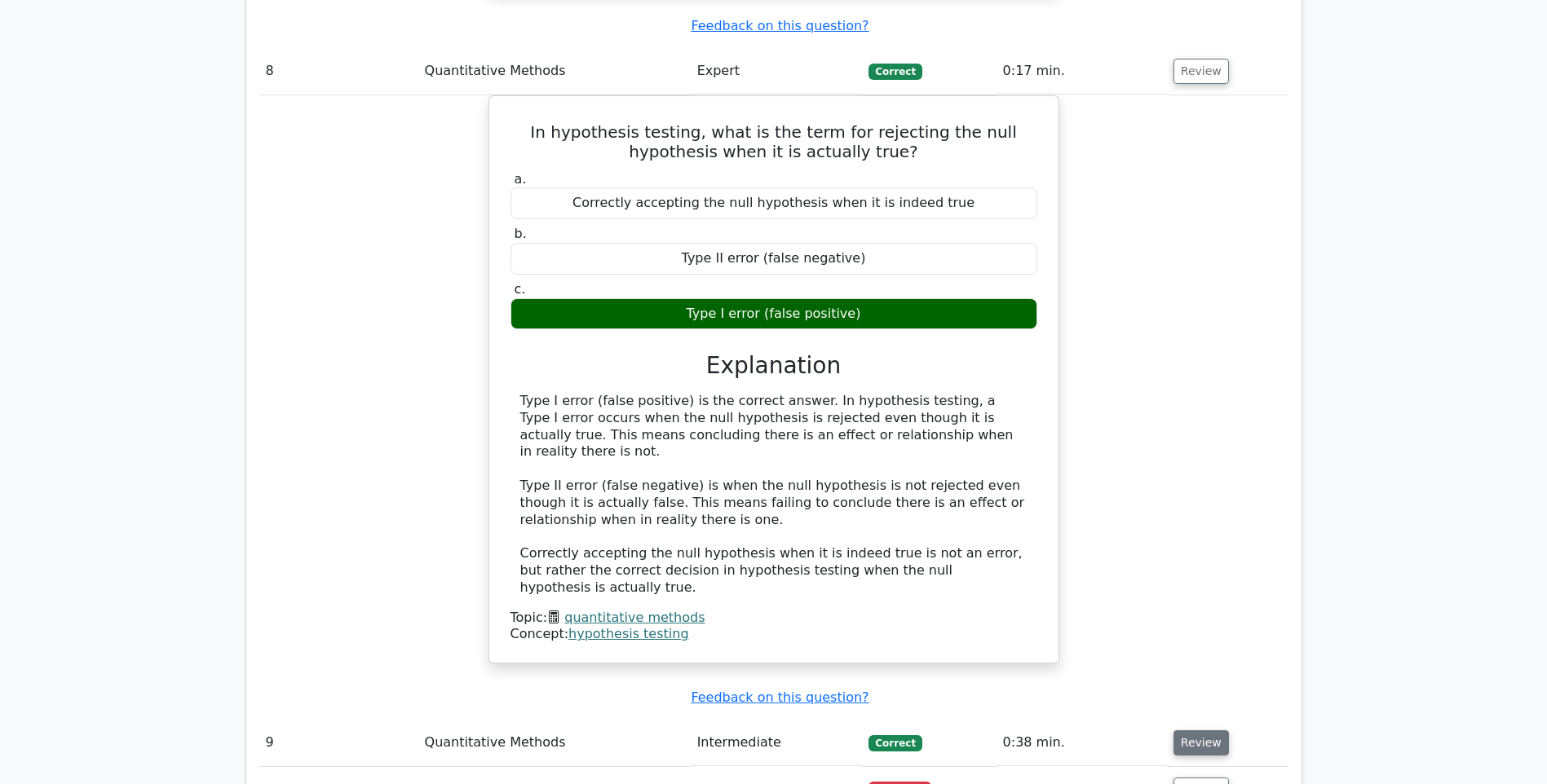
click at [1183, 731] on button "Review" at bounding box center [1201, 743] width 55 height 25
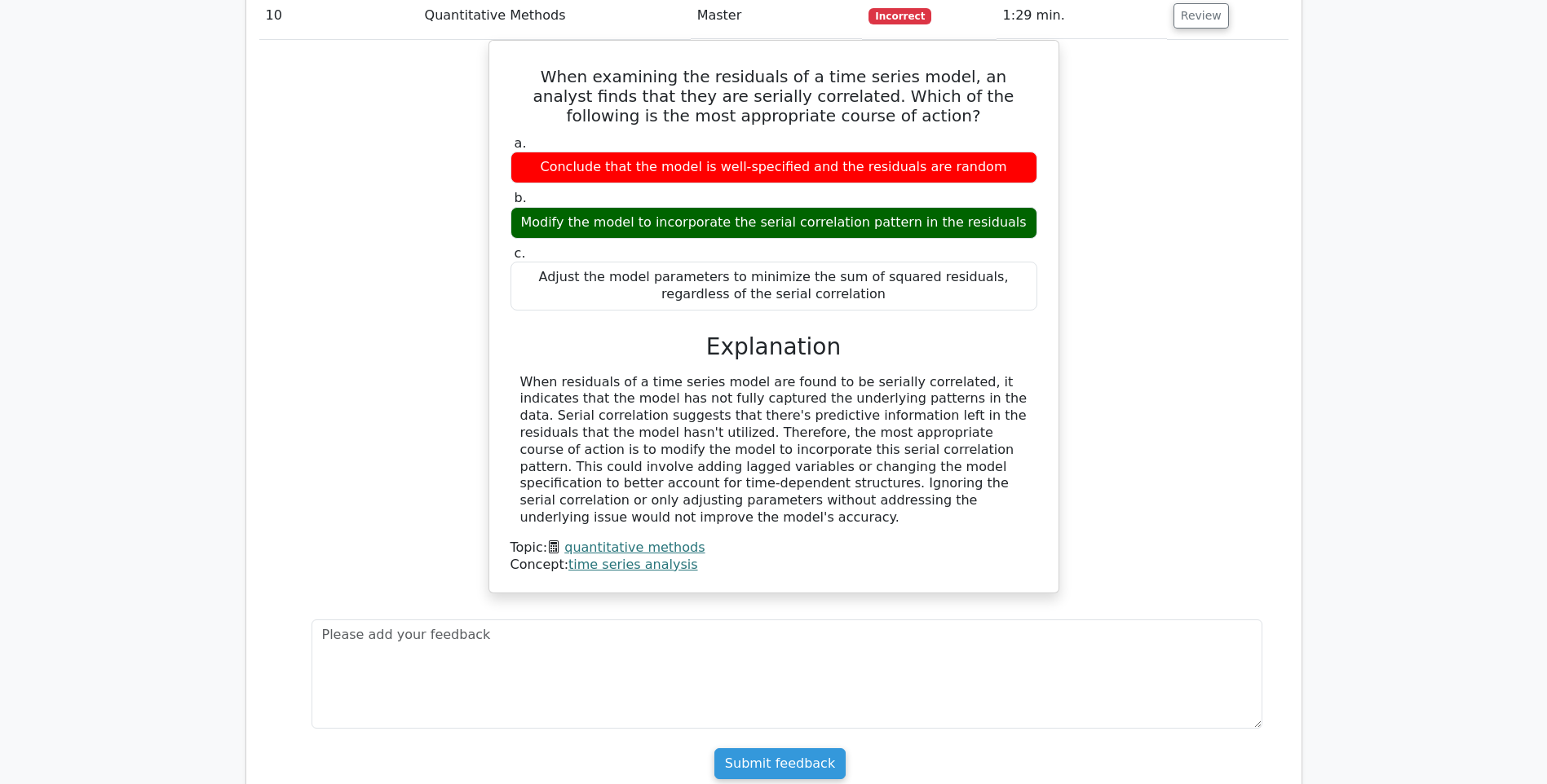
scroll to position [8969, 0]
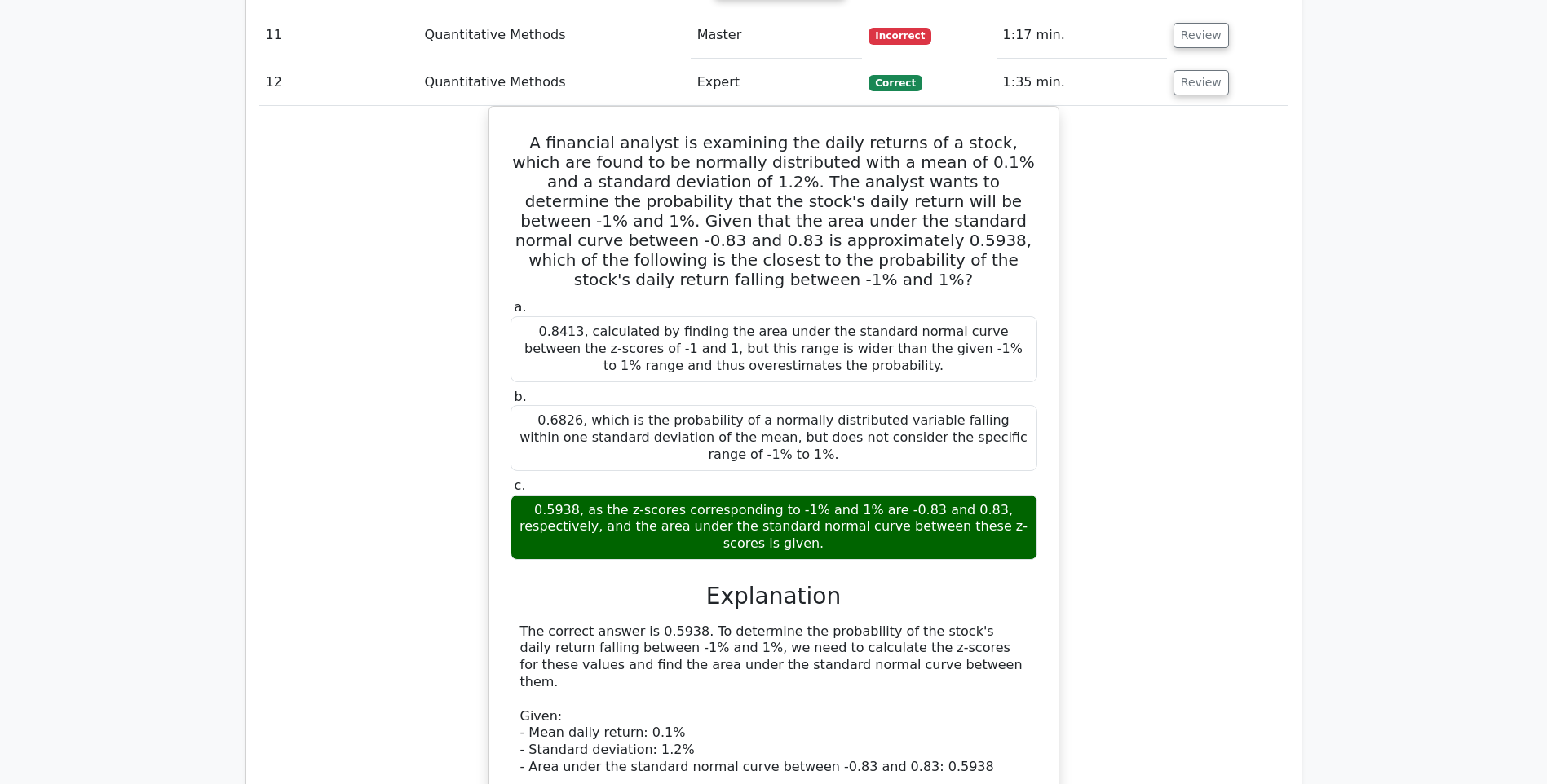
scroll to position [9785, 0]
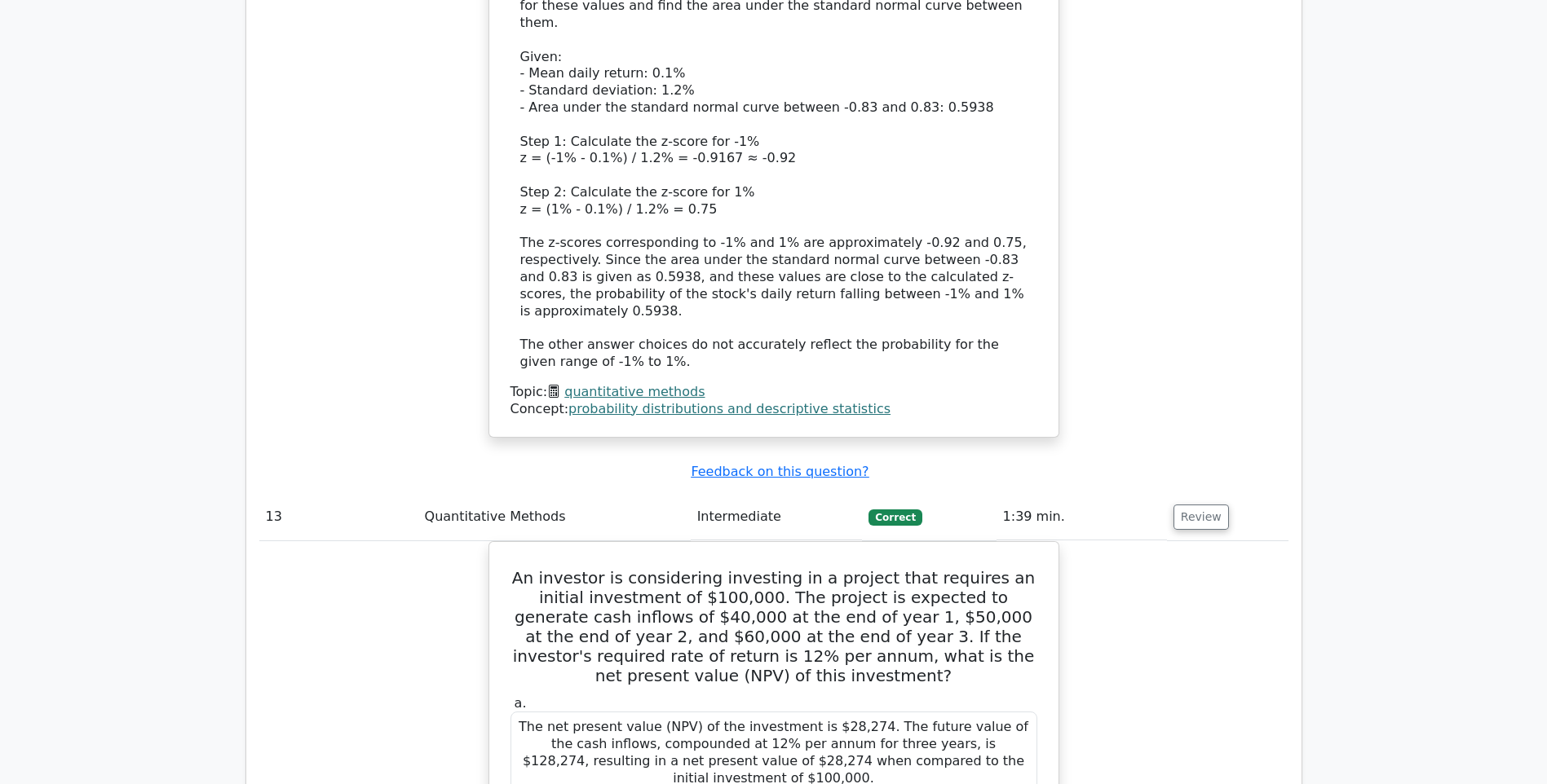
scroll to position [10437, 0]
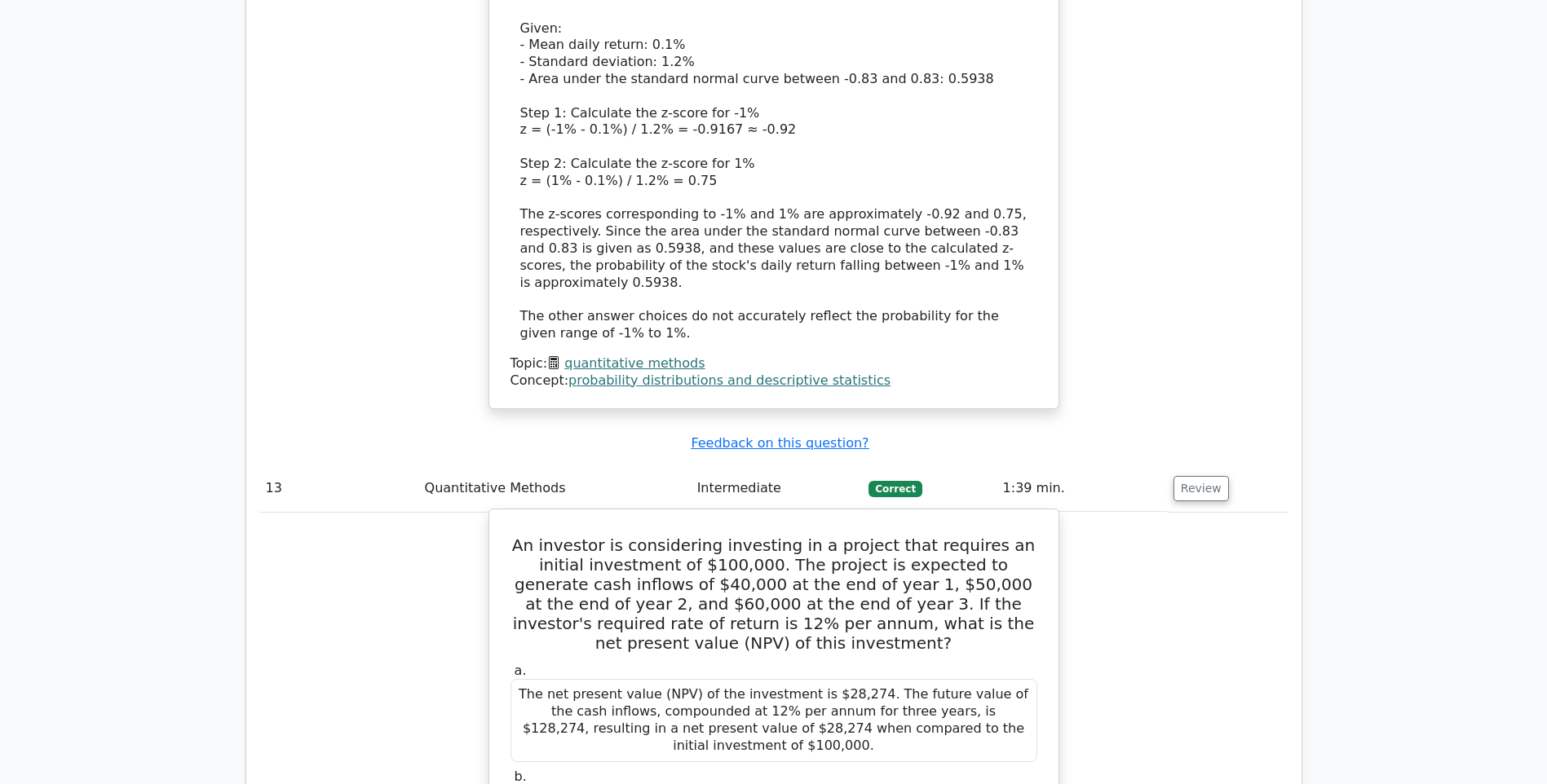
drag, startPoint x: 698, startPoint y: 452, endPoint x: 525, endPoint y: 415, distance: 176.9
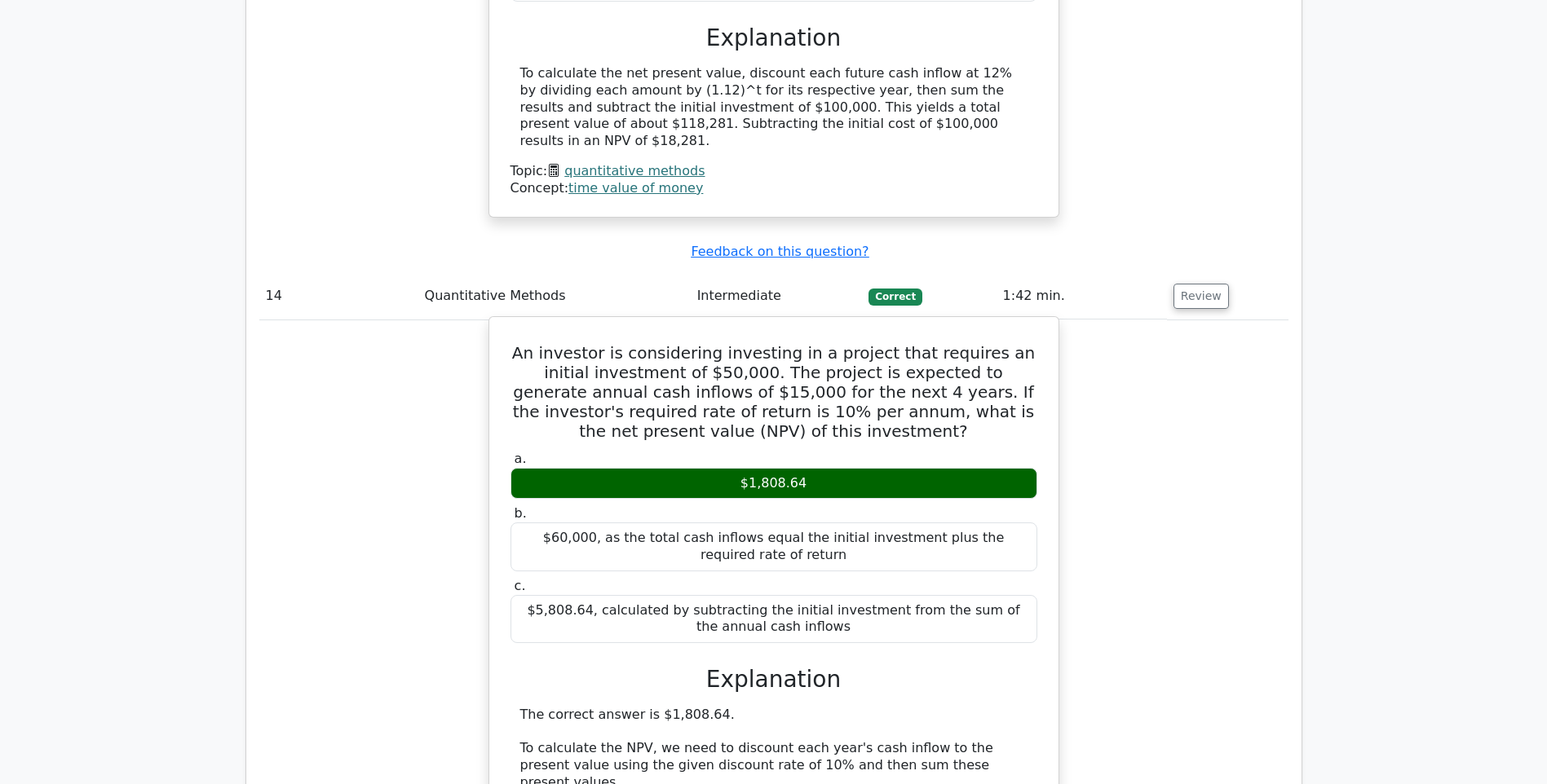
scroll to position [11497, 0]
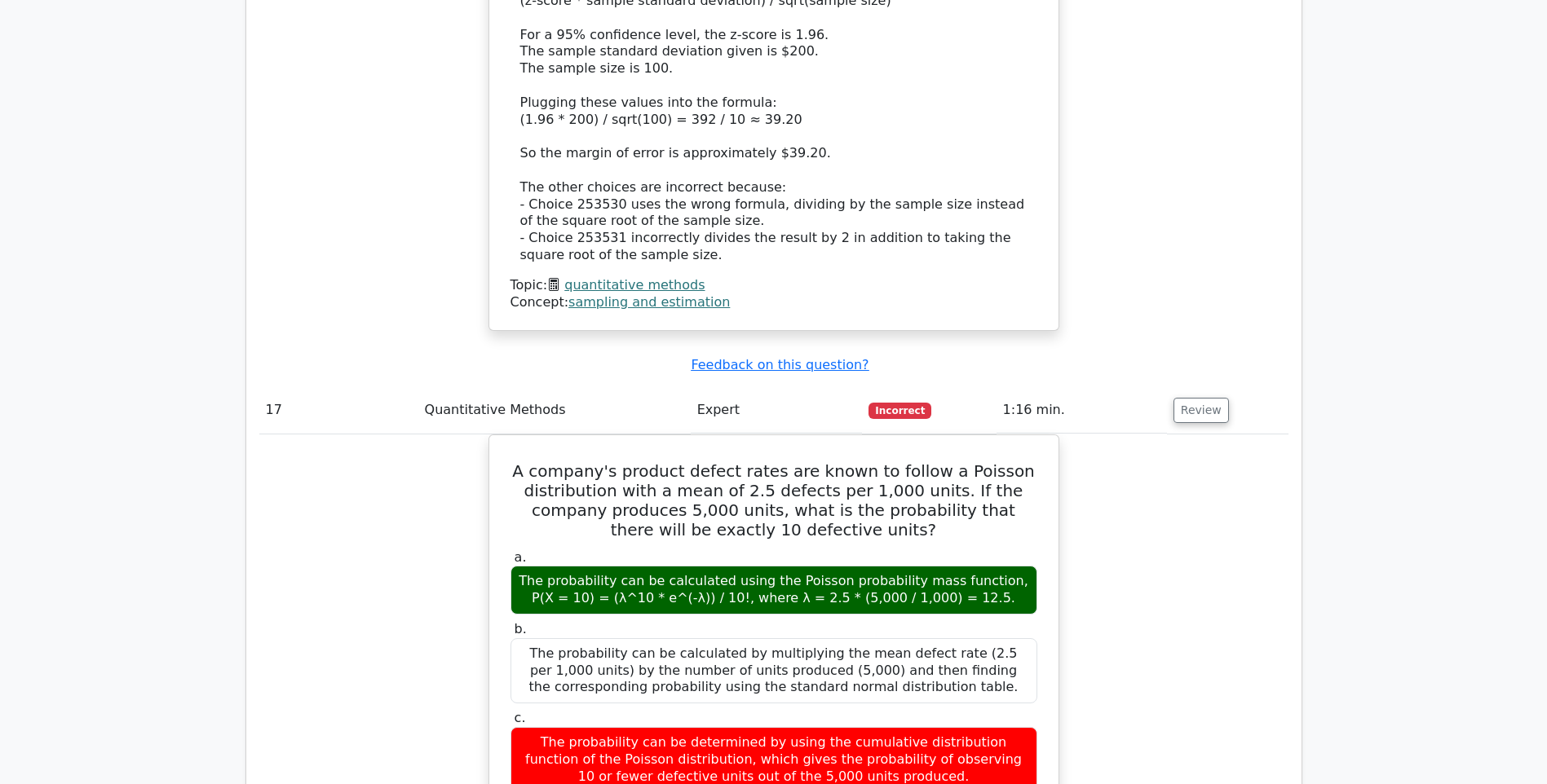
scroll to position [14188, 0]
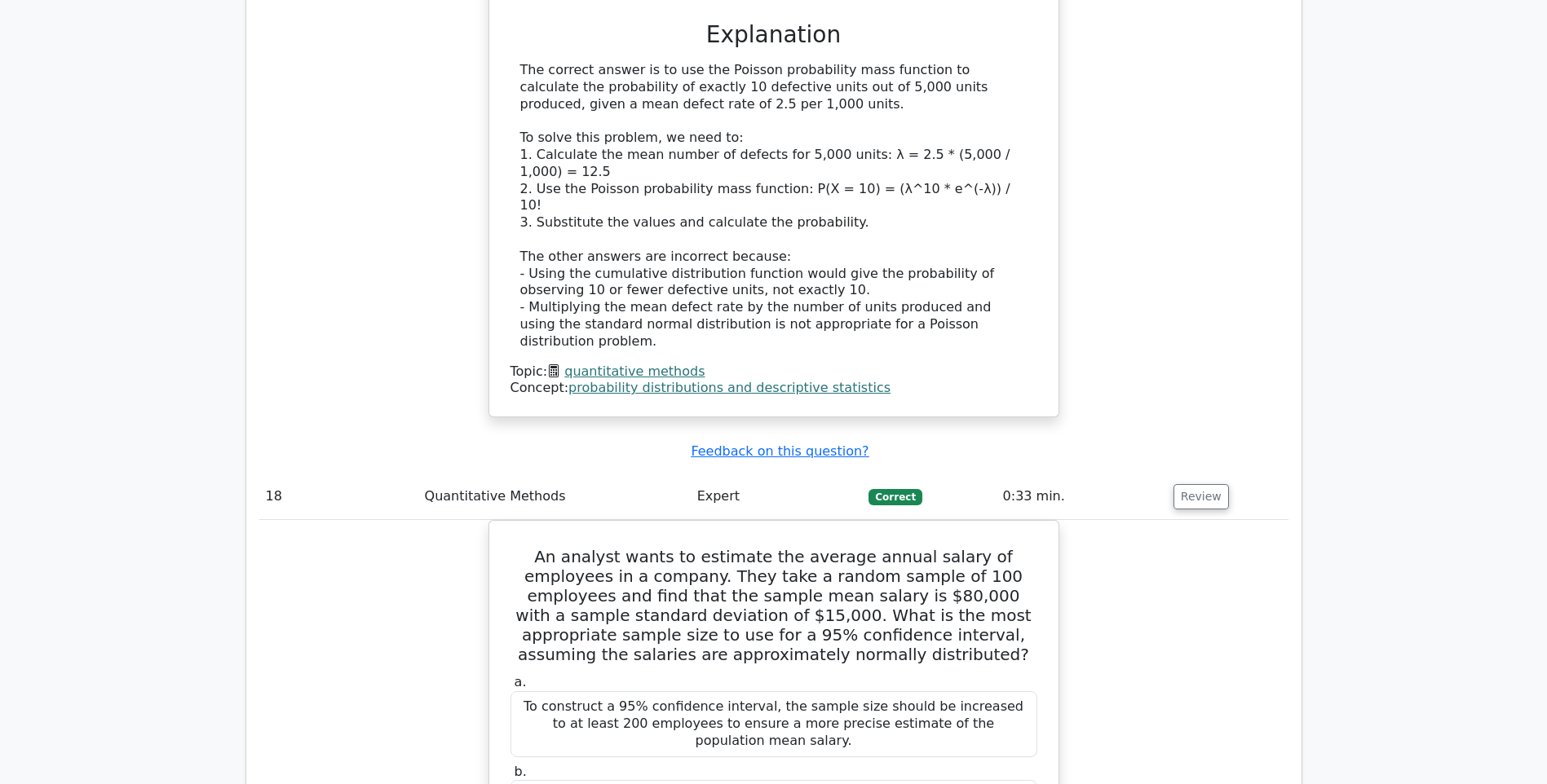
scroll to position [15085, 0]
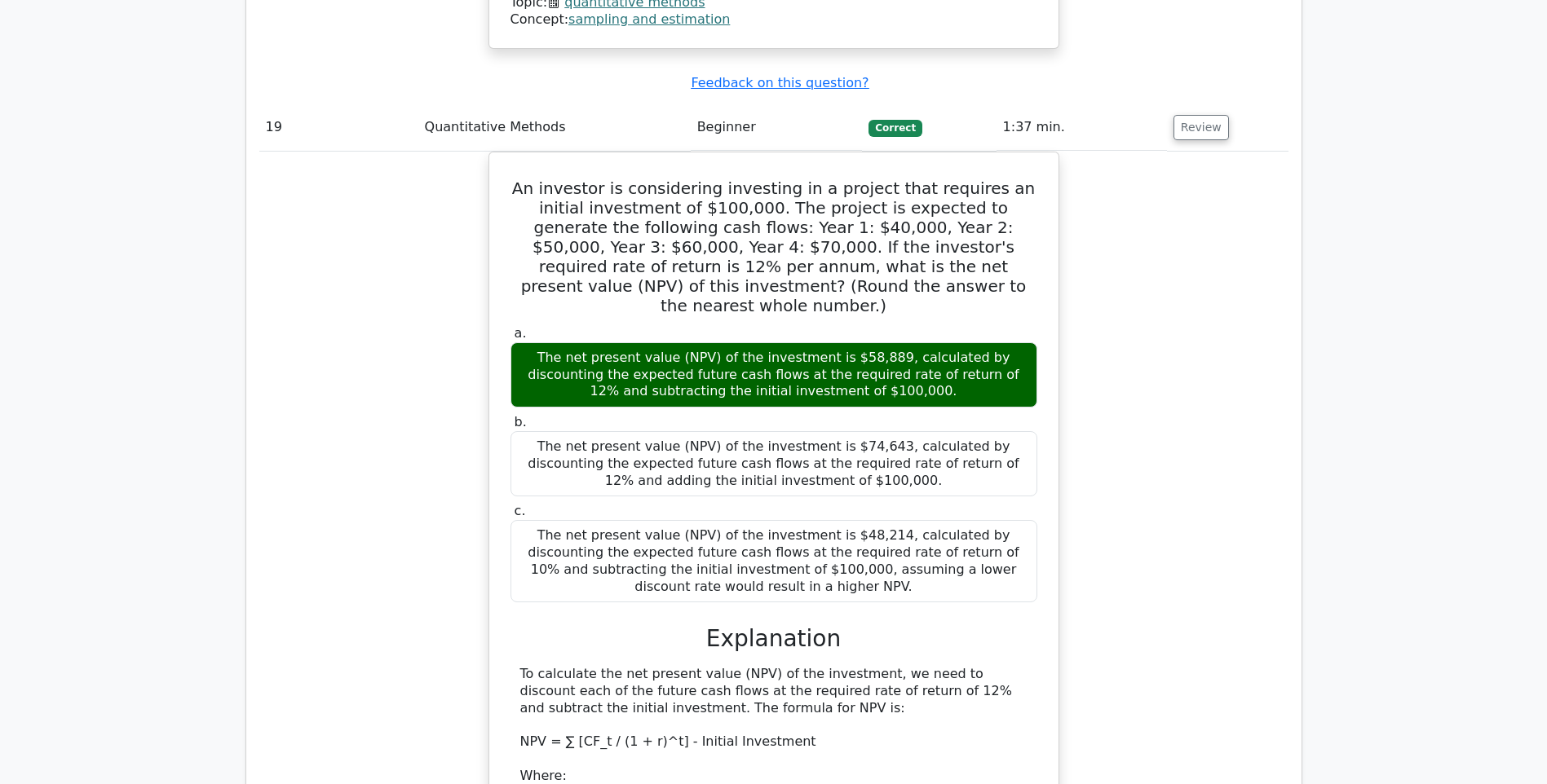
scroll to position [16307, 0]
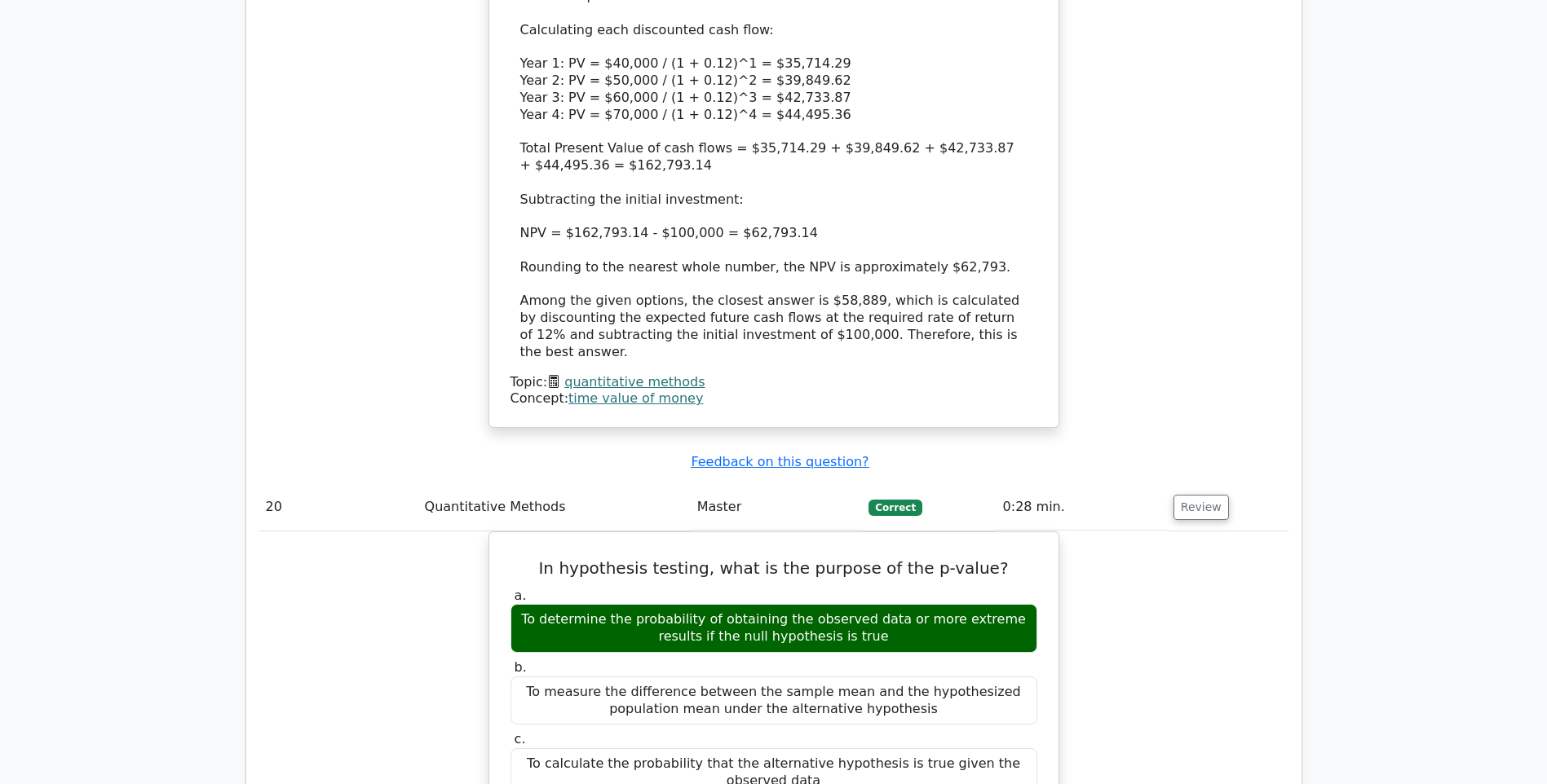
scroll to position [17123, 0]
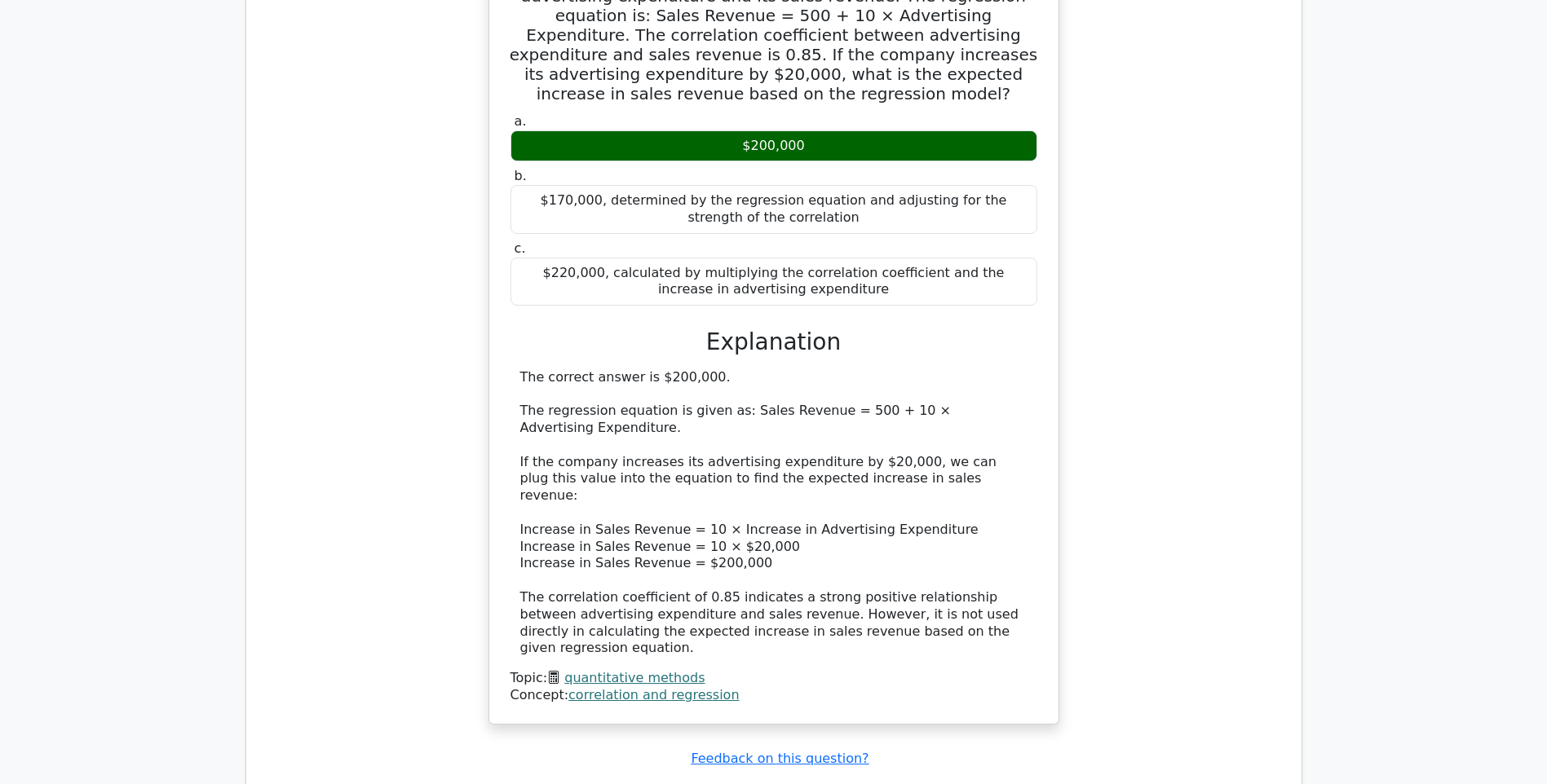
scroll to position [18680, 0]
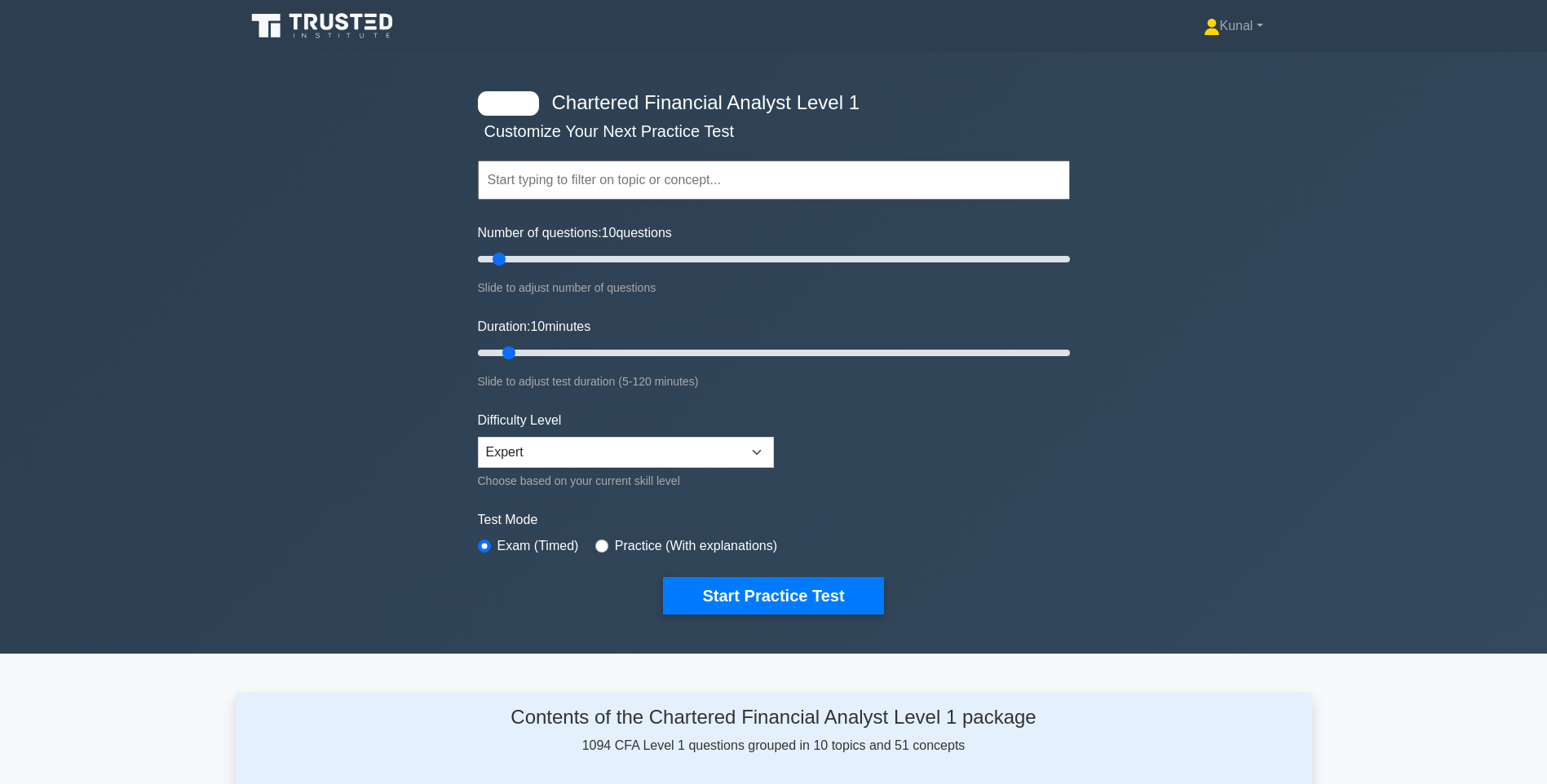
click at [579, 193] on input "text" at bounding box center [774, 180] width 592 height 39
click at [525, 138] on div "Topics Quantitative Methods Economics Financial Reporting and Analysis Corporat…" at bounding box center [774, 157] width 592 height 93
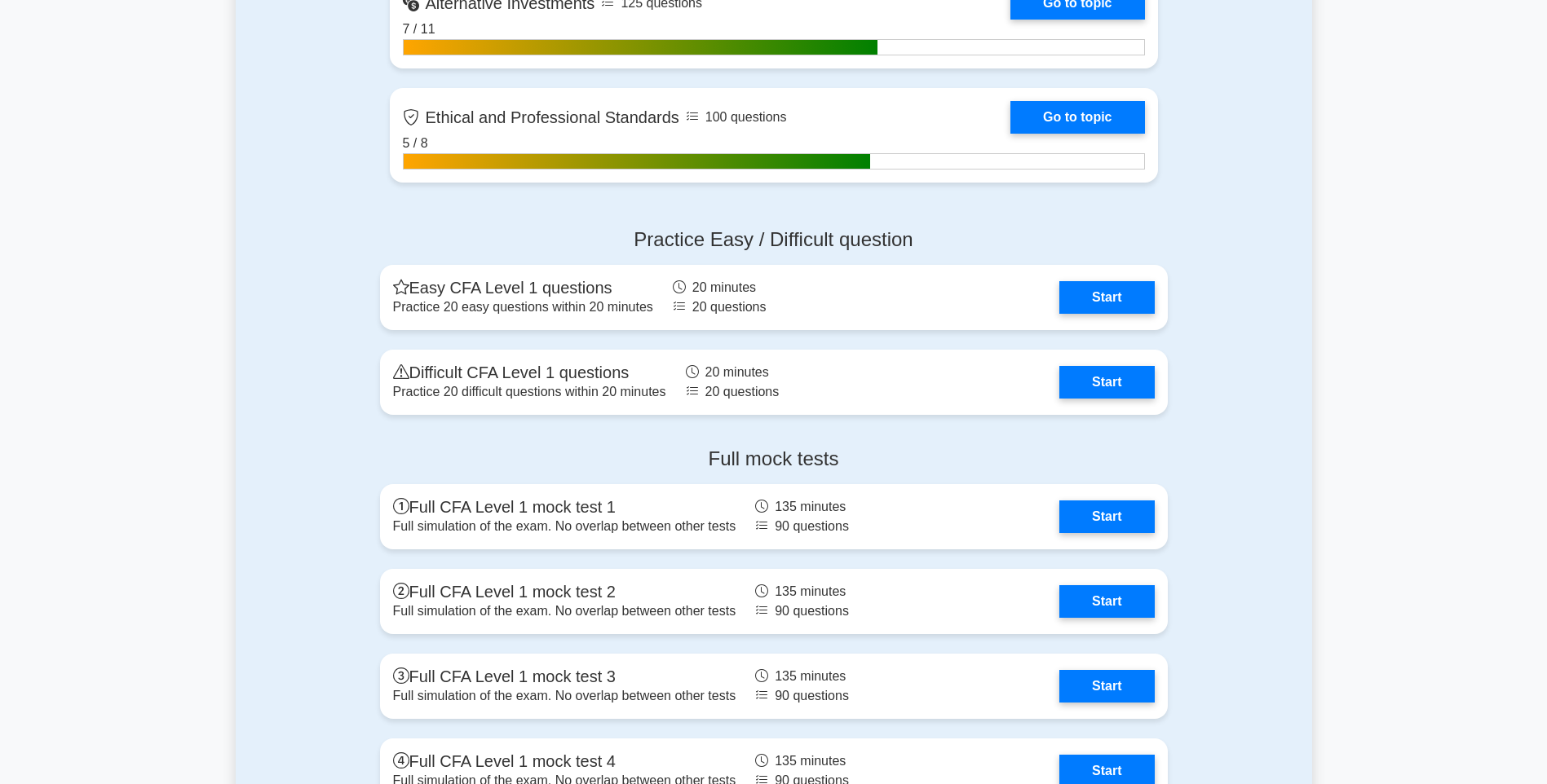
scroll to position [1876, 0]
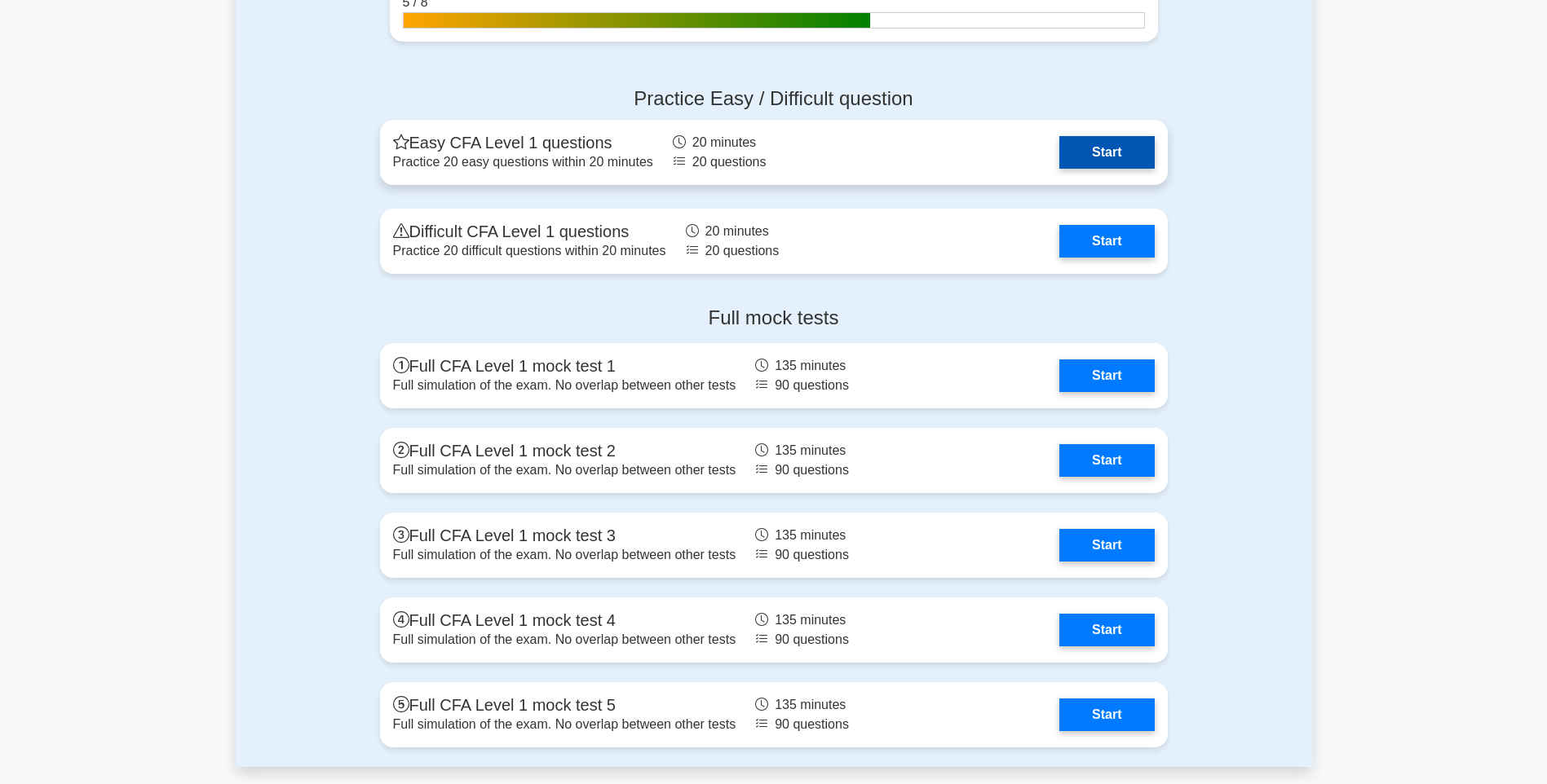
click at [1096, 144] on link "Start" at bounding box center [1107, 152] width 95 height 32
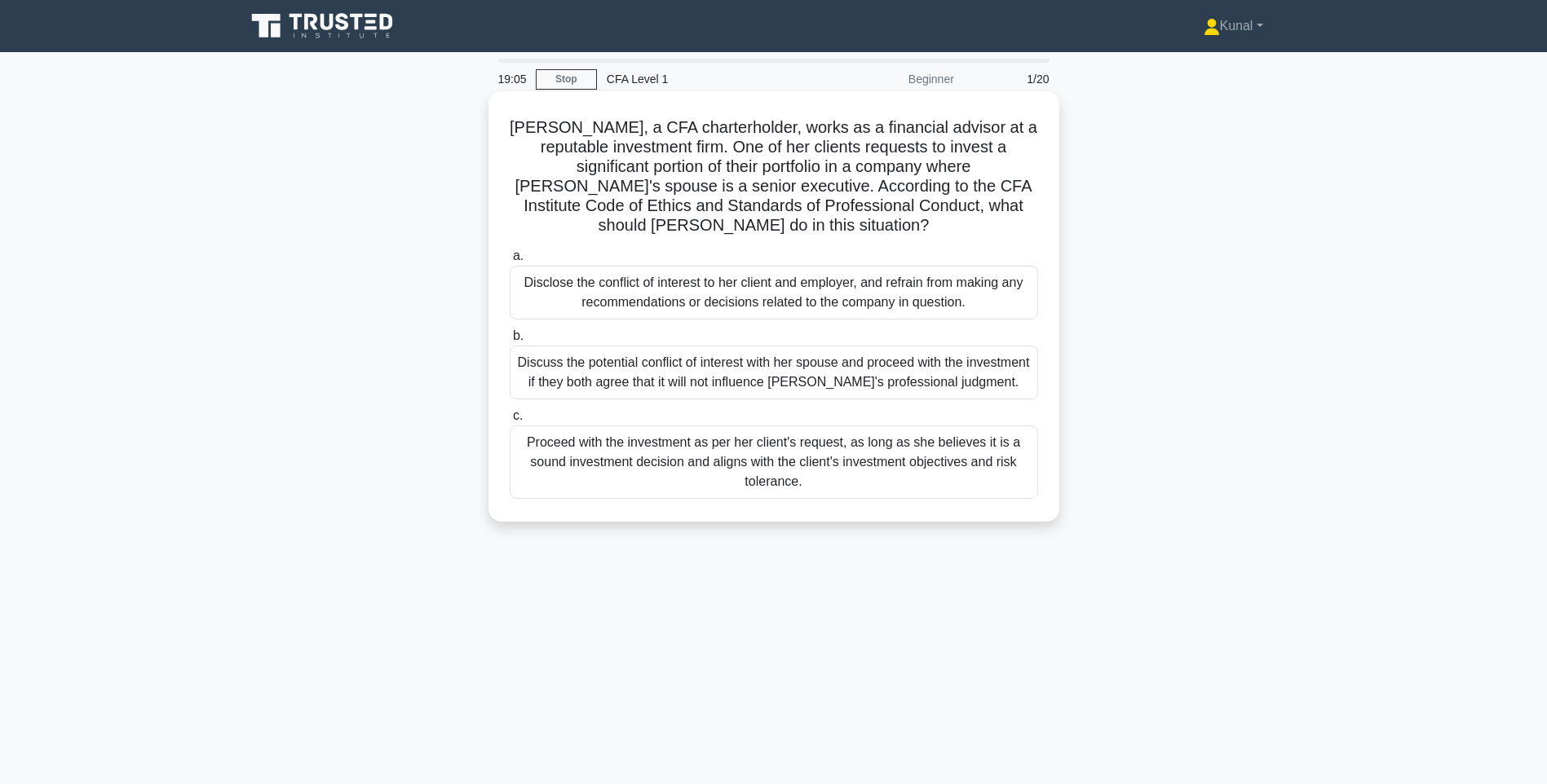
click at [932, 464] on div "Proceed with the investment as per her client's request, as long as she believe…" at bounding box center [774, 462] width 529 height 74
click at [510, 422] on input "c. Proceed with the investment as per her client's request, as long as she beli…" at bounding box center [510, 416] width 0 height 11
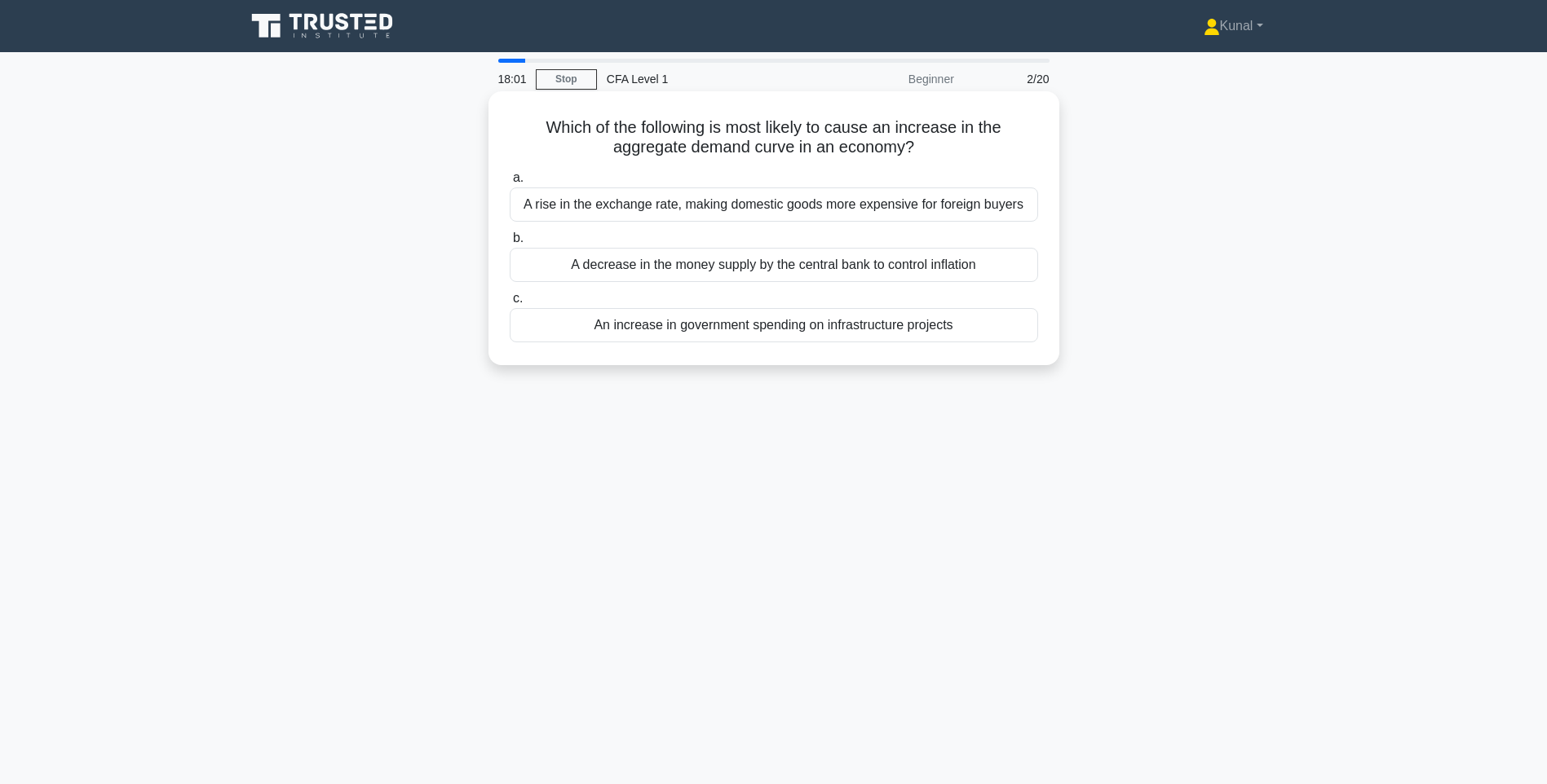
click at [617, 197] on div "A rise in the exchange rate, making domestic goods more expensive for foreign b…" at bounding box center [774, 205] width 529 height 34
click at [510, 183] on input "a. A rise in the exchange rate, making domestic goods more expensive for foreig…" at bounding box center [510, 179] width 0 height 11
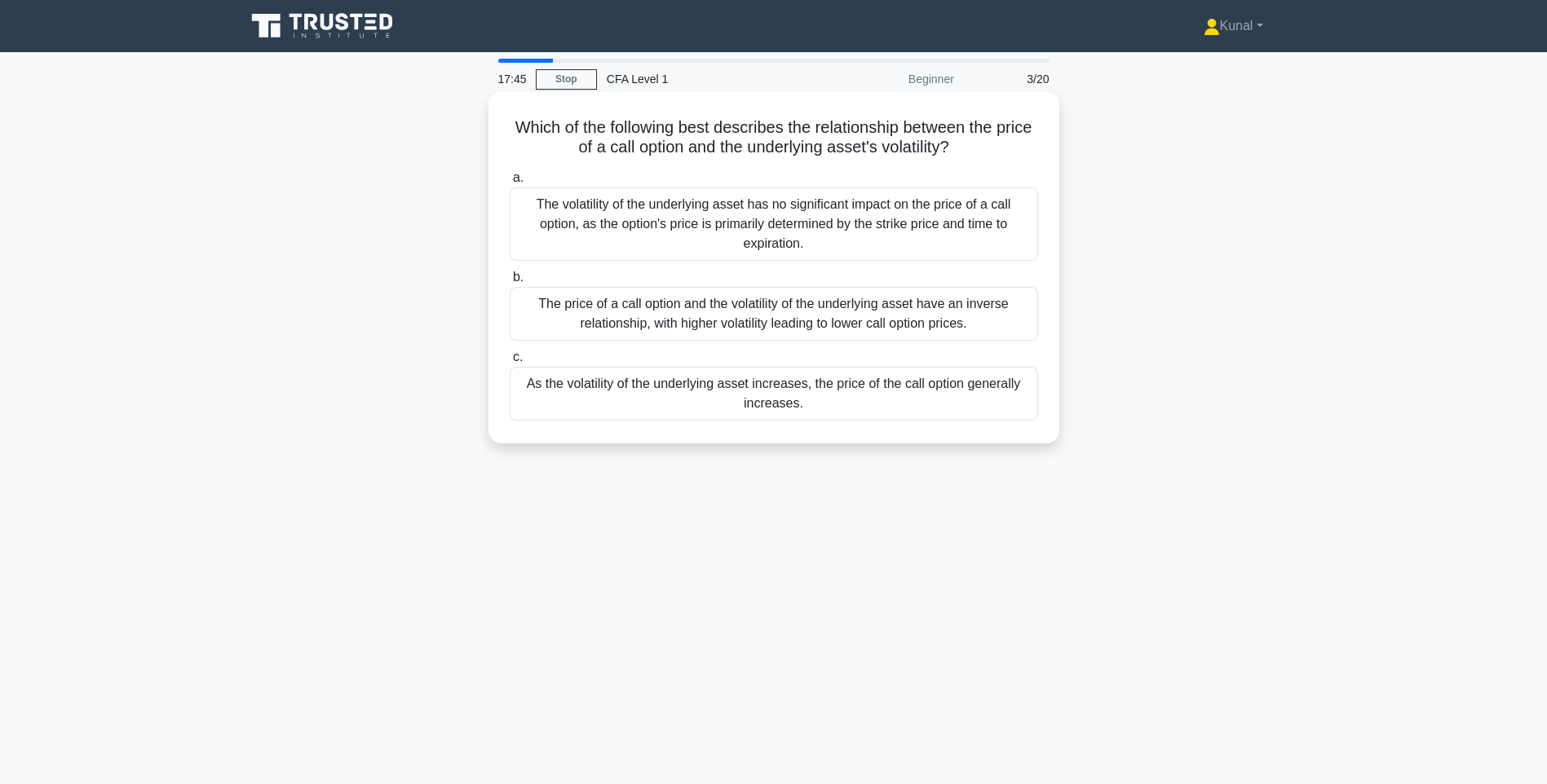
click at [698, 403] on div "As the volatility of the underlying asset increases, the price of the call opti…" at bounding box center [774, 393] width 529 height 53
click at [510, 363] on input "c. As the volatility of the underlying asset increases, the price of the call o…" at bounding box center [510, 357] width 0 height 11
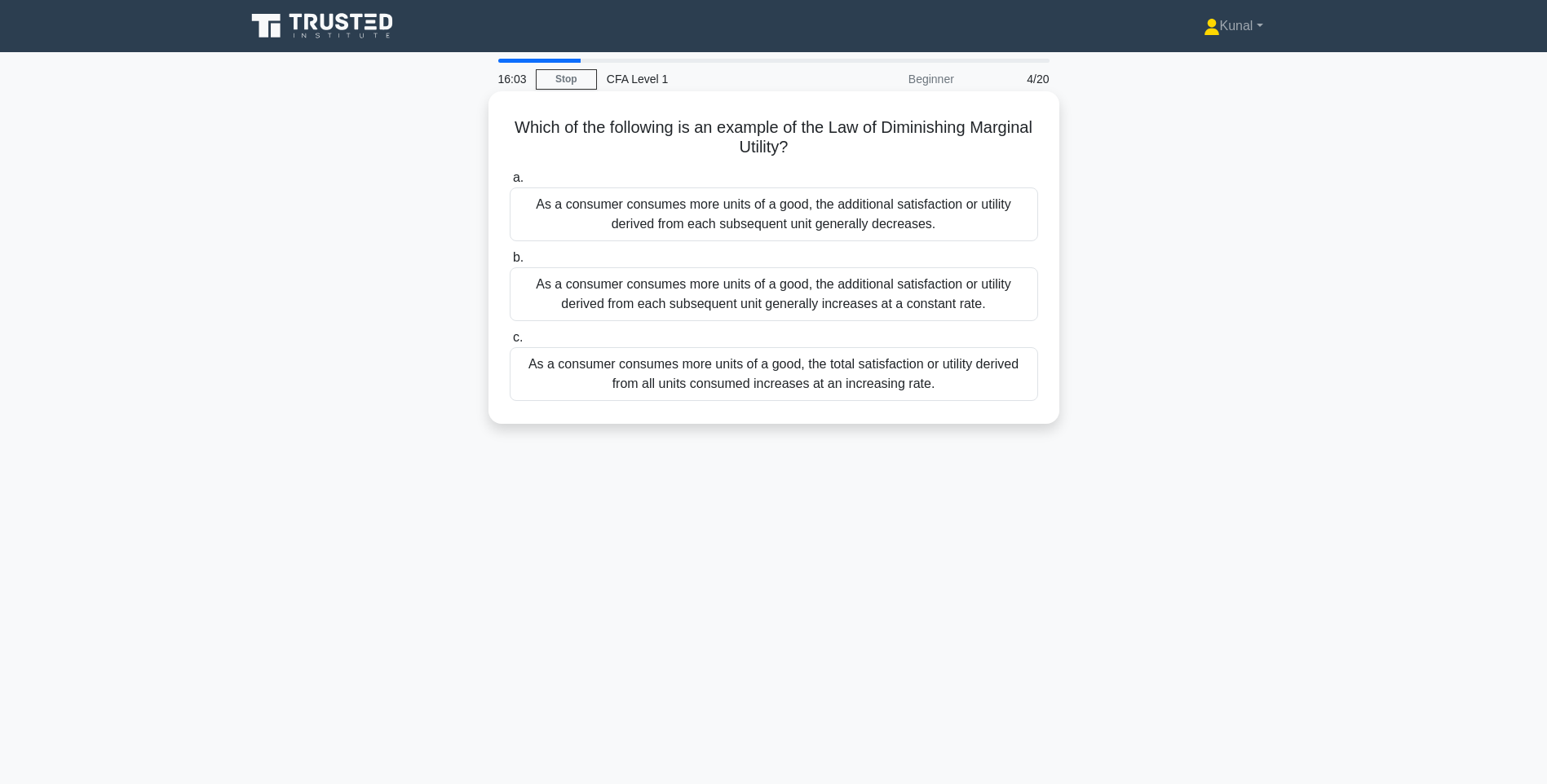
click at [635, 208] on div "As a consumer consumes more units of a good, the additional satisfaction or uti…" at bounding box center [774, 215] width 529 height 53
click at [510, 183] on input "a. As a consumer consumes more units of a good, the additional satisfaction or …" at bounding box center [510, 179] width 0 height 11
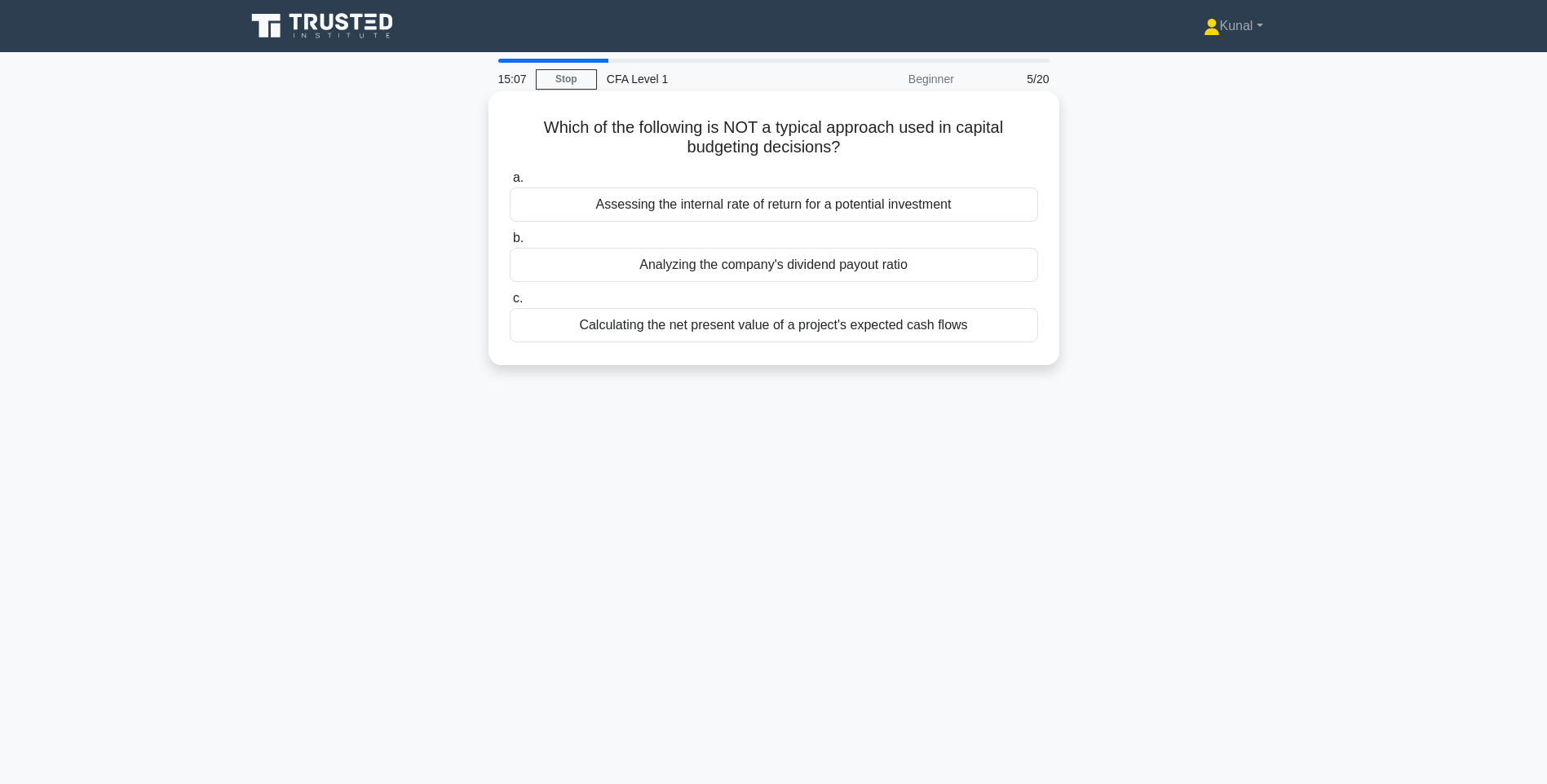
click at [561, 261] on div "Analyzing the company's dividend payout ratio" at bounding box center [774, 264] width 529 height 34
click at [510, 244] on input "b. Analyzing the company's dividend payout ratio" at bounding box center [510, 239] width 0 height 11
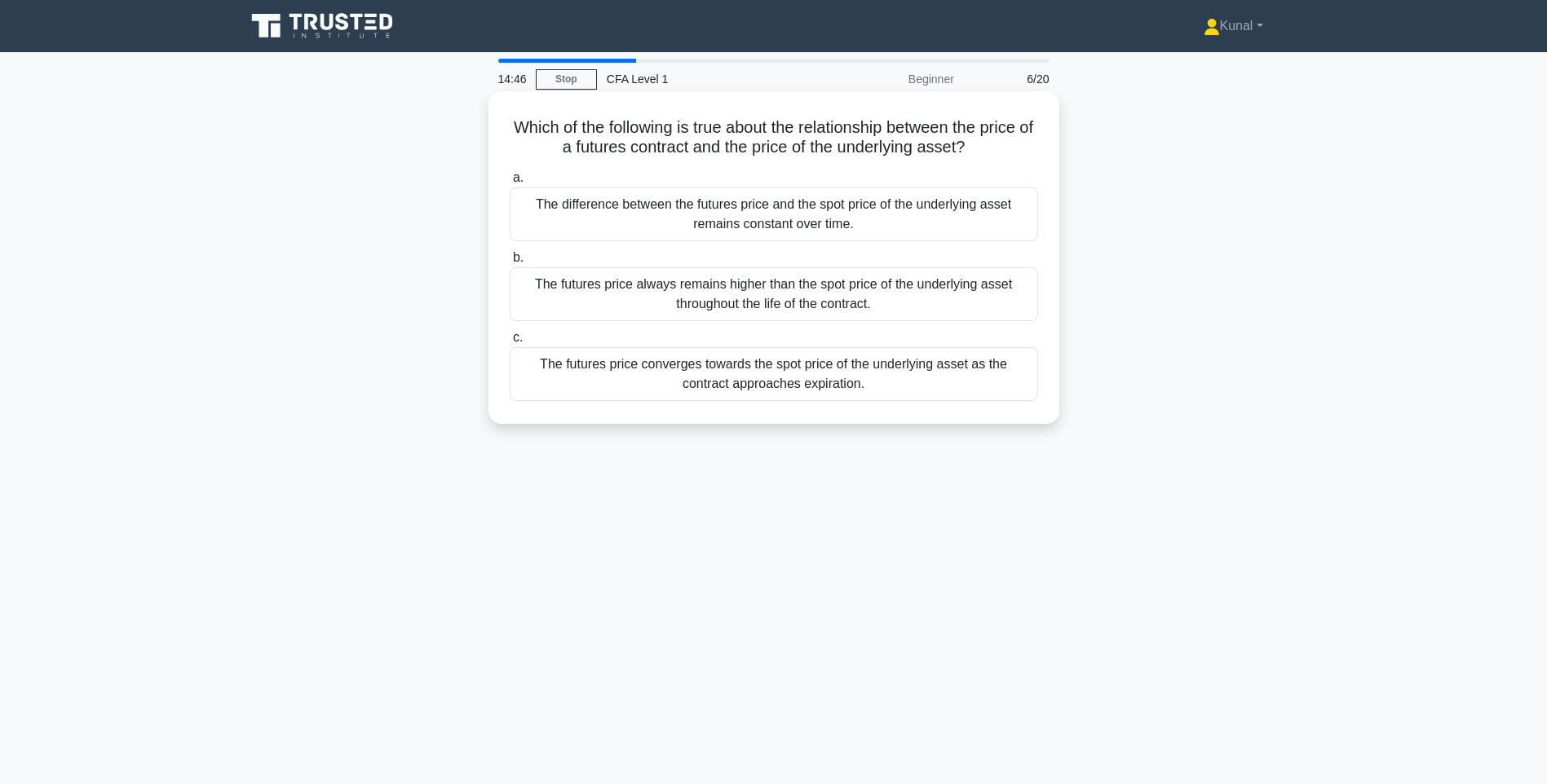
click at [907, 370] on div "The futures price converges towards the spot price of the underlying asset as t…" at bounding box center [774, 374] width 529 height 53
click at [510, 344] on input "c. The futures price converges towards the spot price of the underlying asset a…" at bounding box center [510, 338] width 0 height 11
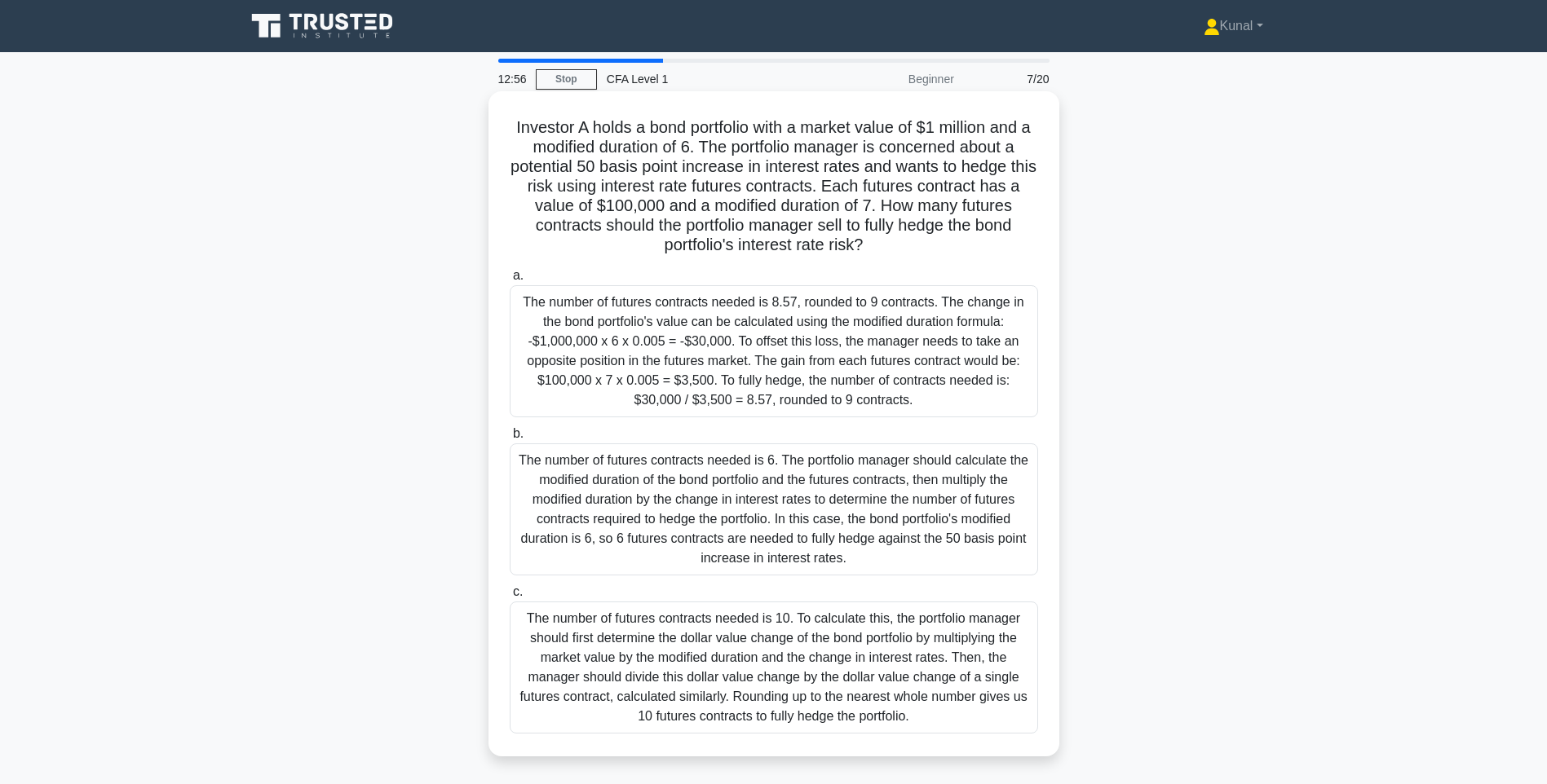
click at [600, 344] on div "The number of futures contracts needed is 8.57, rounded to 9 contracts. The cha…" at bounding box center [774, 351] width 529 height 132
click at [510, 281] on input "a. The number of futures contracts needed is 8.57, rounded to 9 contracts. The …" at bounding box center [510, 276] width 0 height 11
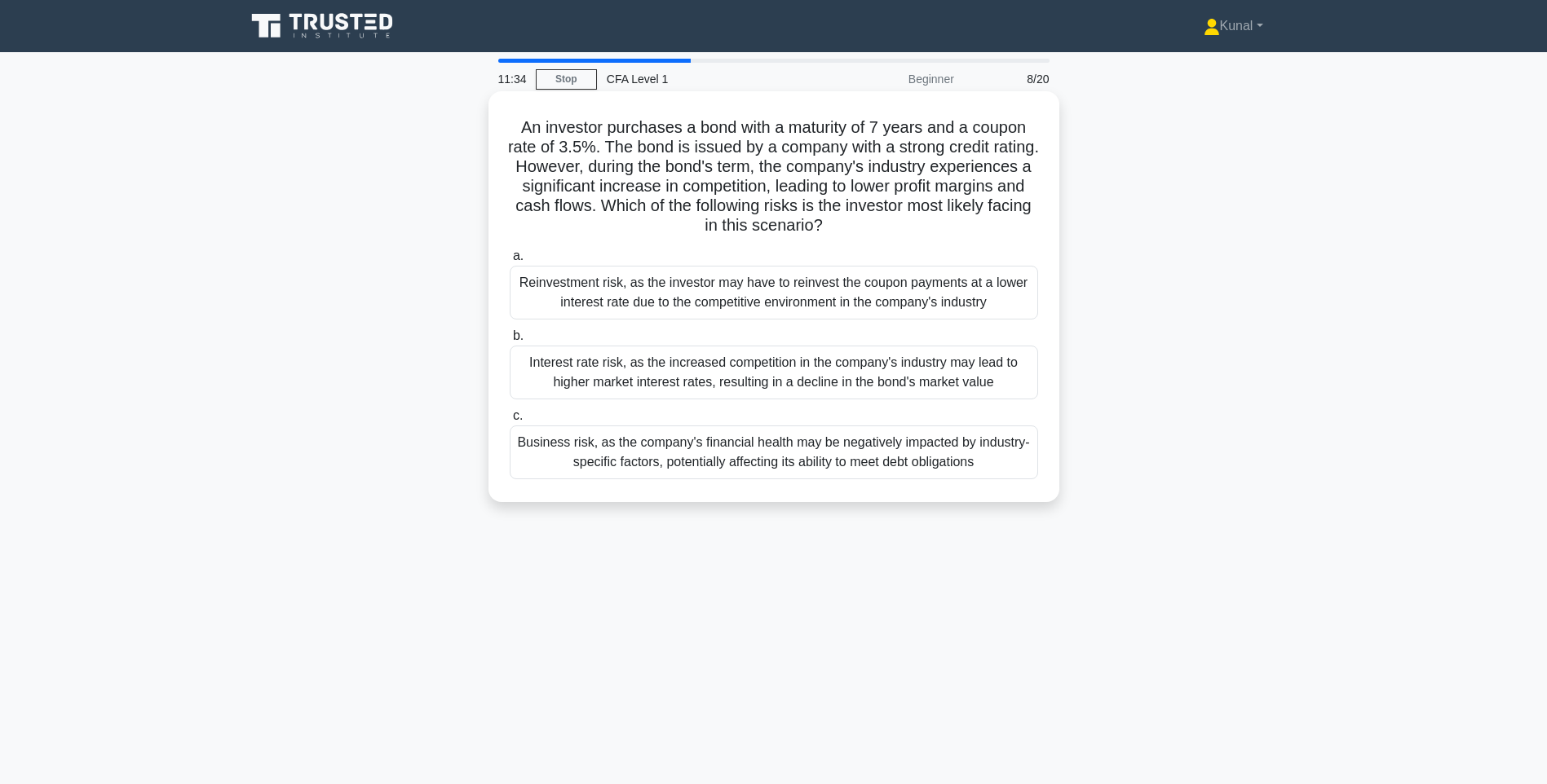
click at [552, 457] on div "Business risk, as the company's financial health may be negatively impacted by …" at bounding box center [774, 452] width 529 height 53
click at [510, 422] on input "c. Business risk, as the company's financial health may be negatively impacted …" at bounding box center [510, 416] width 0 height 11
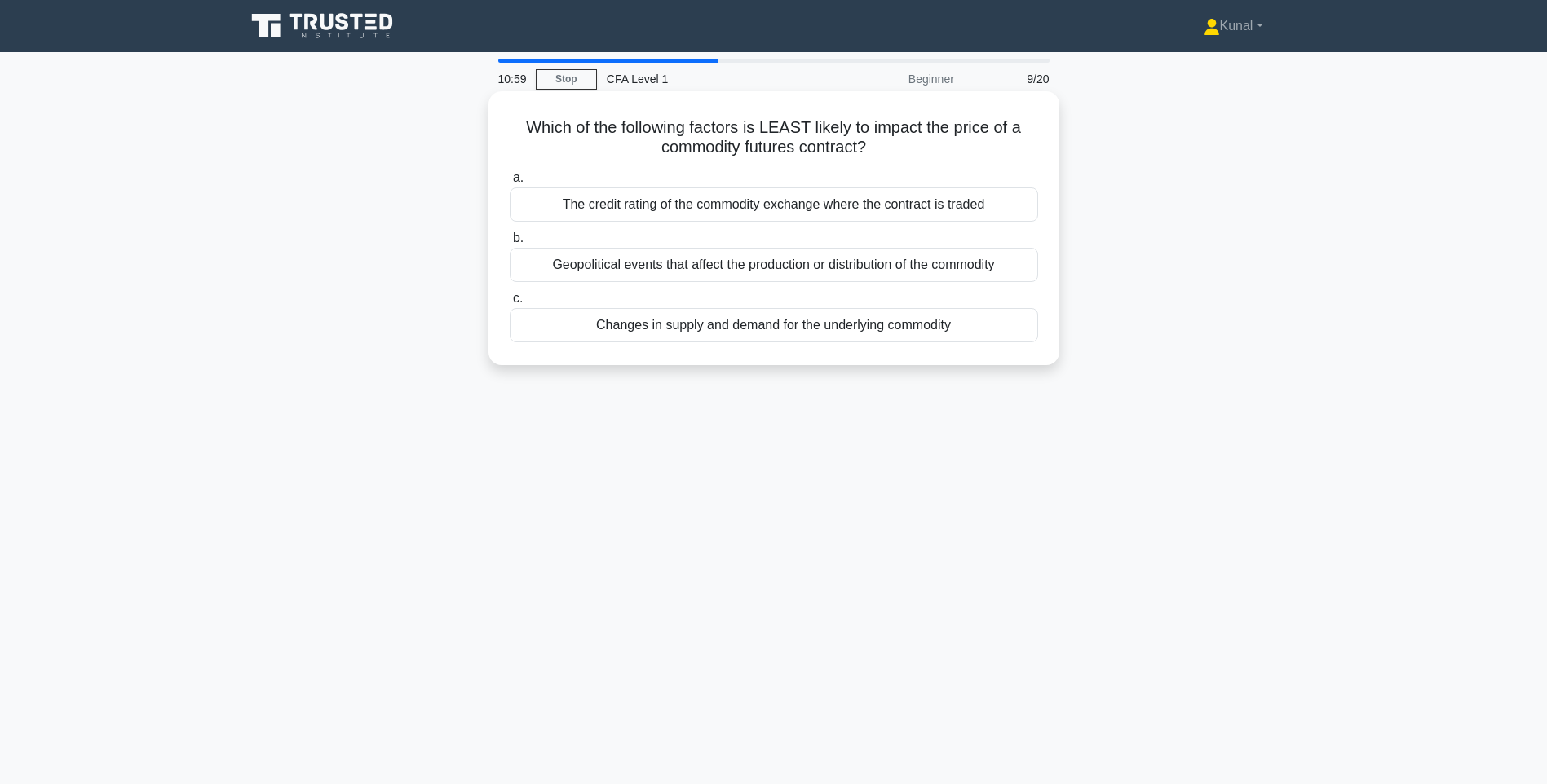
click at [803, 209] on div "The credit rating of the commodity exchange where the contract is traded" at bounding box center [774, 205] width 529 height 34
click at [510, 183] on input "a. The credit rating of the commodity exchange where the contract is traded" at bounding box center [510, 179] width 0 height 11
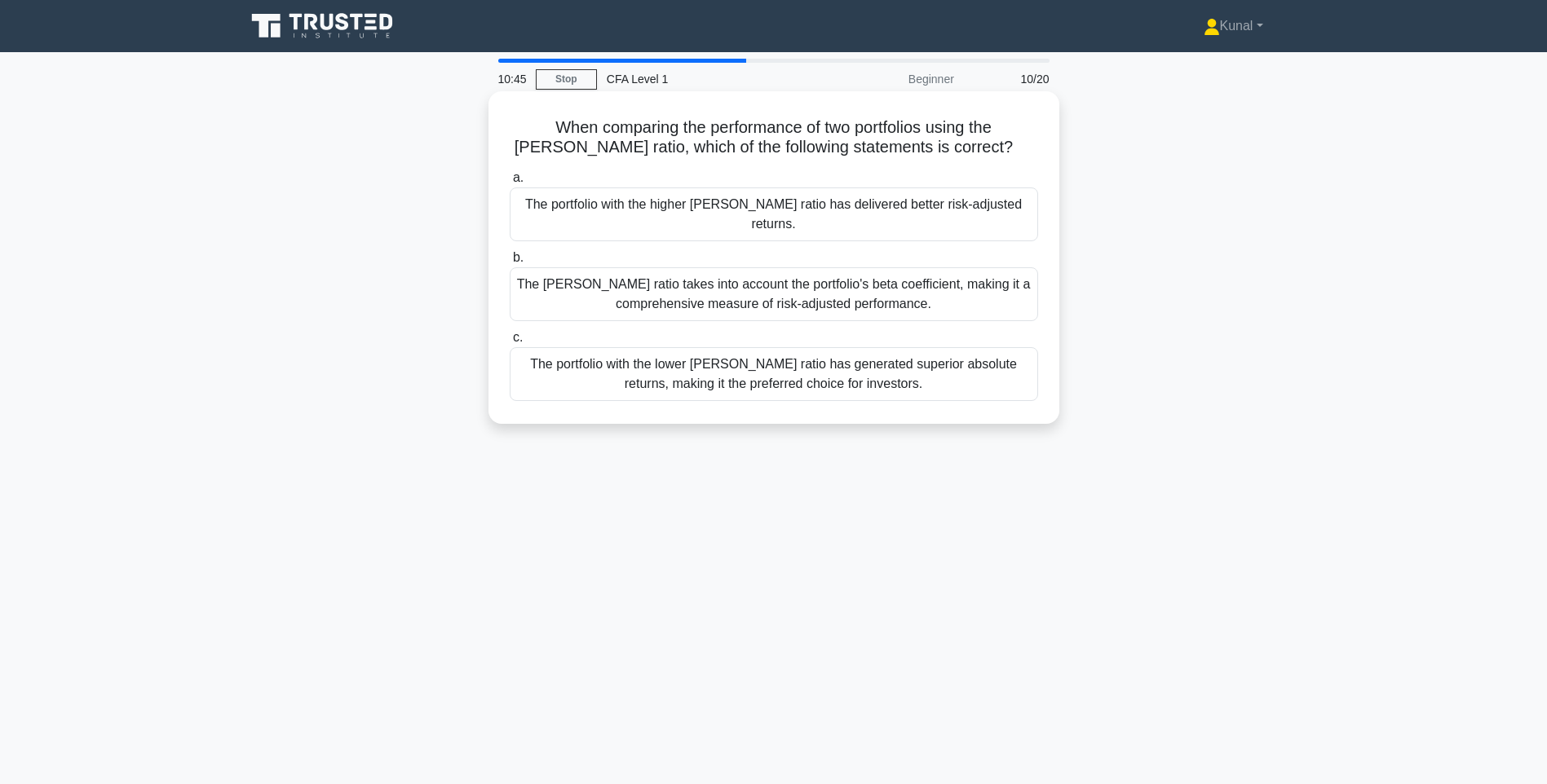
click at [648, 202] on div "The portfolio with the higher Sharpe ratio has delivered better risk-adjusted r…" at bounding box center [774, 215] width 529 height 53
click at [510, 183] on input "a. The portfolio with the higher Sharpe ratio has delivered better risk-adjuste…" at bounding box center [510, 179] width 0 height 11
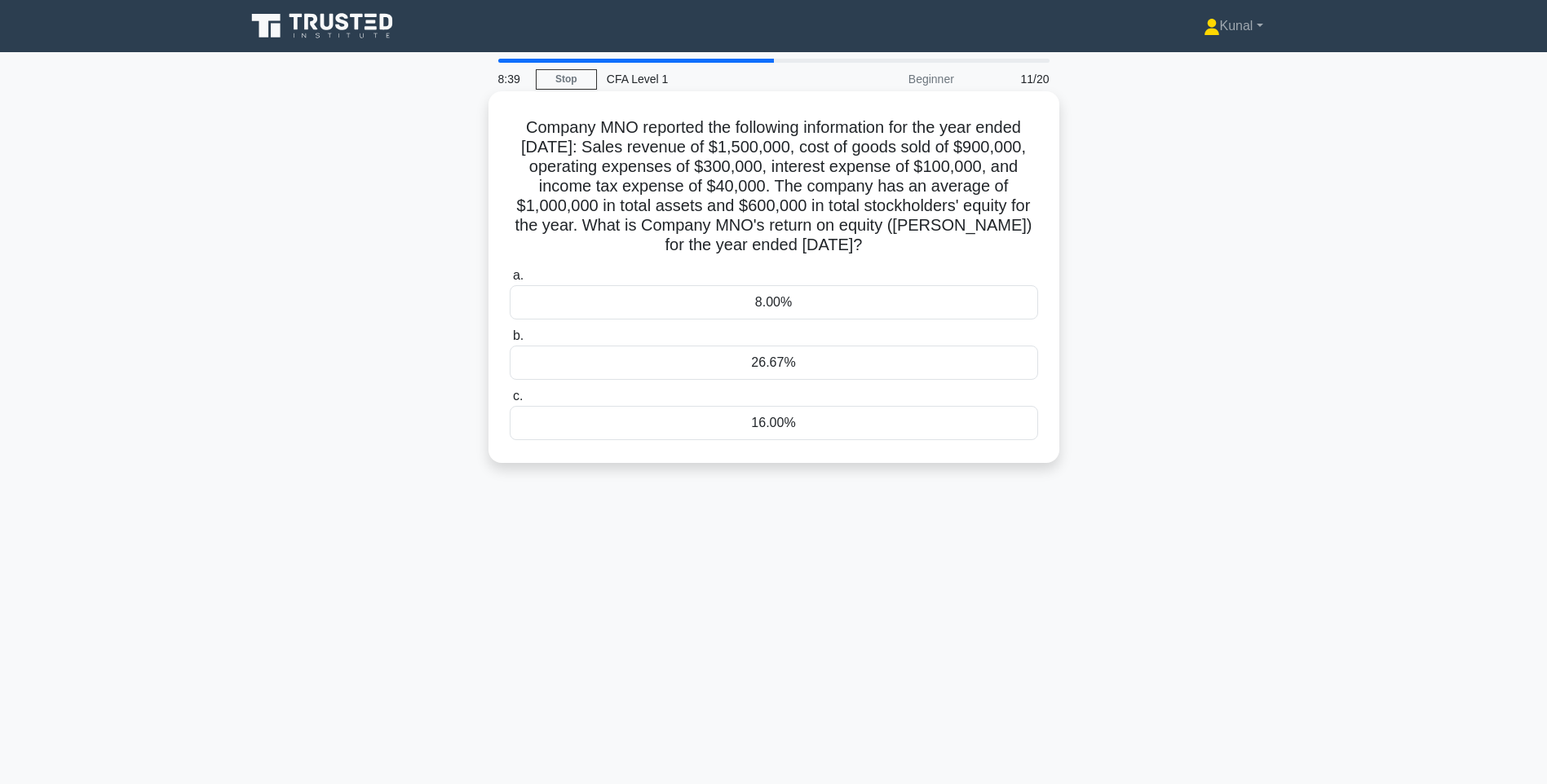
click at [795, 362] on div "26.67%" at bounding box center [774, 362] width 529 height 34
click at [510, 342] on input "b. 26.67%" at bounding box center [510, 336] width 0 height 11
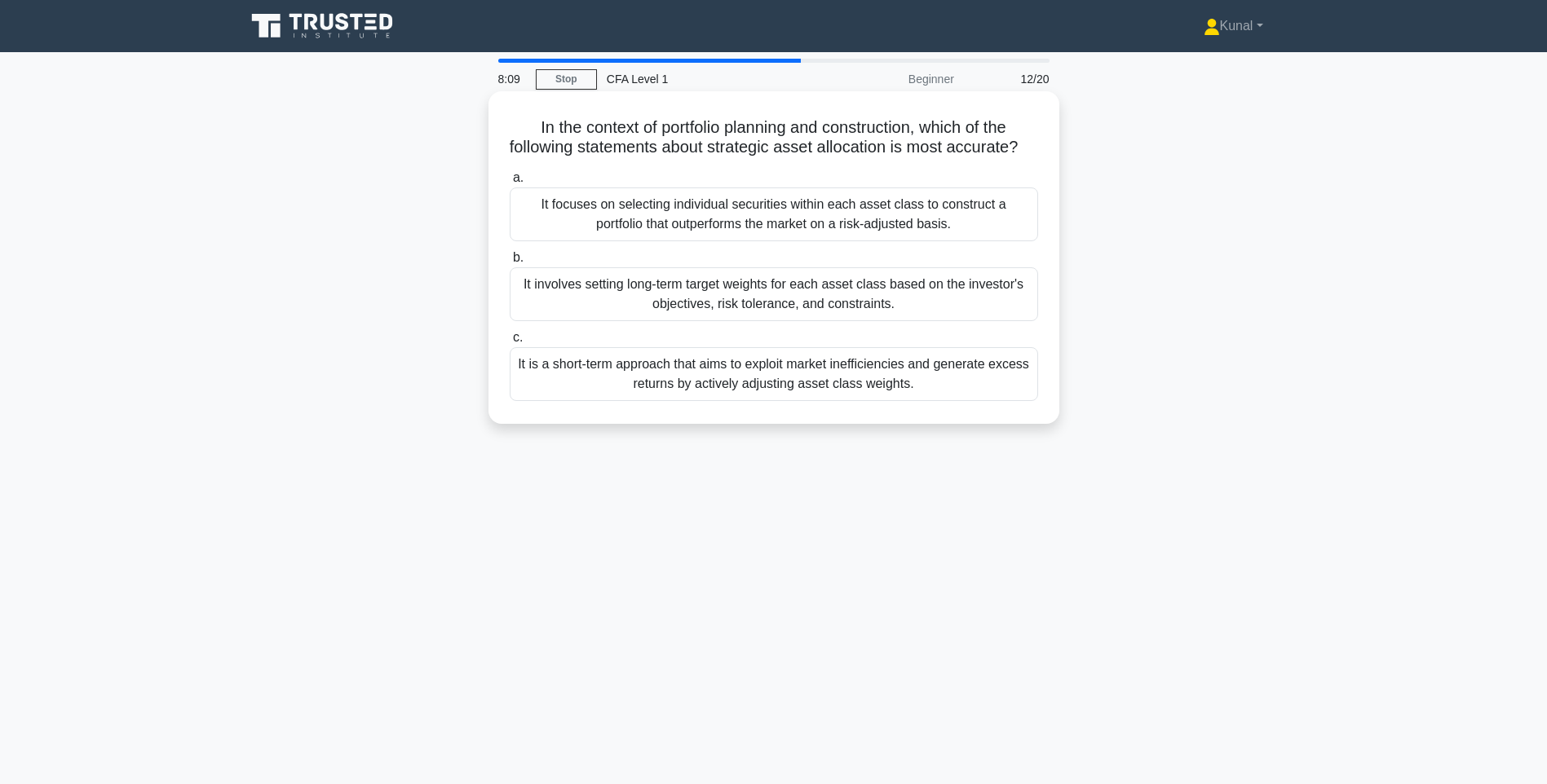
click at [686, 310] on div "It involves setting long-term target weights for each asset class based on the …" at bounding box center [774, 294] width 529 height 53
click at [510, 263] on input "b. It involves setting long-term target weights for each asset class based on t…" at bounding box center [510, 258] width 0 height 11
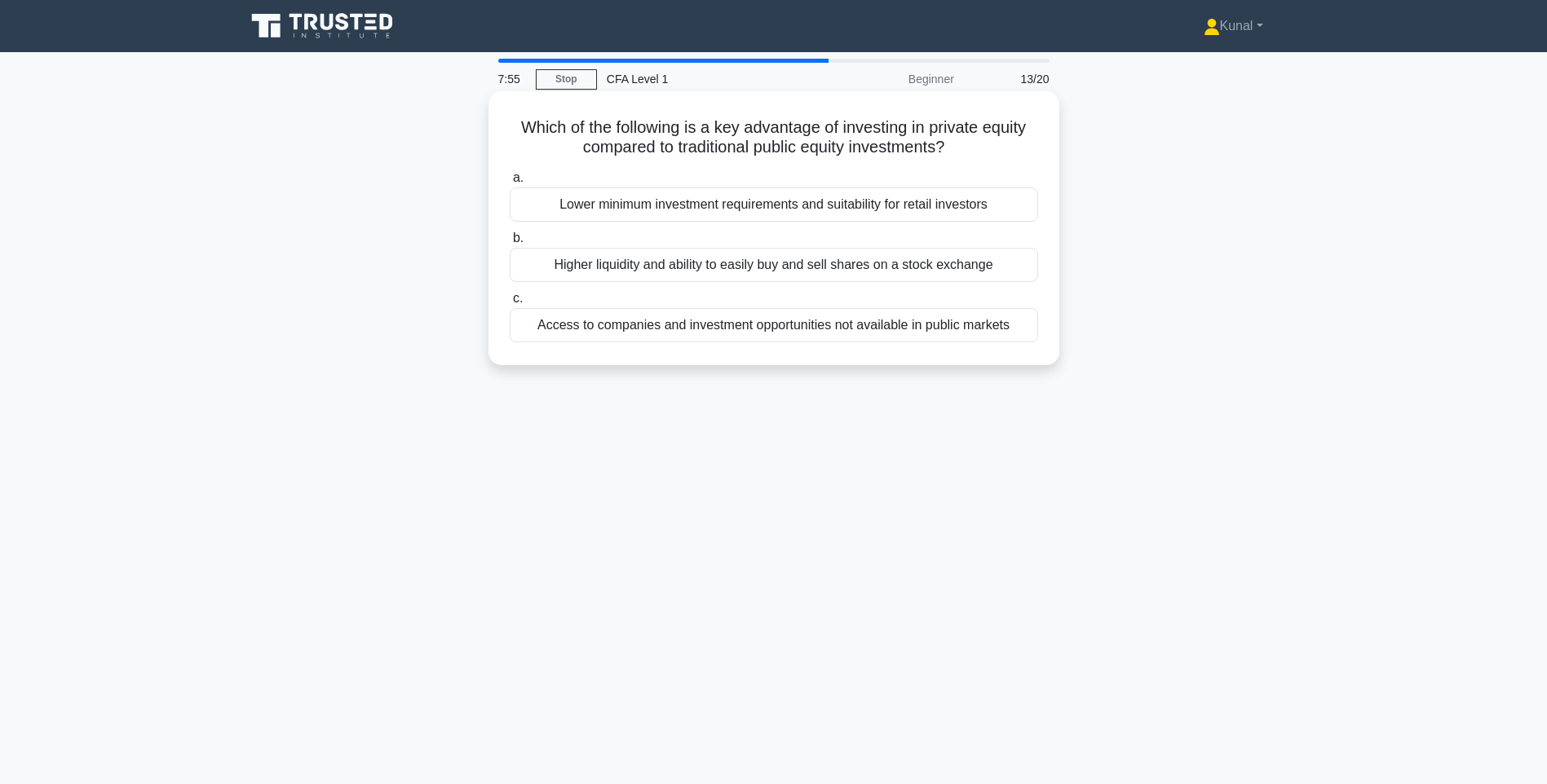
click at [635, 331] on div "Access to companies and investment opportunities not available in public markets" at bounding box center [774, 325] width 529 height 34
click at [510, 304] on input "c. Access to companies and investment opportunities not available in public mar…" at bounding box center [510, 299] width 0 height 11
click at [721, 267] on div "Rapid technological advancements leading to asset obsolescence" at bounding box center [774, 264] width 529 height 34
click at [510, 244] on input "b. Rapid technological advancements leading to asset obsolescence" at bounding box center [510, 239] width 0 height 11
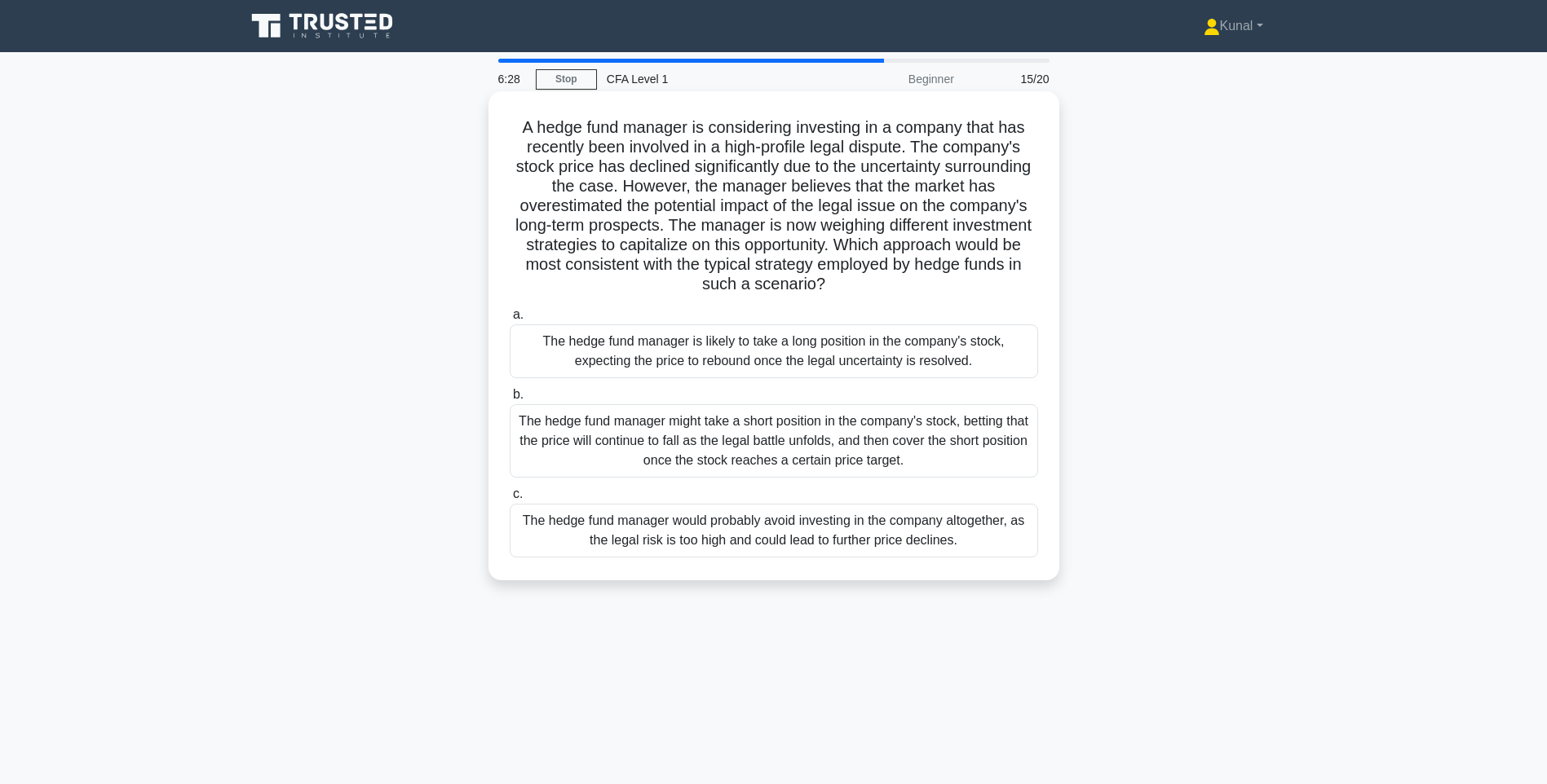
click at [785, 424] on div "The hedge fund manager might take a short position in the company's stock, bett…" at bounding box center [774, 441] width 529 height 74
click at [510, 401] on input "b. The hedge fund manager might take a short position in the company's stock, b…" at bounding box center [510, 395] width 0 height 11
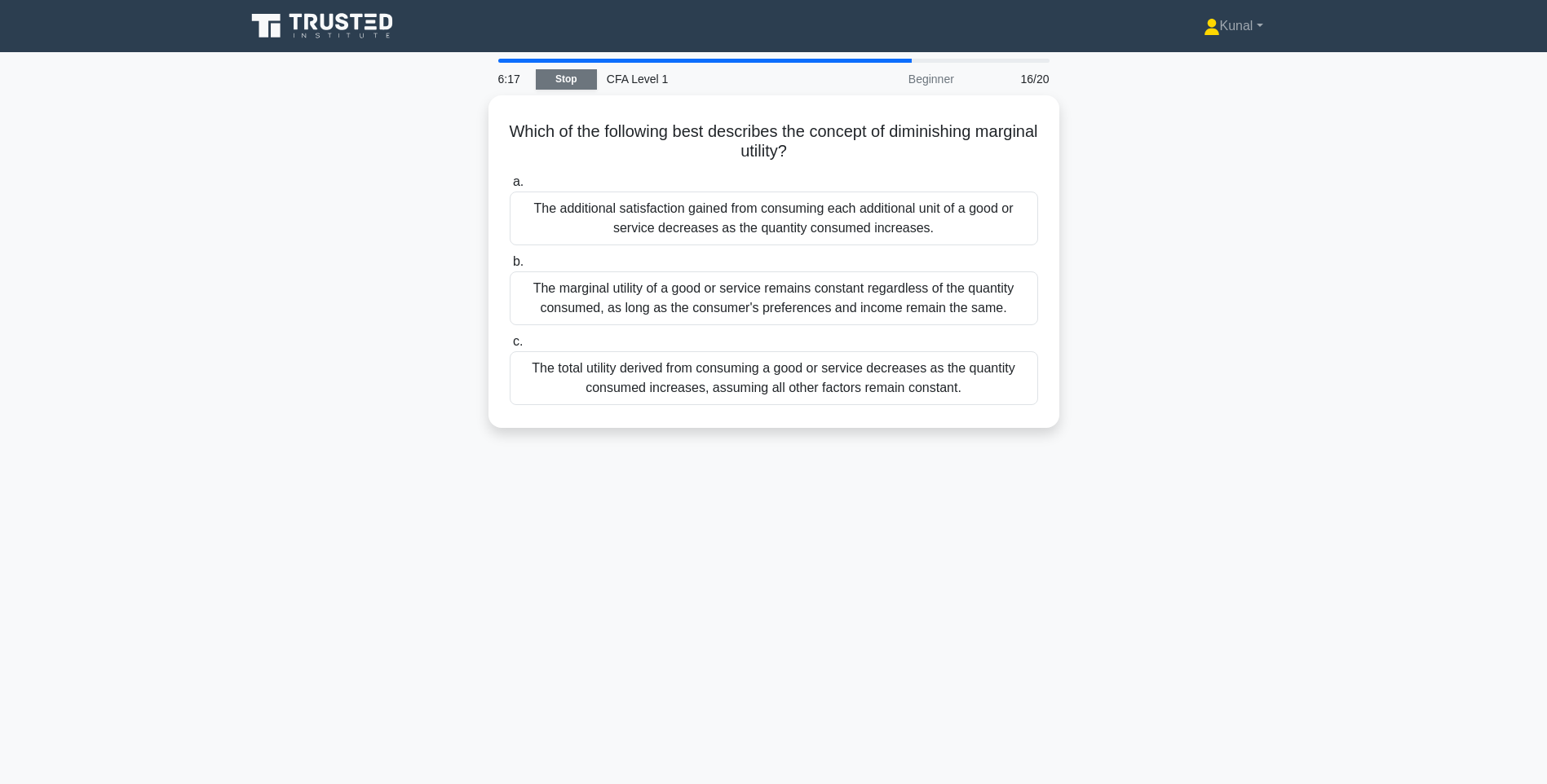
click at [569, 87] on link "Stop" at bounding box center [566, 79] width 61 height 20
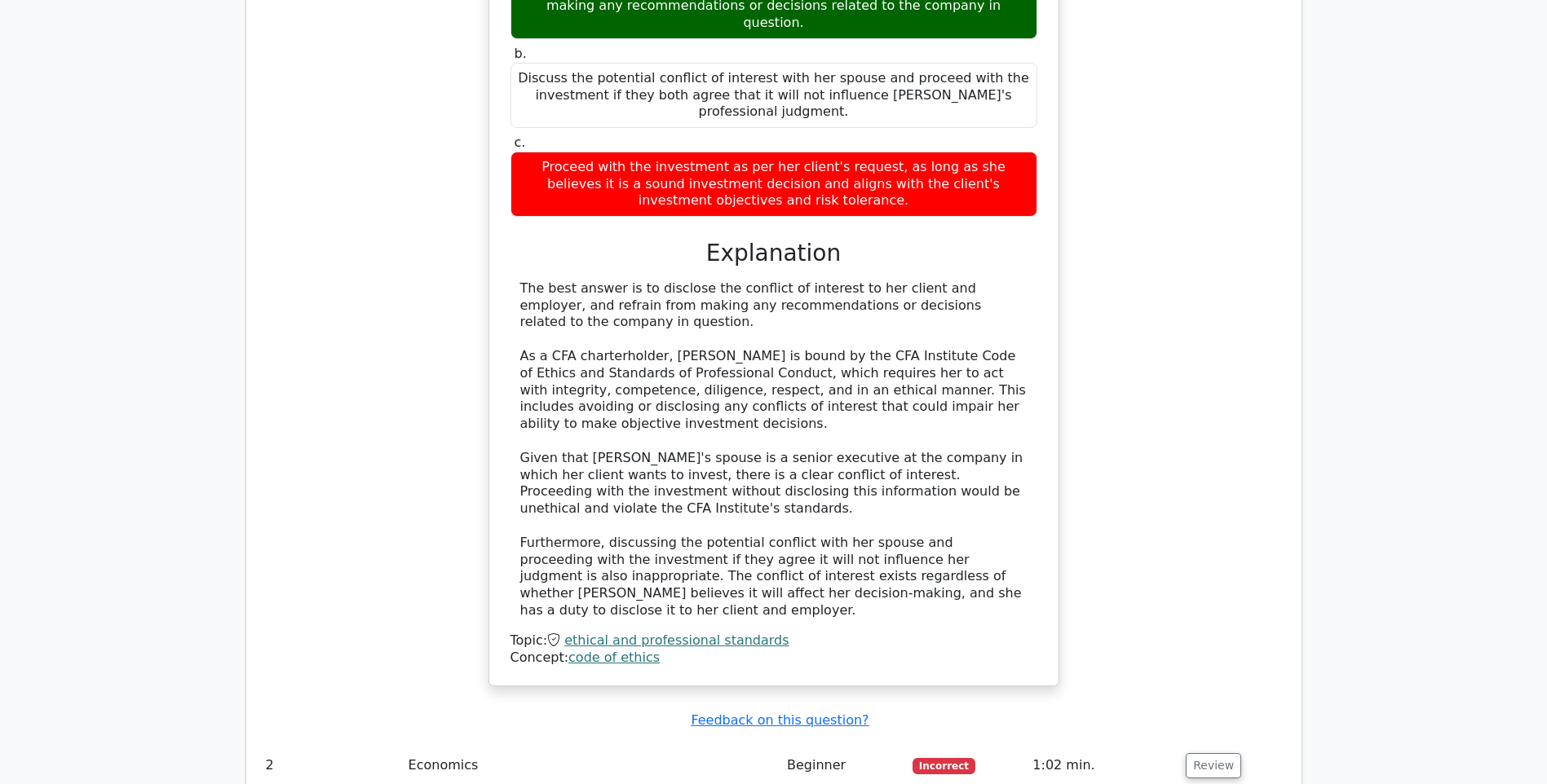
scroll to position [1387, 0]
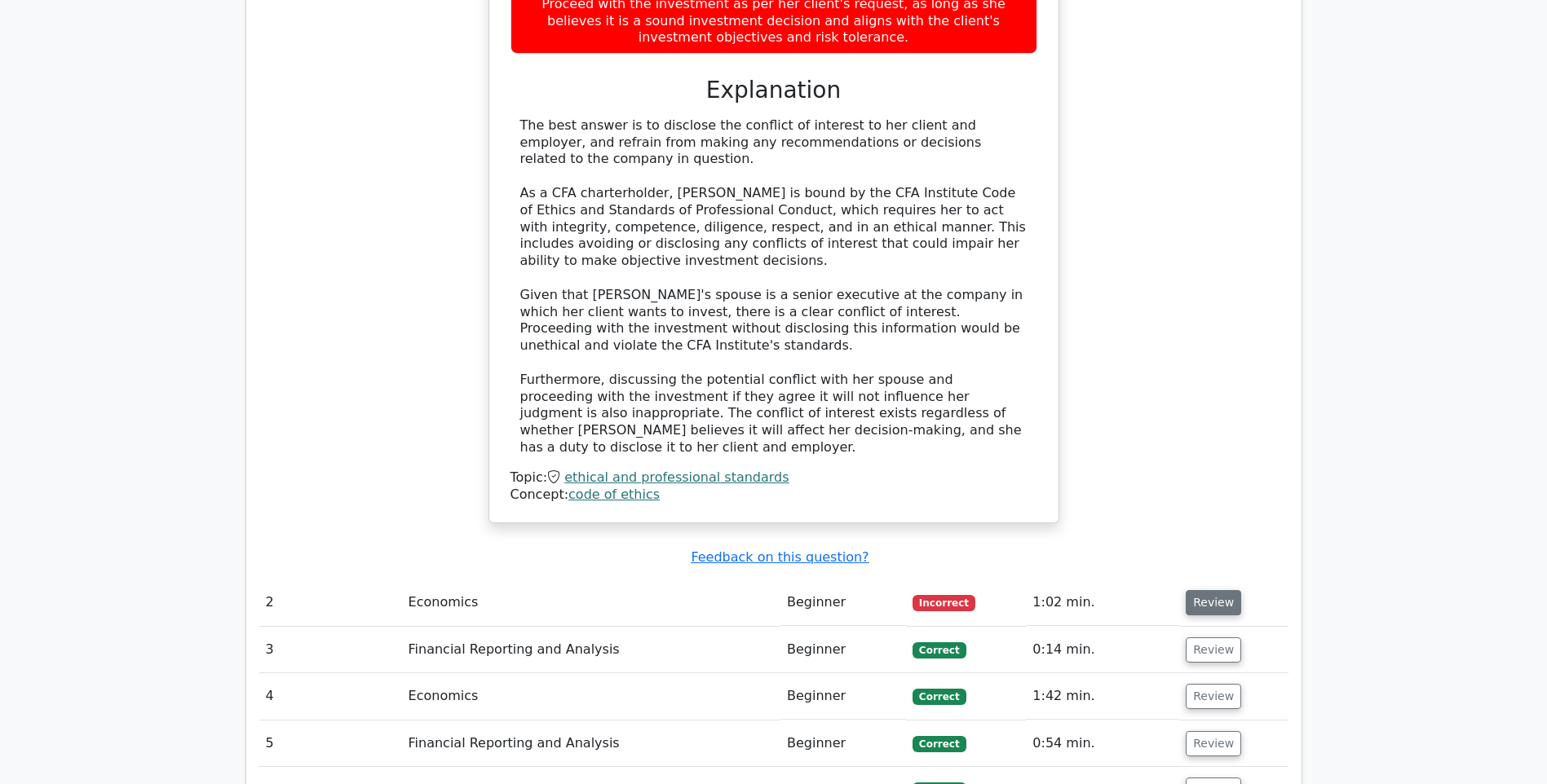
click at [1190, 591] on button "Review" at bounding box center [1213, 603] width 55 height 25
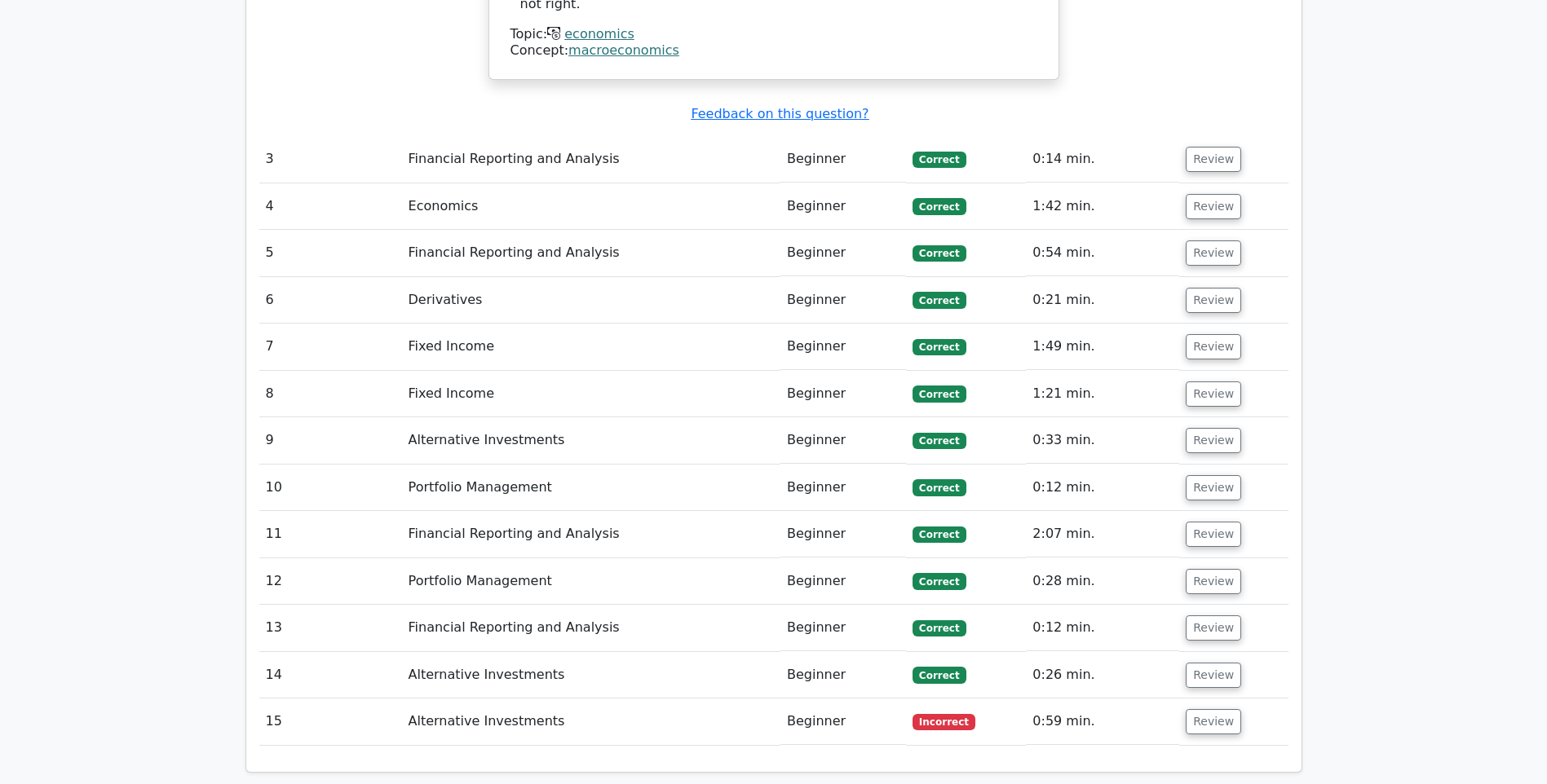
scroll to position [2691, 0]
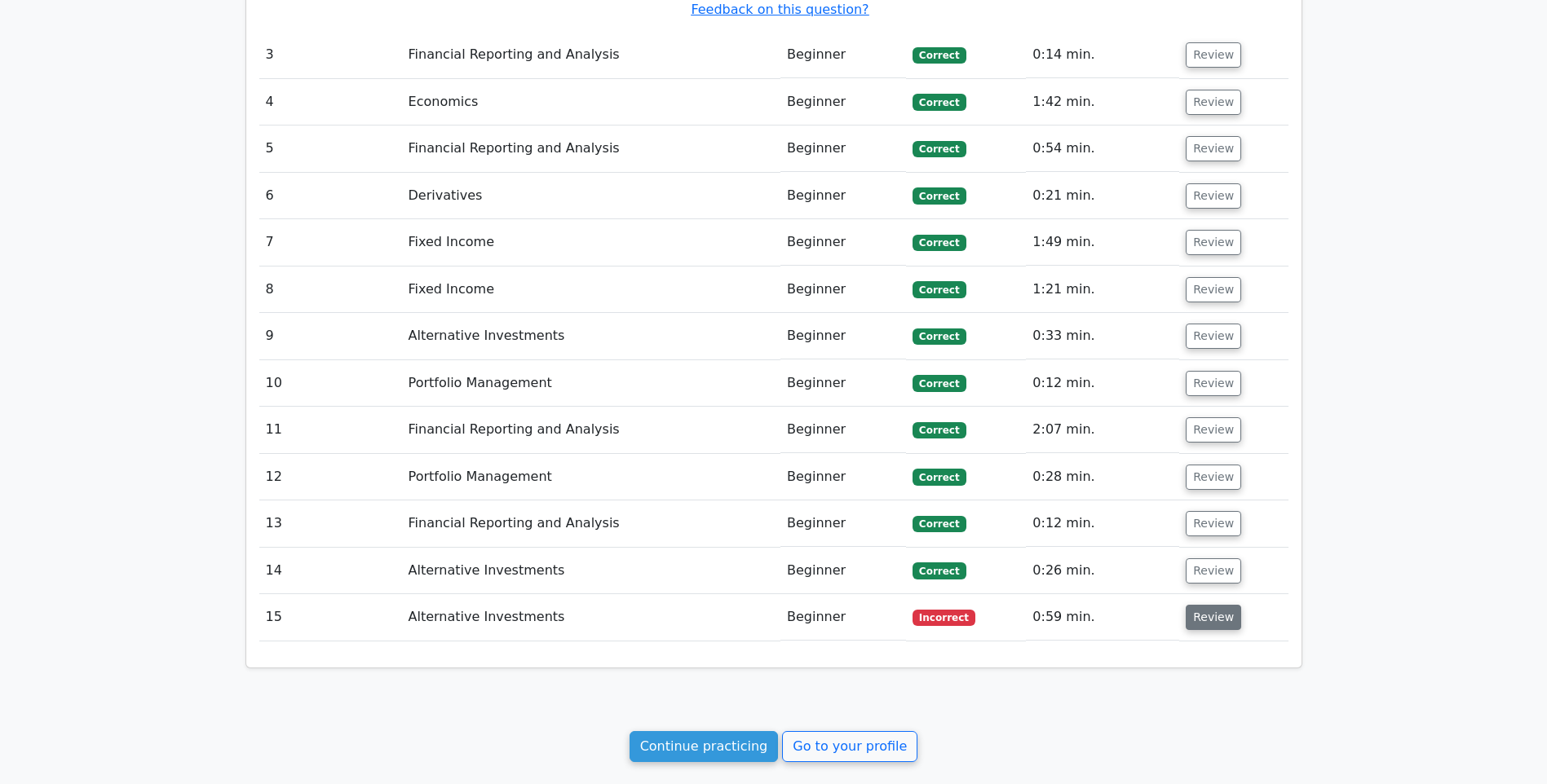
click at [1219, 605] on button "Review" at bounding box center [1213, 617] width 55 height 25
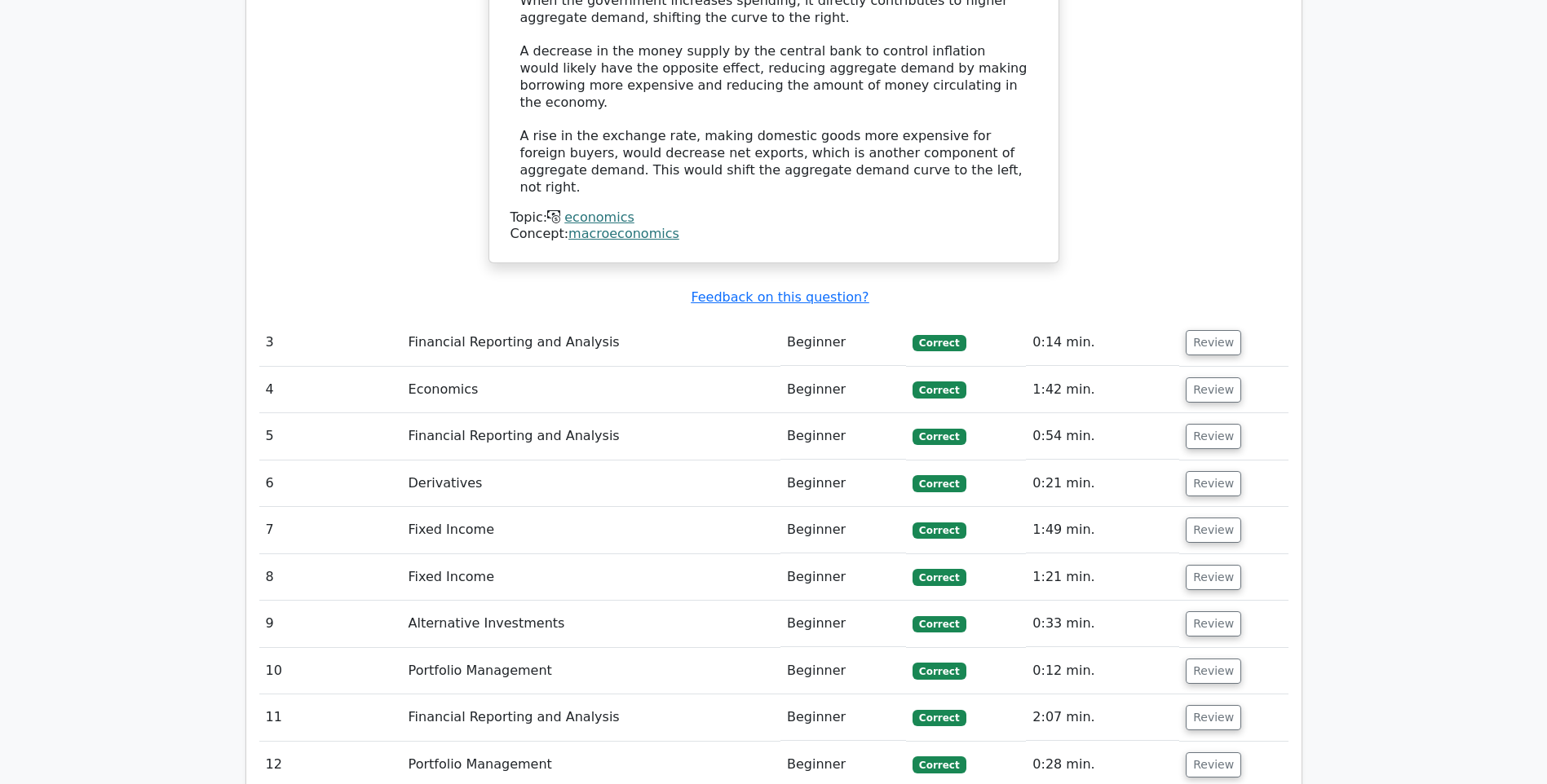
scroll to position [2528, 0]
